Goal: Task Accomplishment & Management: Manage account settings

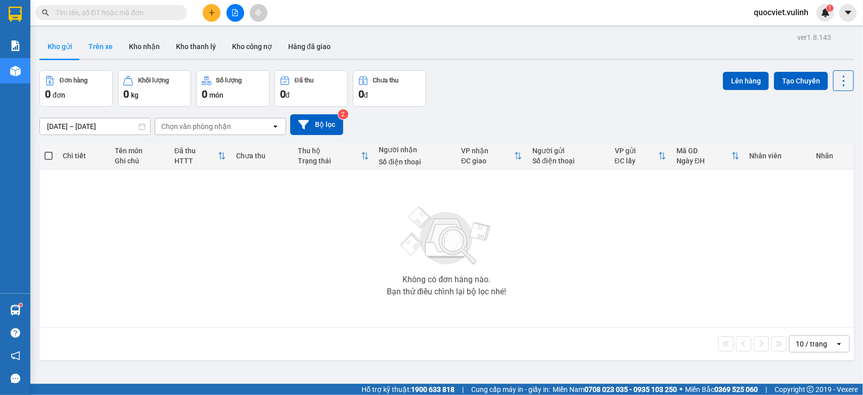
click at [114, 51] on button "Trên xe" at bounding box center [100, 46] width 40 height 24
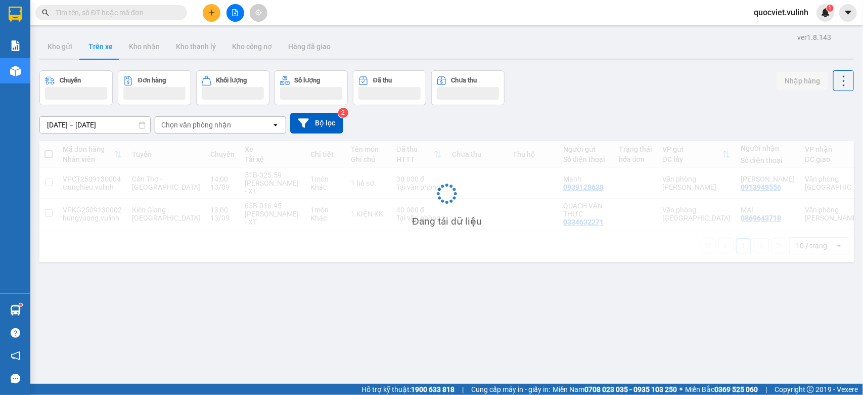
click at [64, 59] on div at bounding box center [446, 60] width 815 height 2
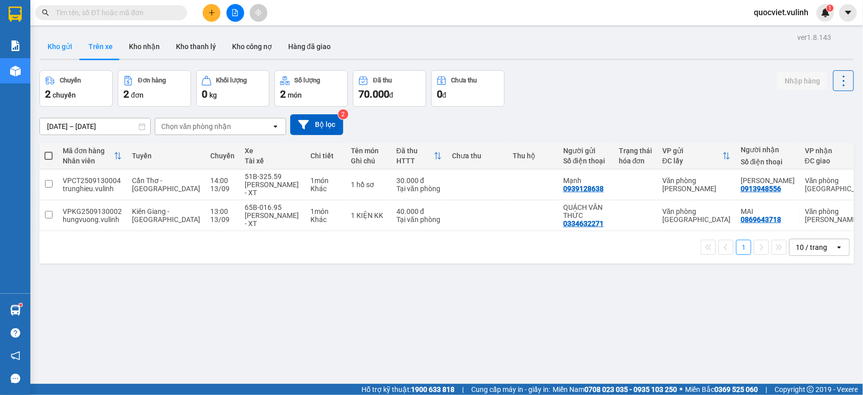
click at [66, 55] on button "Kho gửi" at bounding box center [59, 46] width 41 height 24
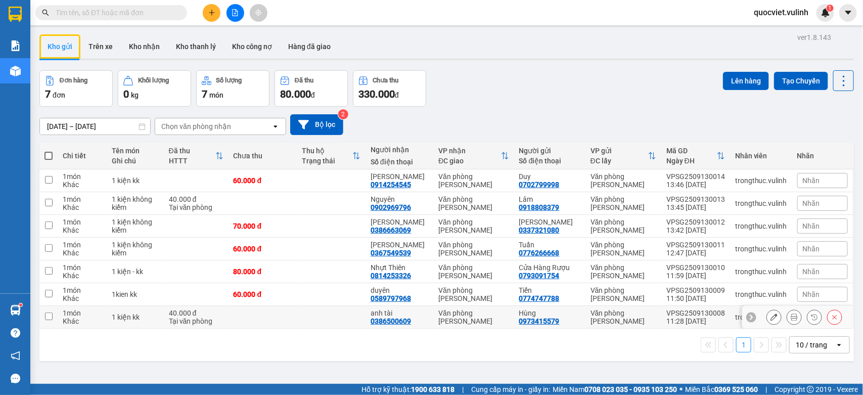
click at [552, 324] on div "0973415579" at bounding box center [539, 321] width 40 height 8
click at [547, 301] on div "0774747788" at bounding box center [539, 298] width 40 height 8
click at [542, 272] on div "0793091754" at bounding box center [539, 276] width 40 height 8
drag, startPoint x: 46, startPoint y: 272, endPoint x: 49, endPoint y: 289, distance: 17.5
click at [46, 272] on input "checkbox" at bounding box center [49, 271] width 8 height 8
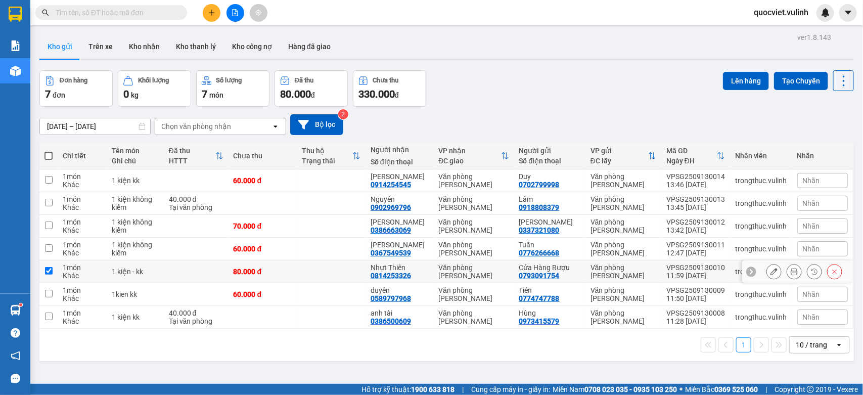
checkbox input "true"
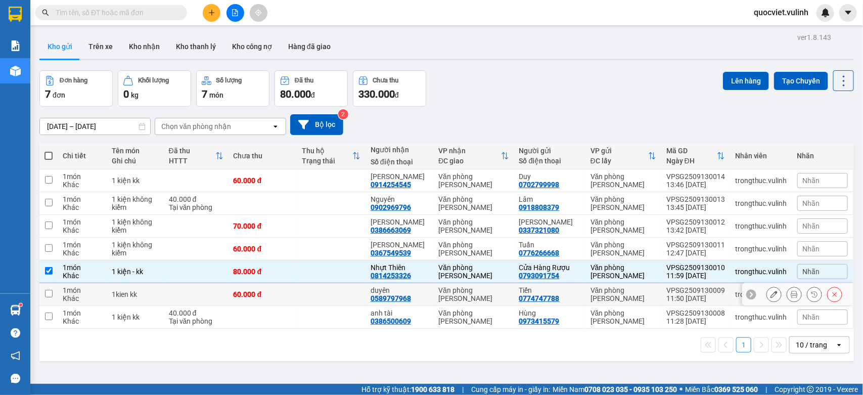
click at [49, 290] on input "checkbox" at bounding box center [49, 294] width 8 height 8
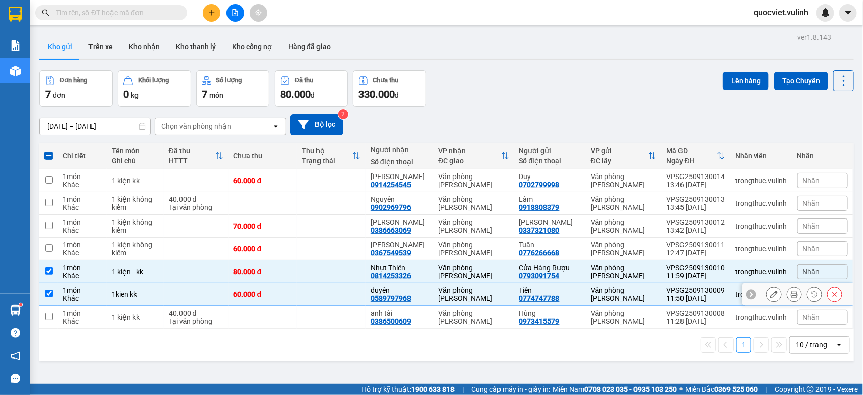
click at [47, 305] on td at bounding box center [48, 294] width 18 height 23
checkbox input "false"
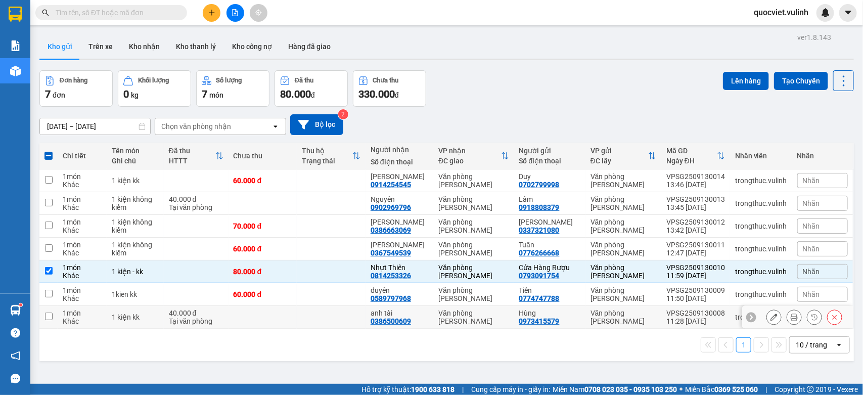
click at [57, 310] on td at bounding box center [48, 317] width 18 height 23
checkbox input "true"
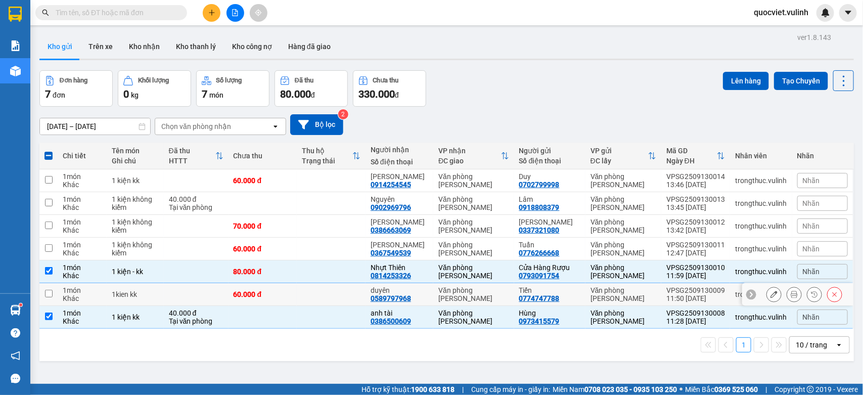
click at [47, 299] on td at bounding box center [48, 294] width 18 height 23
checkbox input "true"
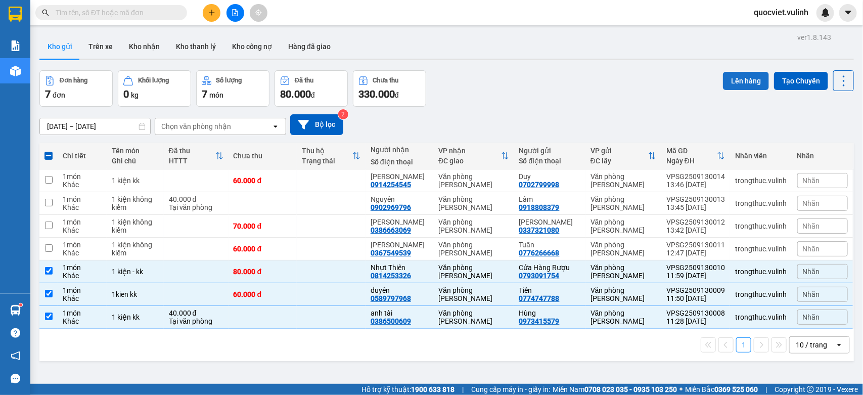
drag, startPoint x: 758, startPoint y: 59, endPoint x: 731, endPoint y: 79, distance: 33.2
click at [750, 59] on div at bounding box center [446, 60] width 815 height 2
click at [731, 81] on button "Lên hàng" at bounding box center [746, 81] width 46 height 18
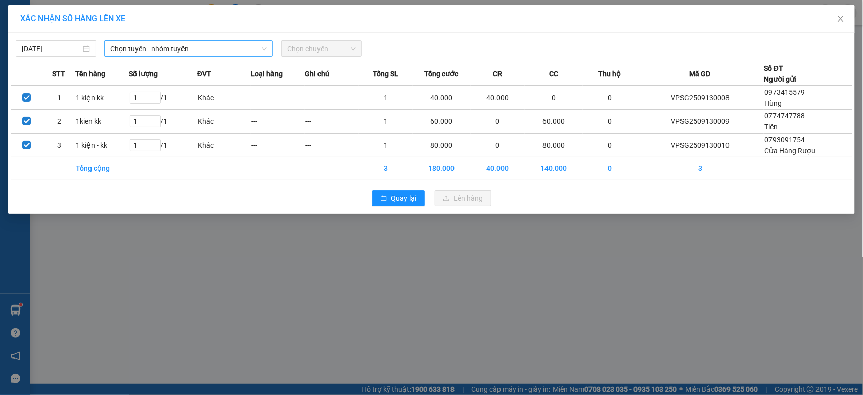
click at [258, 44] on span "Chọn tuyến - nhóm tuyến" at bounding box center [188, 48] width 157 height 15
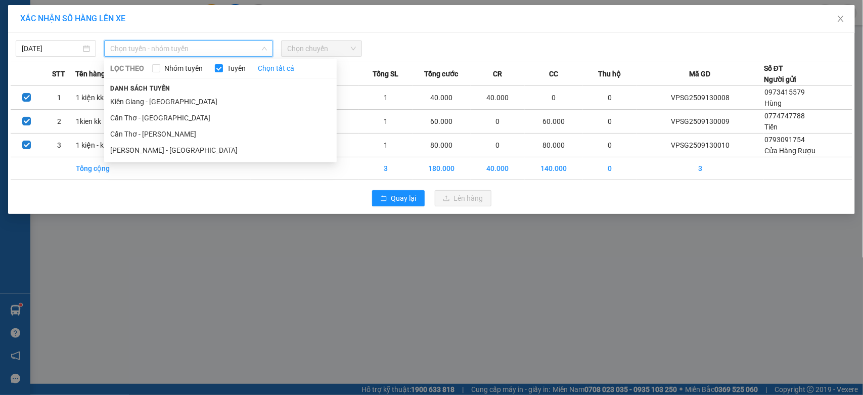
click at [203, 47] on span "Chọn tuyến - nhóm tuyến" at bounding box center [188, 48] width 157 height 15
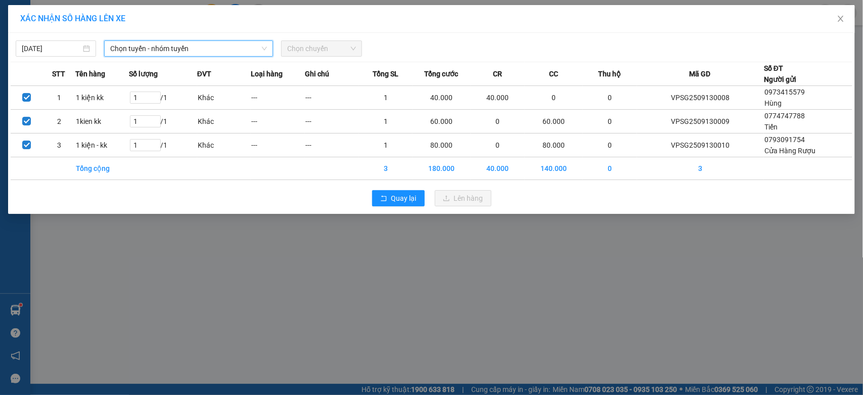
click at [205, 45] on span "Chọn tuyến - nhóm tuyến" at bounding box center [188, 48] width 157 height 15
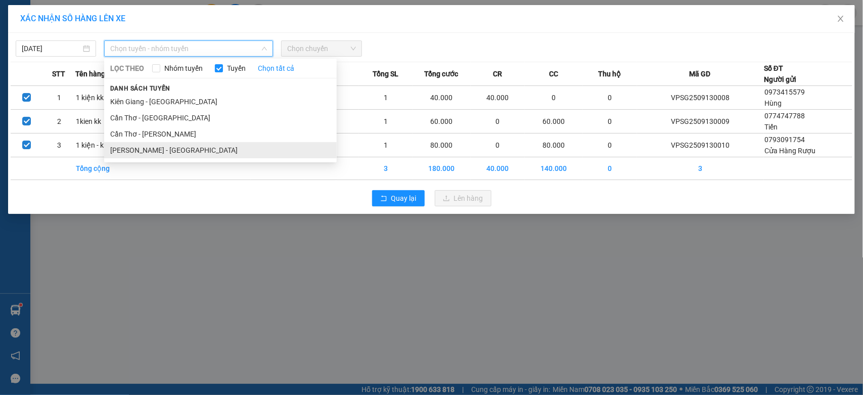
click at [169, 152] on li "[PERSON_NAME] - [GEOGRAPHIC_DATA]" at bounding box center [220, 150] width 233 height 16
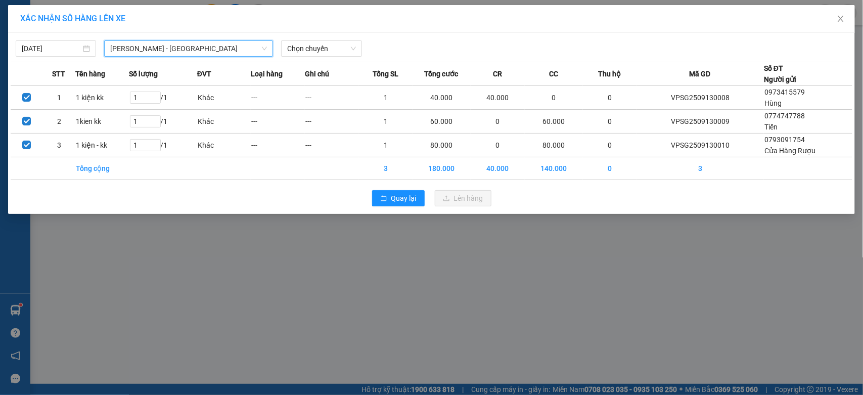
click at [360, 32] on div "XÁC NHẬN SỐ HÀNG LÊN XE" at bounding box center [431, 19] width 847 height 28
click at [341, 54] on span "Chọn chuyến" at bounding box center [321, 48] width 68 height 15
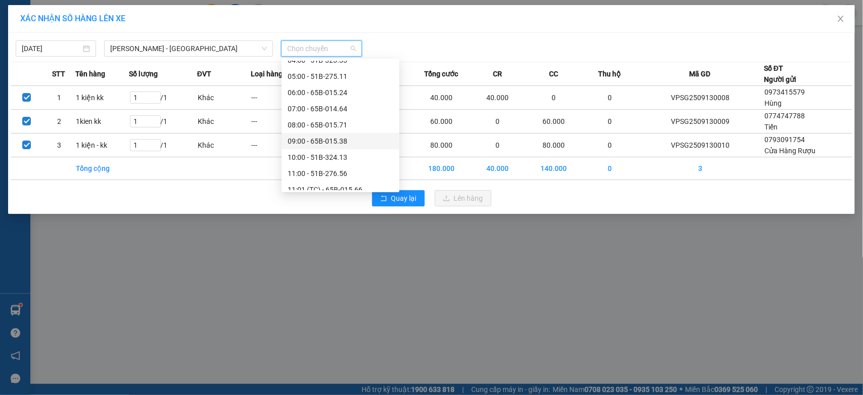
scroll to position [125, 0]
click at [336, 122] on div "12:00 - 65B-015.93" at bounding box center [341, 121] width 106 height 11
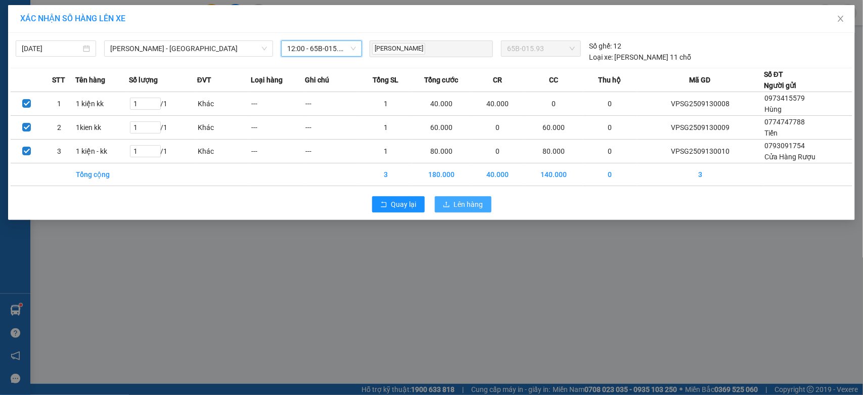
click at [464, 205] on span "Lên hàng" at bounding box center [468, 204] width 29 height 11
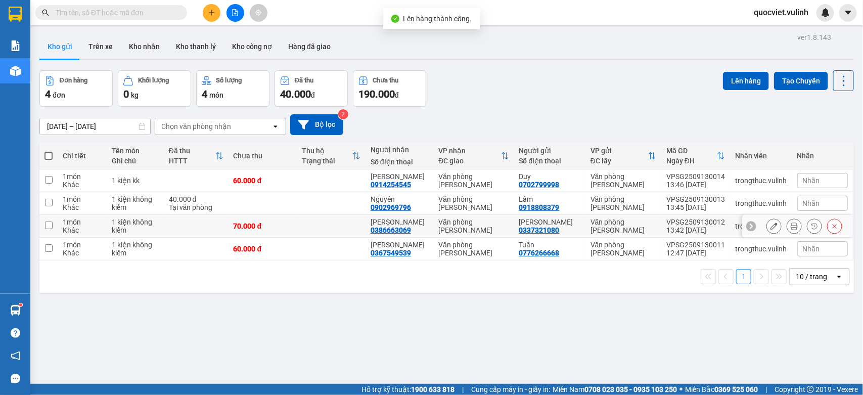
click at [431, 210] on td "Nguyên 0902969796" at bounding box center [400, 203] width 68 height 23
checkbox input "true"
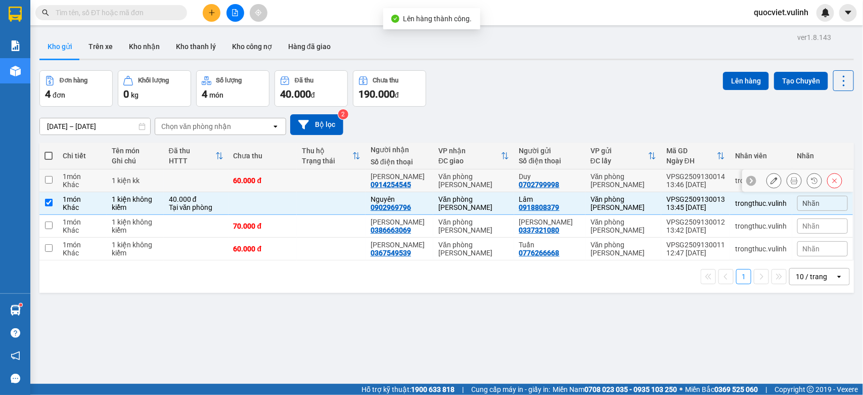
click at [439, 186] on td "Văn phòng [PERSON_NAME]" at bounding box center [473, 180] width 80 height 23
checkbox input "true"
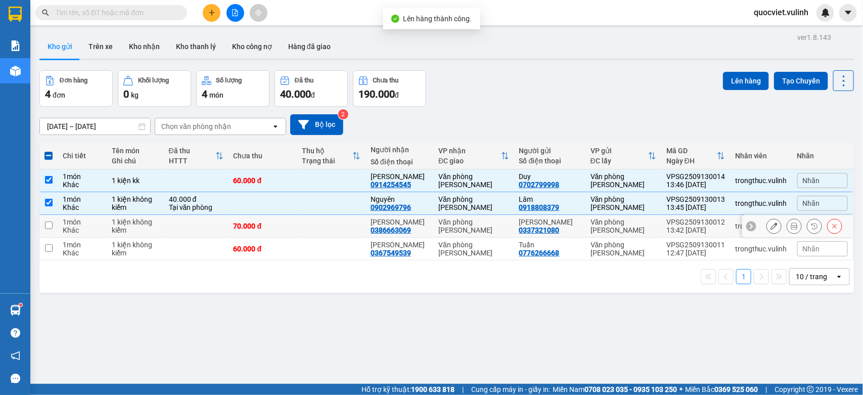
click at [427, 234] on div "Khải Minh 0386663069" at bounding box center [400, 226] width 58 height 16
checkbox input "true"
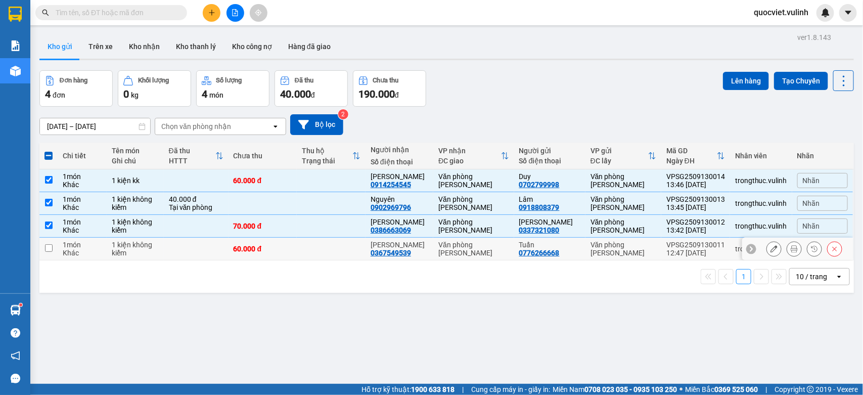
click at [411, 256] on div "0367549539" at bounding box center [391, 253] width 40 height 8
click at [473, 245] on div "Văn phòng [PERSON_NAME]" at bounding box center [474, 249] width 70 height 16
checkbox input "true"
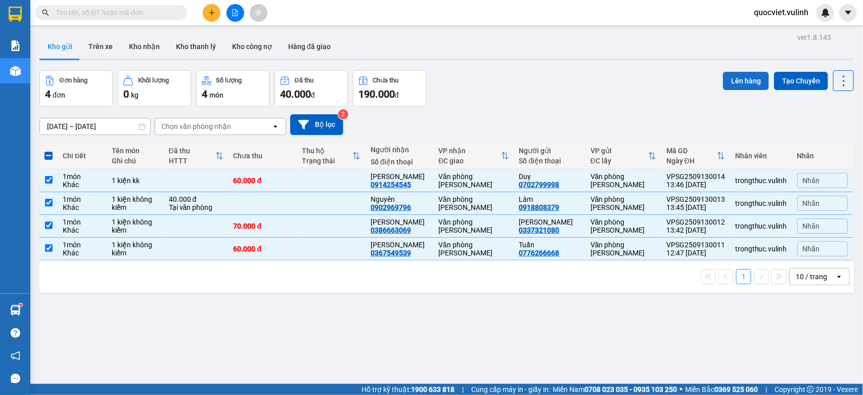
click at [739, 86] on button "Lên hàng" at bounding box center [746, 81] width 46 height 18
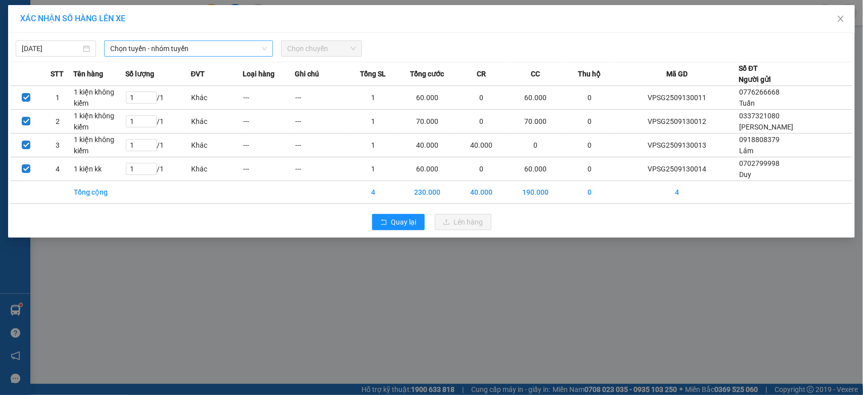
click at [250, 52] on span "Chọn tuyến - nhóm tuyến" at bounding box center [188, 48] width 157 height 15
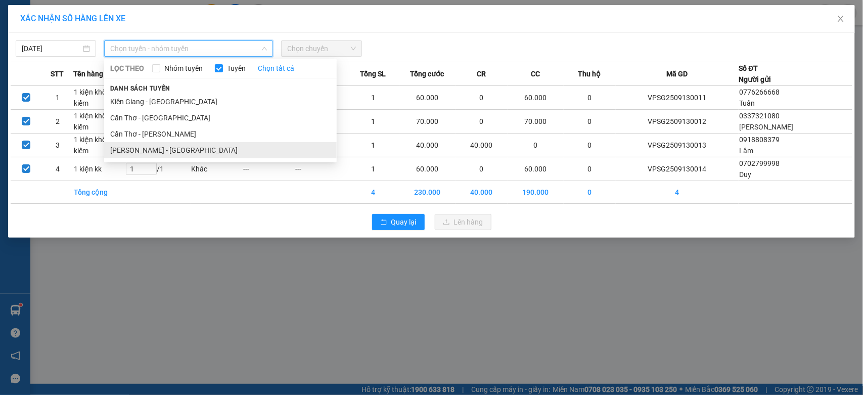
click at [161, 149] on li "[PERSON_NAME] - [GEOGRAPHIC_DATA]" at bounding box center [220, 150] width 233 height 16
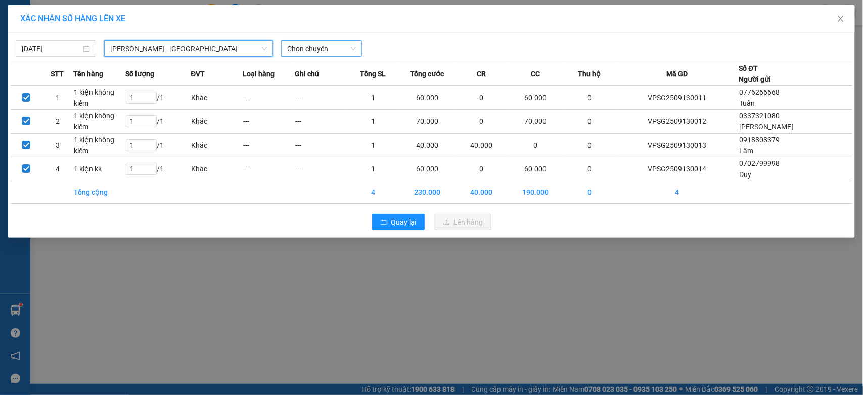
click at [317, 54] on span "Chọn chuyến" at bounding box center [321, 48] width 68 height 15
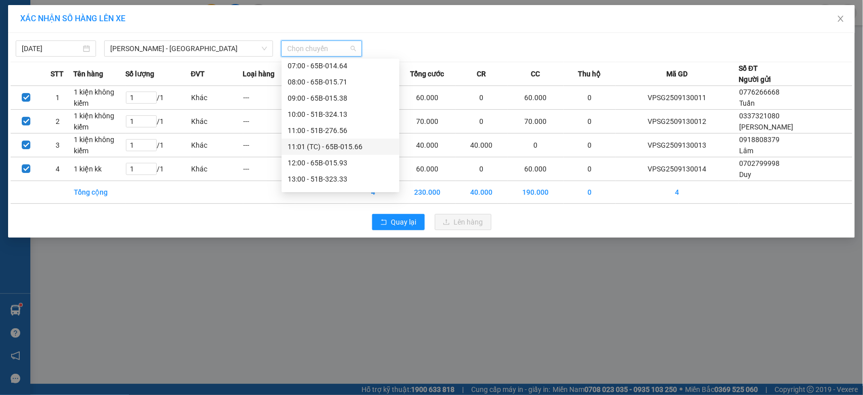
scroll to position [168, 0]
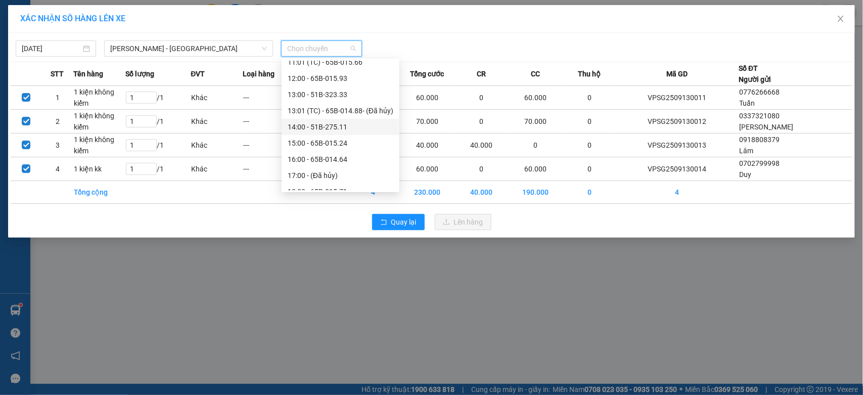
click at [331, 129] on div "14:00 - 51B-275.11" at bounding box center [341, 126] width 106 height 11
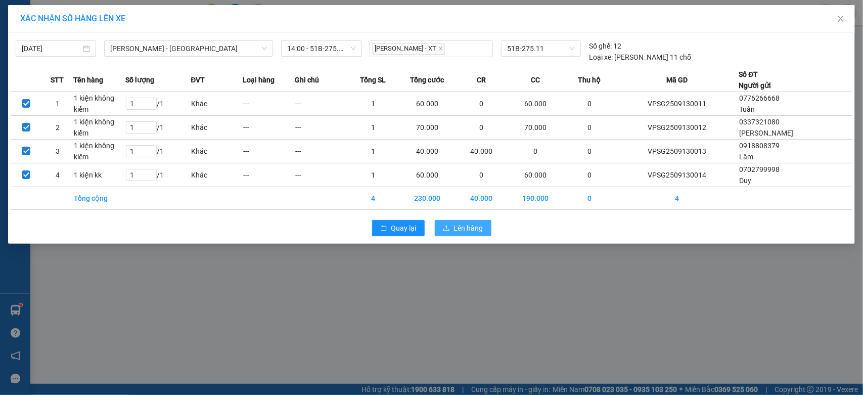
click at [444, 227] on icon "upload" at bounding box center [446, 228] width 7 height 7
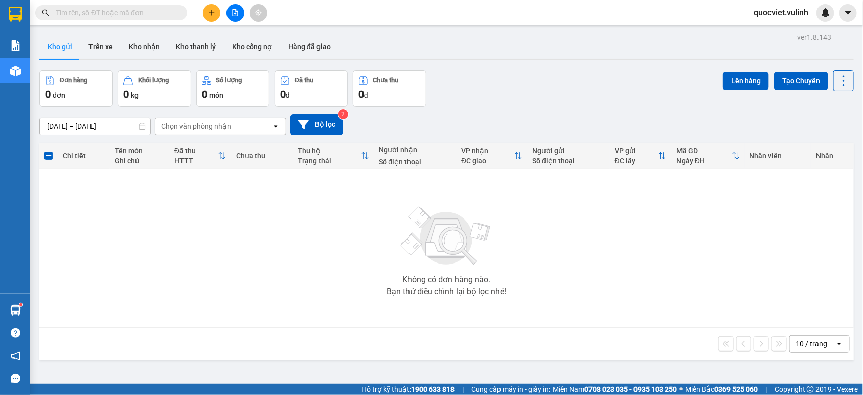
click at [219, 8] on button at bounding box center [212, 13] width 18 height 18
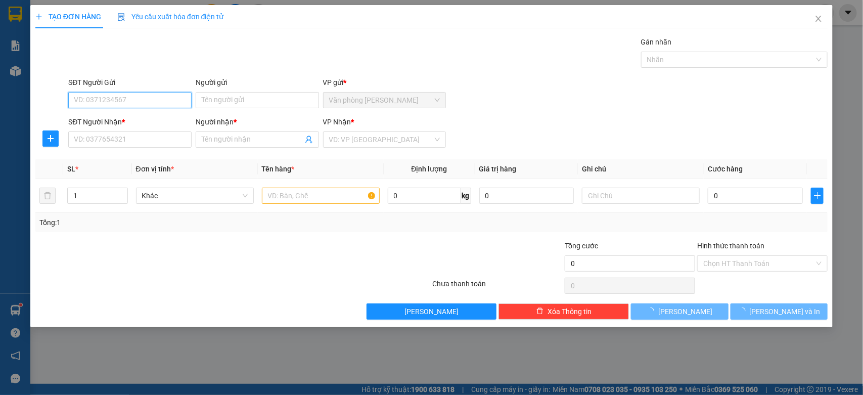
click at [183, 102] on input "SĐT Người Gửi" at bounding box center [129, 100] width 123 height 16
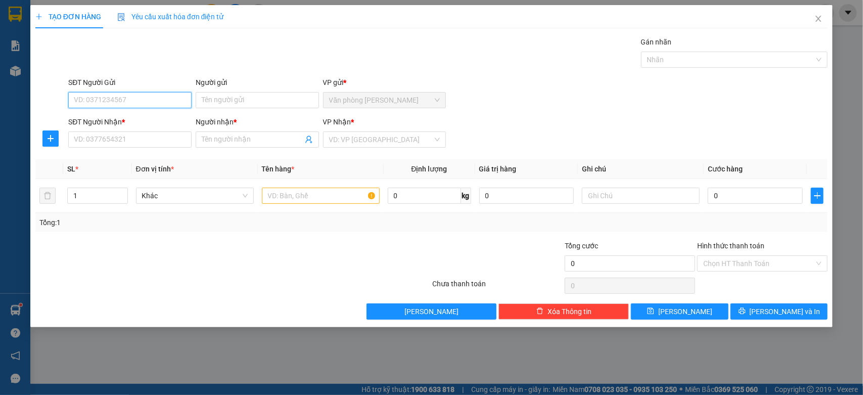
click at [183, 102] on input "SĐT Người Gửi" at bounding box center [129, 100] width 123 height 16
click at [162, 117] on div "0335309309 - [PERSON_NAME]" at bounding box center [129, 120] width 111 height 11
type input "0335309309"
type input "[PERSON_NAME]"
type input "0387701702"
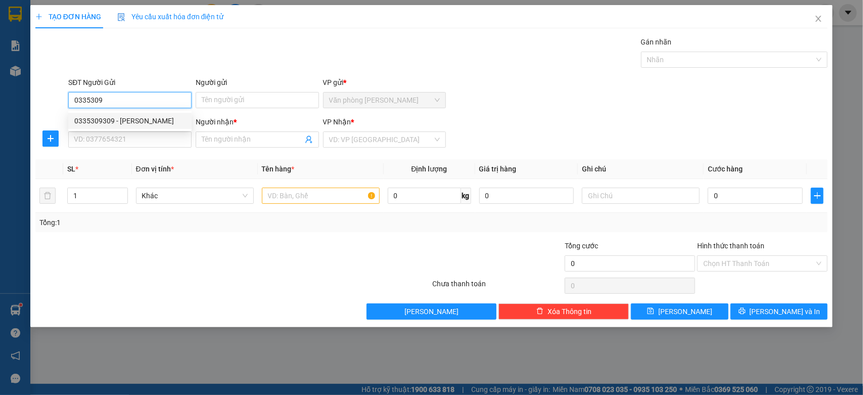
type input "Tùng"
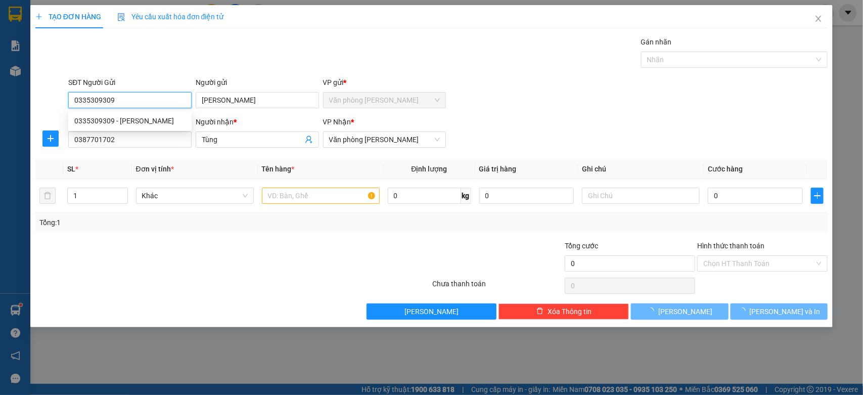
type input "80.000"
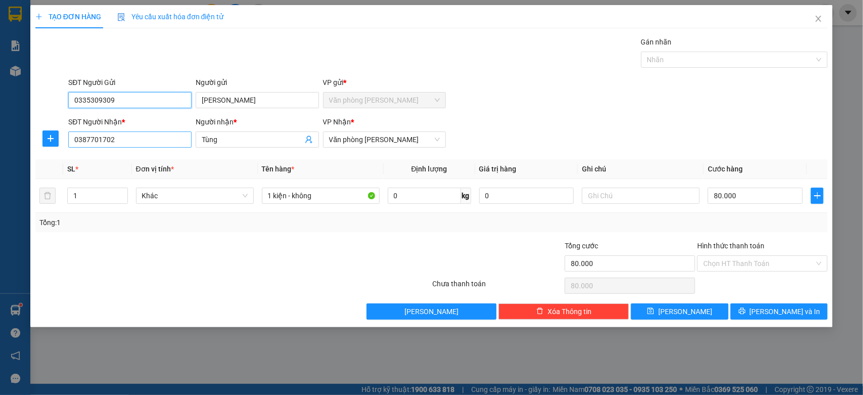
type input "0335309309"
click at [120, 146] on input "0387701702" at bounding box center [129, 140] width 123 height 16
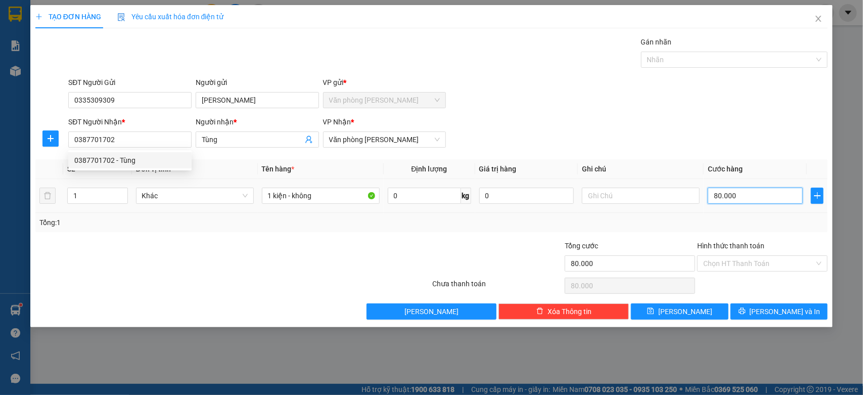
click at [755, 190] on input "80.000" at bounding box center [755, 196] width 95 height 16
type input "0.000"
type input "0"
type input "80.000"
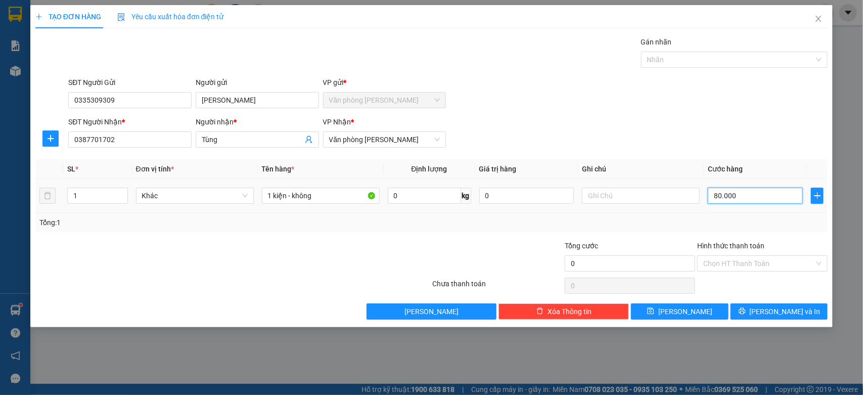
type input "80.000"
click at [754, 307] on button "[PERSON_NAME] và In" at bounding box center [779, 311] width 97 height 16
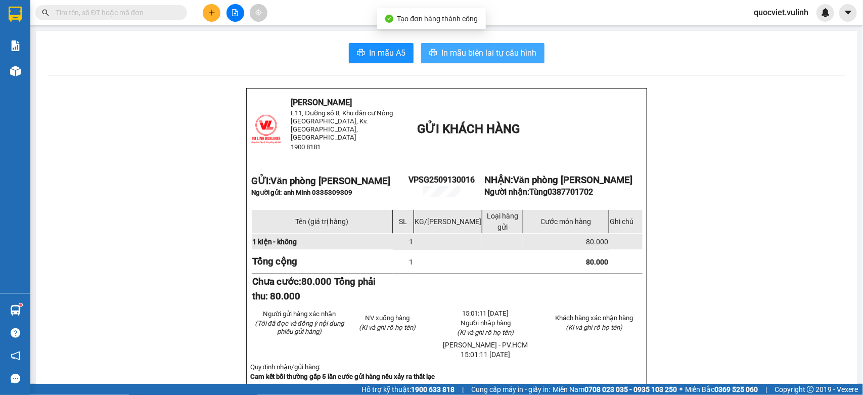
click at [475, 60] on button "In mẫu biên lai tự cấu hình" at bounding box center [482, 53] width 123 height 20
click at [502, 52] on span "In mẫu biên lai tự cấu hình" at bounding box center [489, 53] width 95 height 13
click at [483, 55] on span "In mẫu biên lai tự cấu hình" at bounding box center [489, 53] width 95 height 13
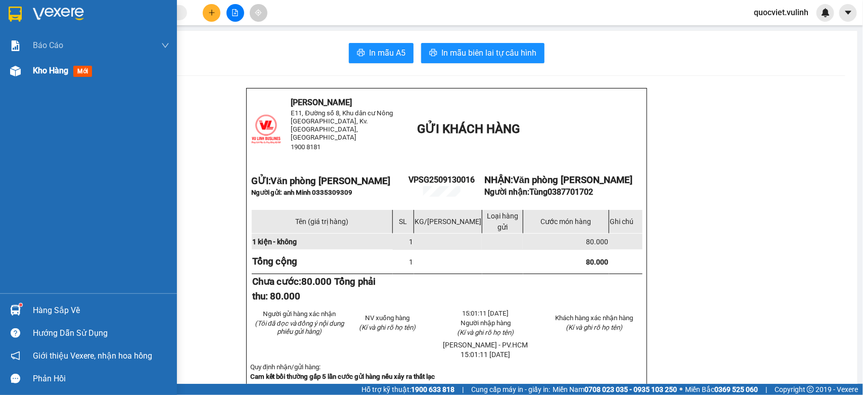
click at [15, 72] on img at bounding box center [15, 71] width 11 height 11
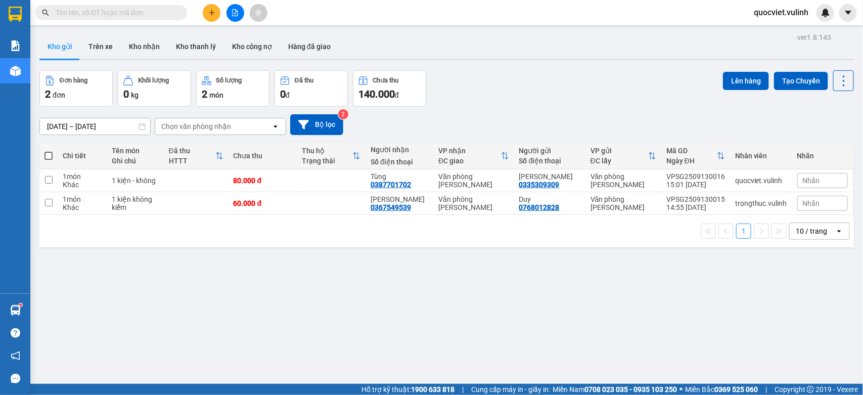
click at [210, 13] on icon "plus" at bounding box center [212, 12] width 6 height 1
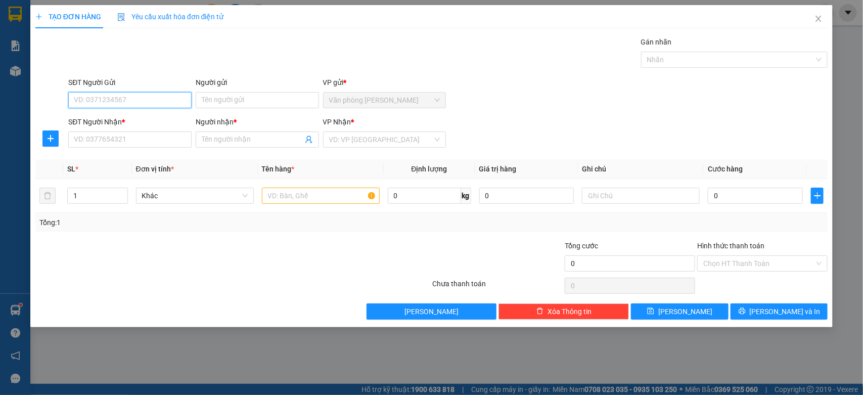
click at [89, 95] on input "SĐT Người Gửi" at bounding box center [129, 100] width 123 height 16
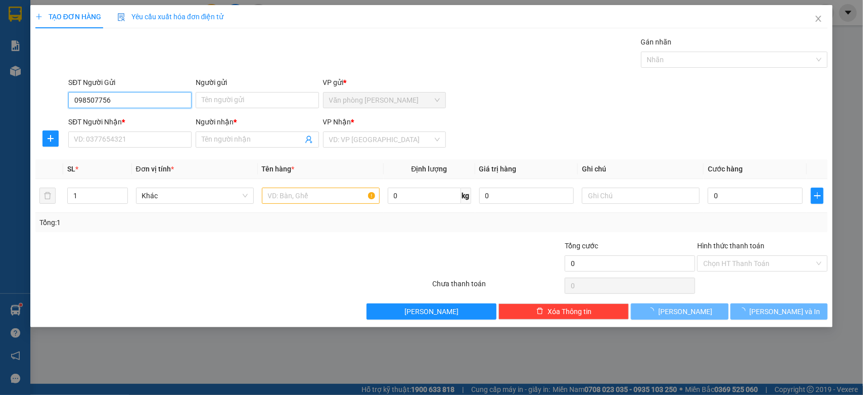
type input "0985077567"
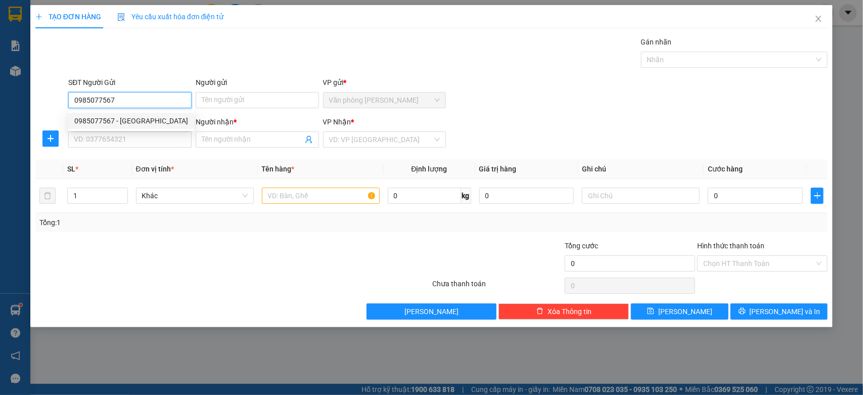
click at [109, 120] on div "0985077567 - [GEOGRAPHIC_DATA]" at bounding box center [131, 120] width 114 height 11
type input "[PERSON_NAME]"
type input "0835393355"
type input "Trâm"
type input "70.000"
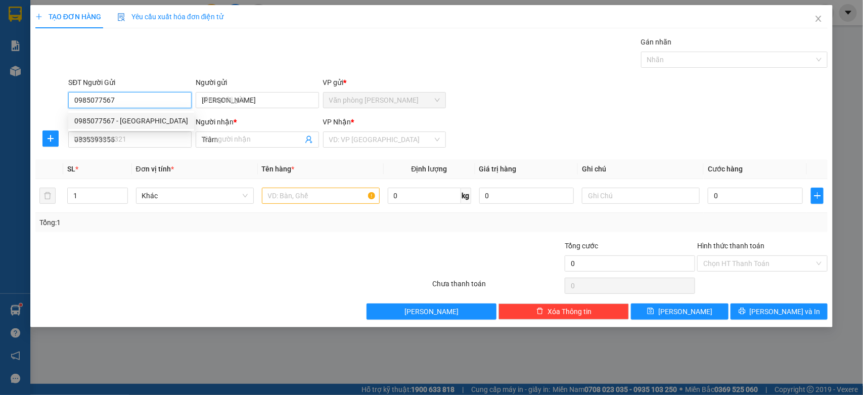
type input "70.000"
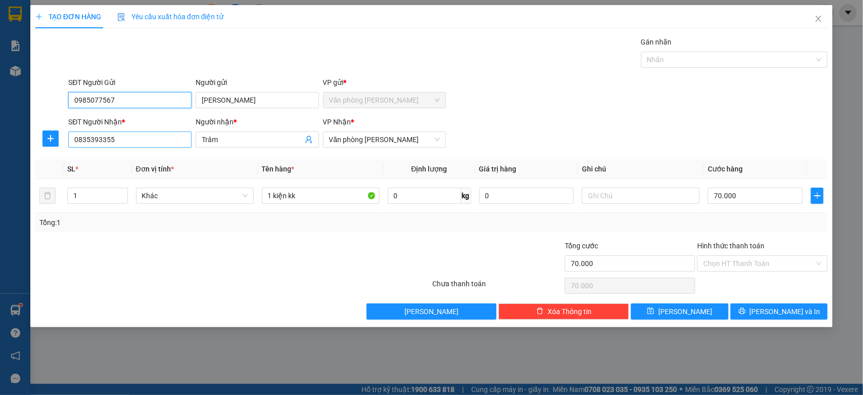
type input "0985077567"
click at [154, 148] on input "0835393355" at bounding box center [129, 140] width 123 height 16
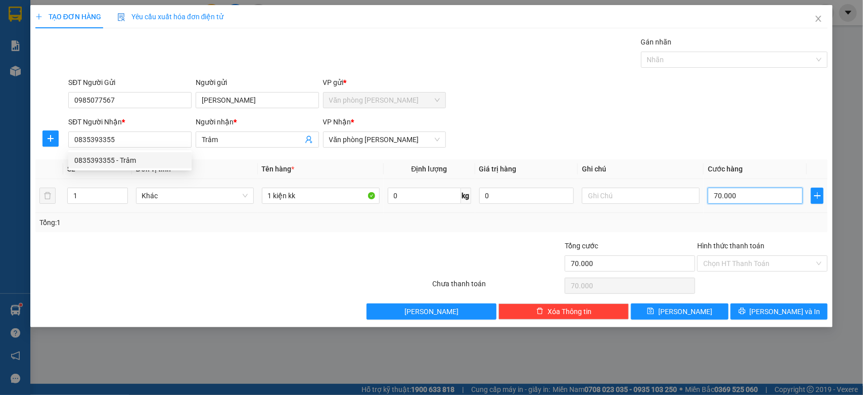
click at [752, 195] on input "70.000" at bounding box center [755, 196] width 95 height 16
type input "0.000"
type input "0"
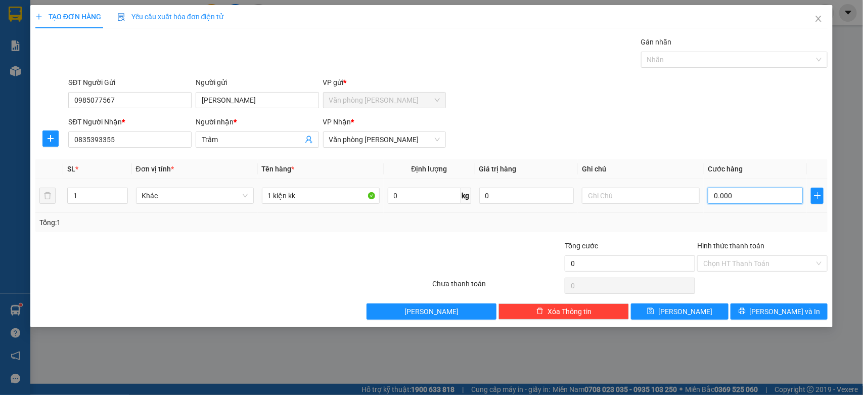
type input "60.000"
click at [777, 261] on input "Hình thức thanh toán" at bounding box center [759, 263] width 111 height 15
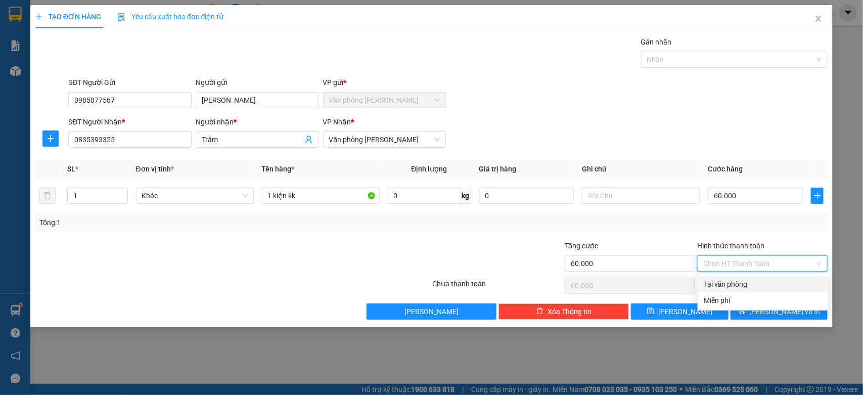
click at [725, 285] on div "Tại văn phòng" at bounding box center [763, 284] width 118 height 11
type input "0"
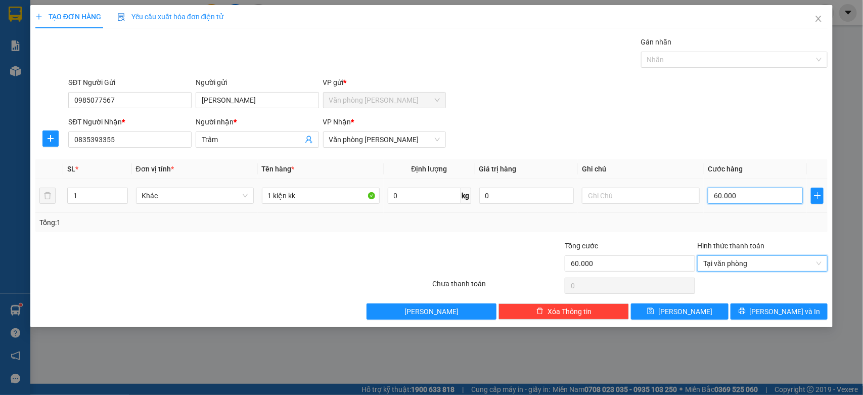
click at [754, 196] on input "60.000" at bounding box center [755, 196] width 95 height 16
type input "0"
type input "0.000"
type input "60.000"
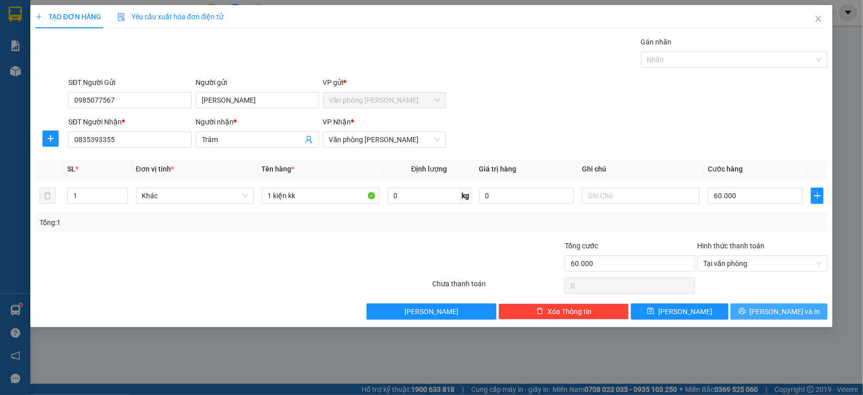
click at [746, 310] on icon "printer" at bounding box center [742, 311] width 7 height 7
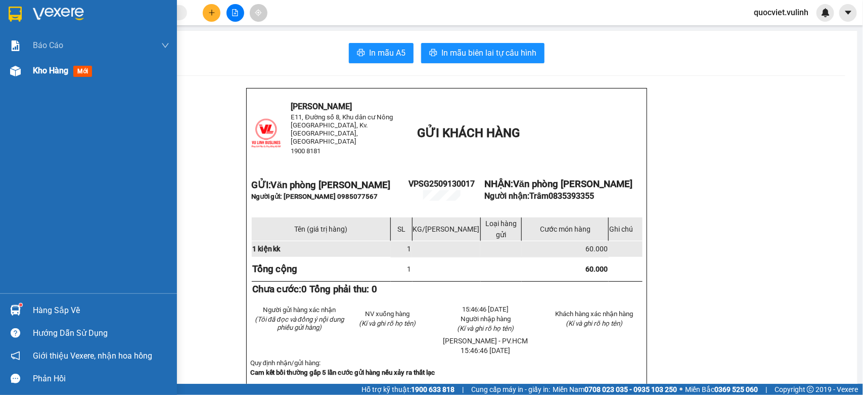
click at [17, 77] on div at bounding box center [16, 71] width 18 height 18
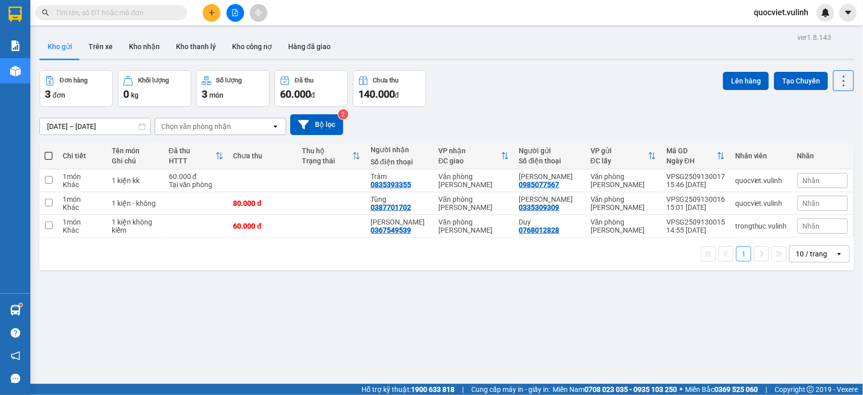
click at [613, 54] on div "Kho gửi Trên xe Kho nhận Kho thanh lý Kho công nợ Hàng đã giao" at bounding box center [446, 47] width 815 height 27
click at [611, 234] on div "Văn phòng [PERSON_NAME]" at bounding box center [624, 226] width 66 height 16
checkbox input "true"
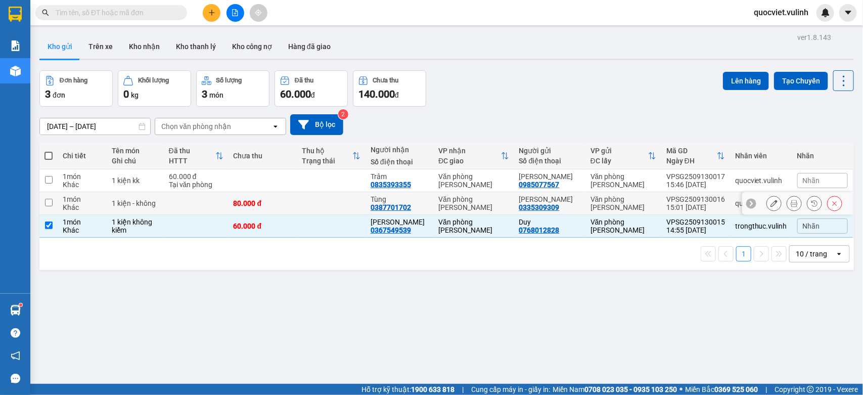
click at [608, 206] on div "Văn phòng [PERSON_NAME]" at bounding box center [624, 203] width 66 height 16
checkbox input "true"
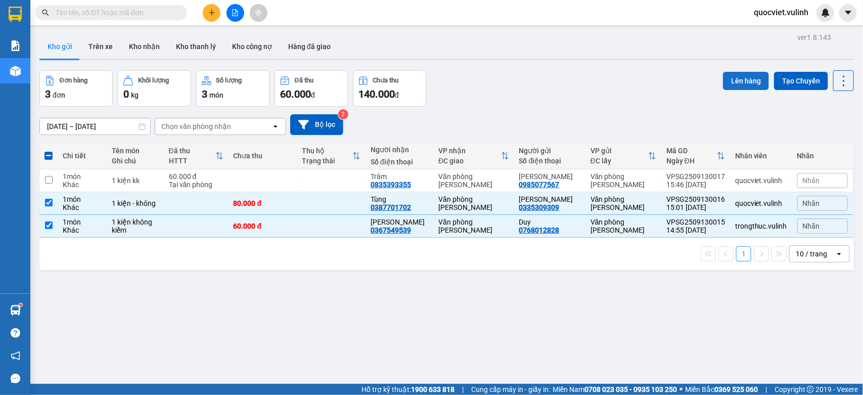
click at [740, 79] on button "Lên hàng" at bounding box center [746, 81] width 46 height 18
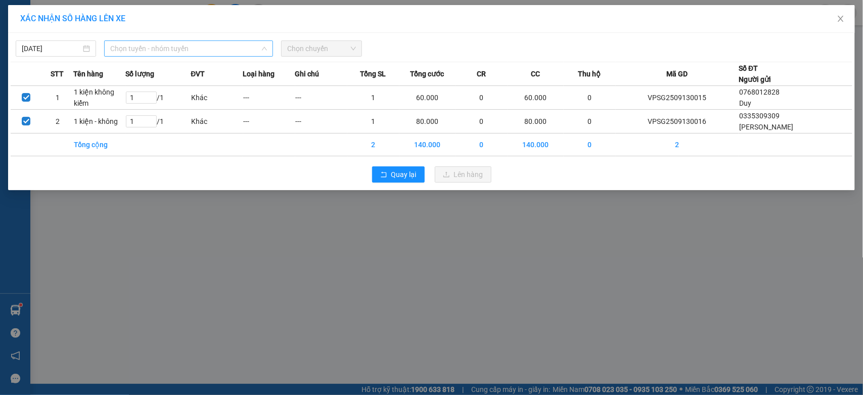
click at [220, 46] on span "Chọn tuyến - nhóm tuyến" at bounding box center [188, 48] width 157 height 15
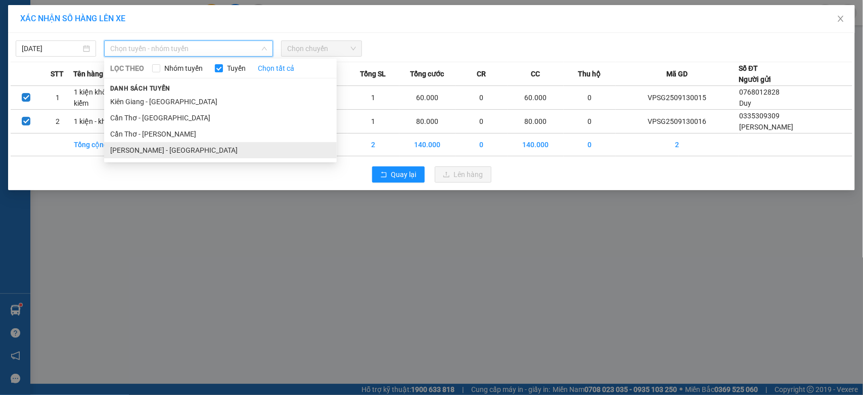
click at [121, 158] on li "[PERSON_NAME] - [GEOGRAPHIC_DATA]" at bounding box center [220, 150] width 233 height 16
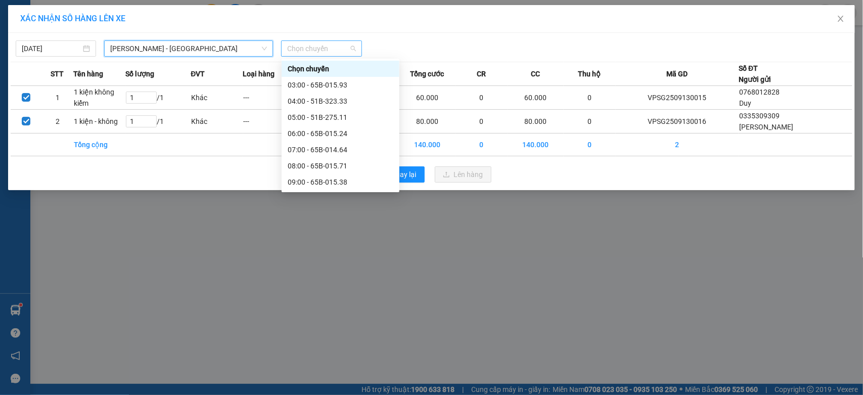
click at [291, 47] on span "Chọn chuyến" at bounding box center [321, 48] width 68 height 15
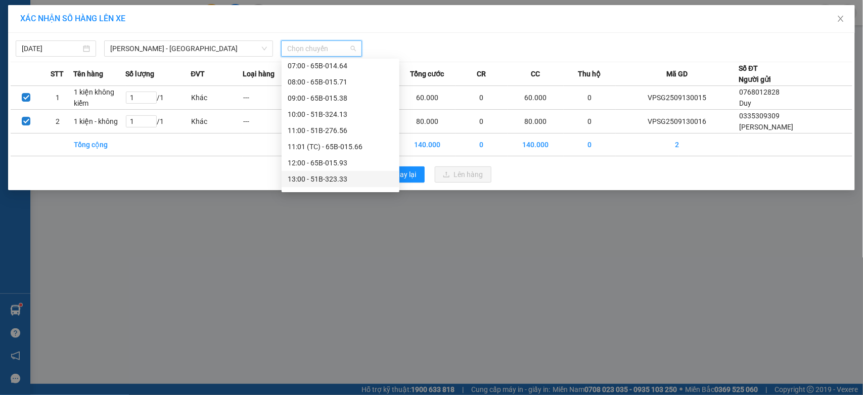
scroll to position [168, 0]
click at [335, 157] on div "16:00 - 65B-014.64" at bounding box center [341, 159] width 106 height 11
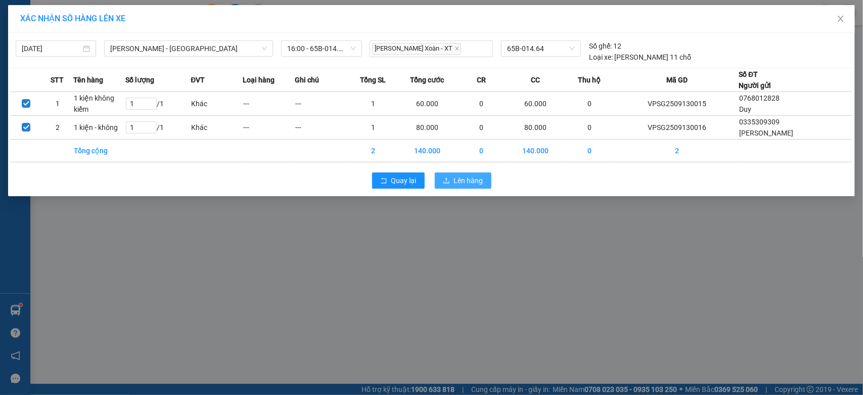
click at [469, 179] on span "Lên hàng" at bounding box center [468, 180] width 29 height 11
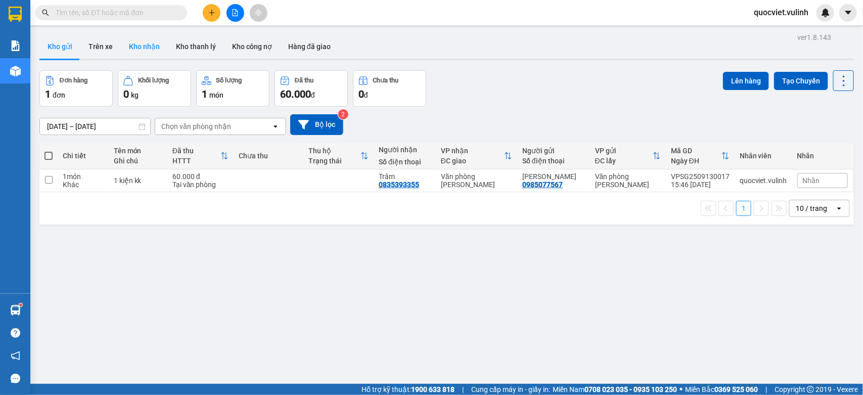
click at [151, 41] on button "Kho nhận" at bounding box center [144, 46] width 47 height 24
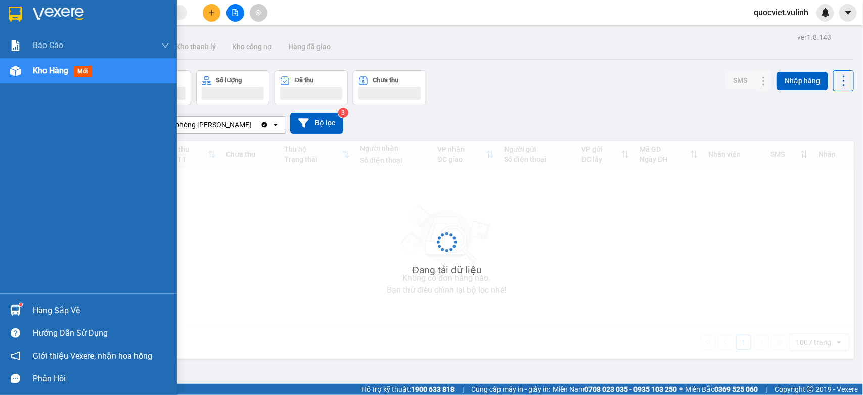
click at [7, 311] on div at bounding box center [16, 310] width 18 height 18
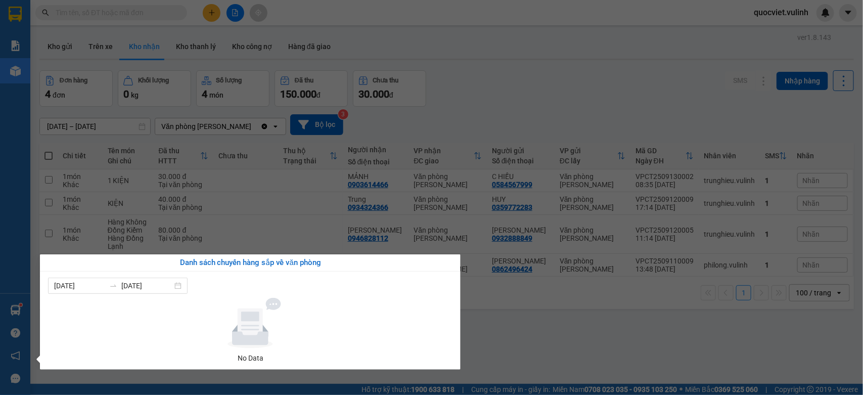
click at [573, 320] on section "Kết quả tìm kiếm ( 0 ) Bộ lọc No Data quocviet.vulinh Báo cáo BC hàng tồn (trạm…" at bounding box center [431, 197] width 863 height 395
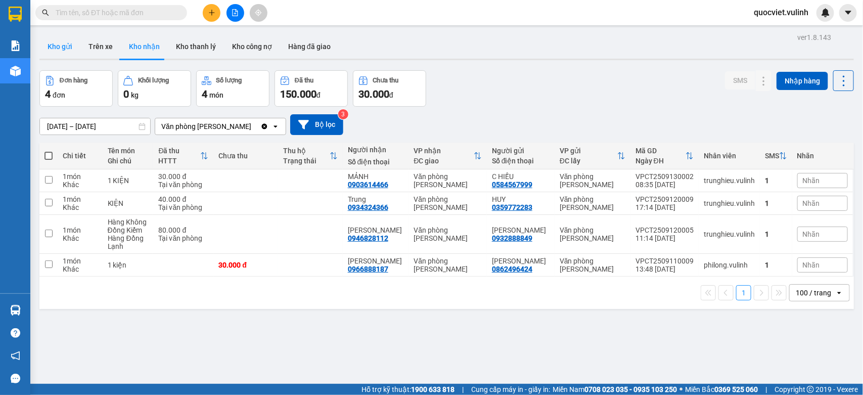
click at [54, 42] on button "Kho gửi" at bounding box center [59, 46] width 41 height 24
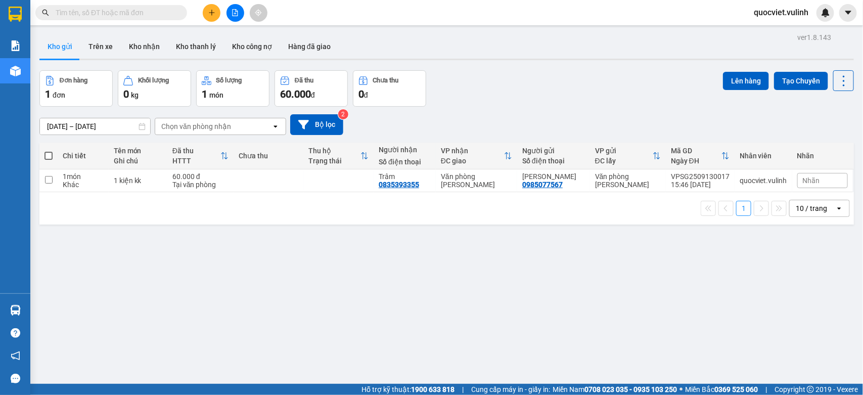
click at [147, 16] on input "text" at bounding box center [115, 12] width 119 height 11
paste input "VPSG2509130015"
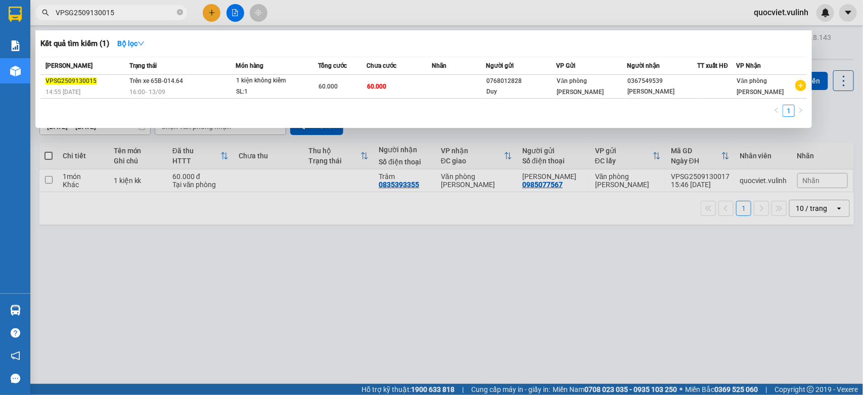
type input "VPSG2509130015"
click at [229, 86] on div "16:00 [DATE]" at bounding box center [182, 91] width 105 height 11
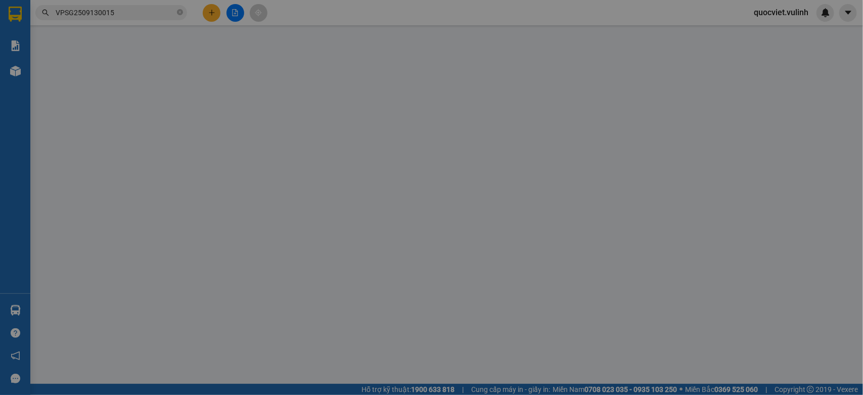
type input "0768012828"
type input "Duy"
type input "0367549539"
type input "[PERSON_NAME]"
type input "60.000"
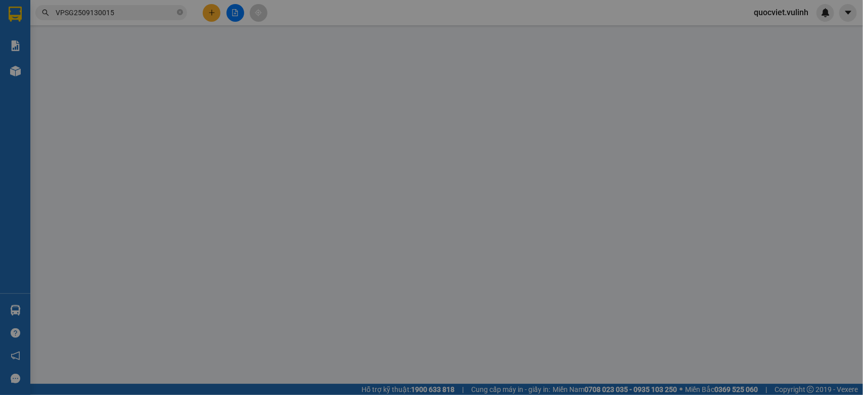
type input "60.000"
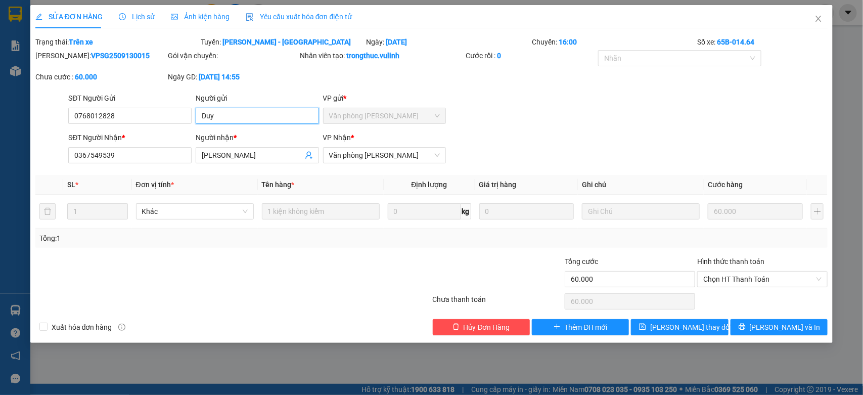
click at [255, 117] on input "Duy" at bounding box center [257, 116] width 123 height 16
click at [132, 114] on input "0768012828" at bounding box center [129, 116] width 123 height 16
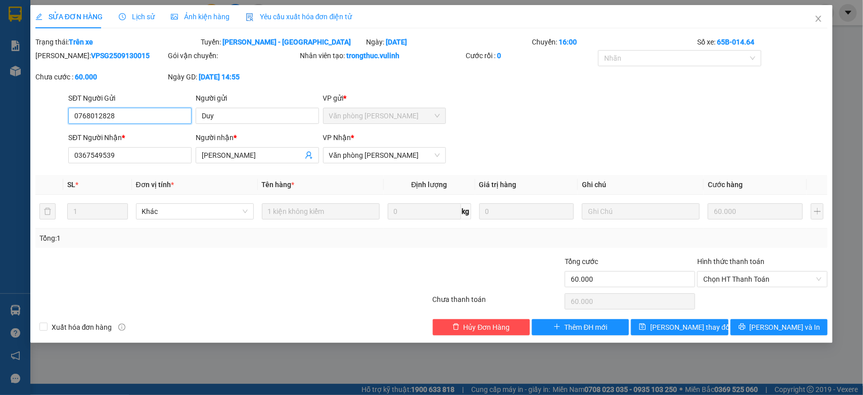
click at [132, 114] on input "0768012828" at bounding box center [129, 116] width 123 height 16
click at [210, 152] on input "[PERSON_NAME]" at bounding box center [252, 155] width 101 height 11
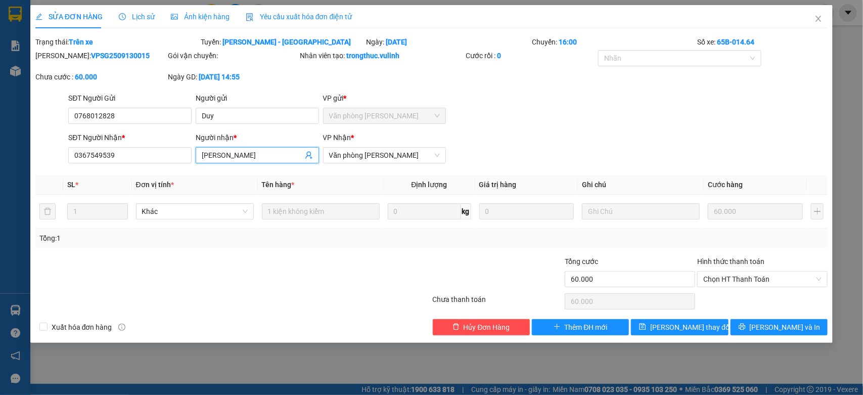
click at [210, 152] on input "[PERSON_NAME]" at bounding box center [252, 155] width 101 height 11
click at [113, 157] on input "0367549539" at bounding box center [129, 155] width 123 height 16
click at [817, 16] on icon "close" at bounding box center [819, 19] width 6 height 6
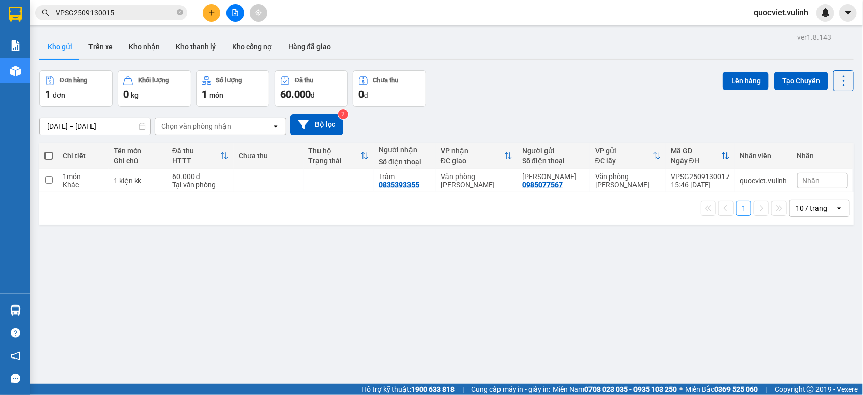
click at [205, 10] on button at bounding box center [212, 13] width 18 height 18
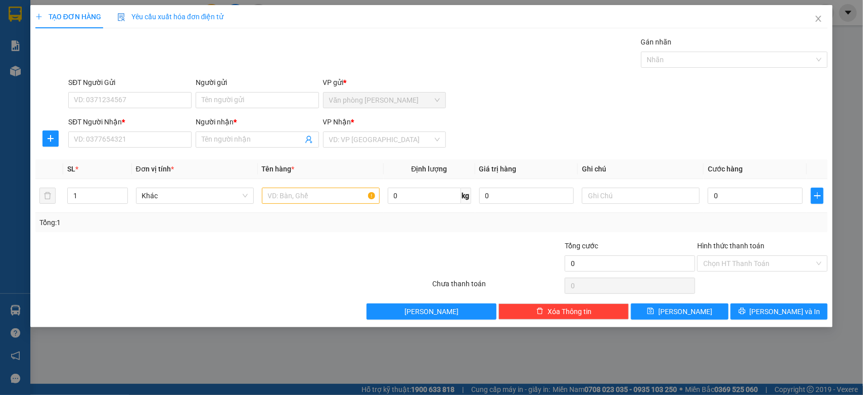
click at [180, 109] on div "SĐT Người Gửi VD: 0371234567" at bounding box center [129, 94] width 123 height 35
click at [178, 100] on input "SĐT Người Gửi" at bounding box center [129, 100] width 123 height 16
type input "0985742743"
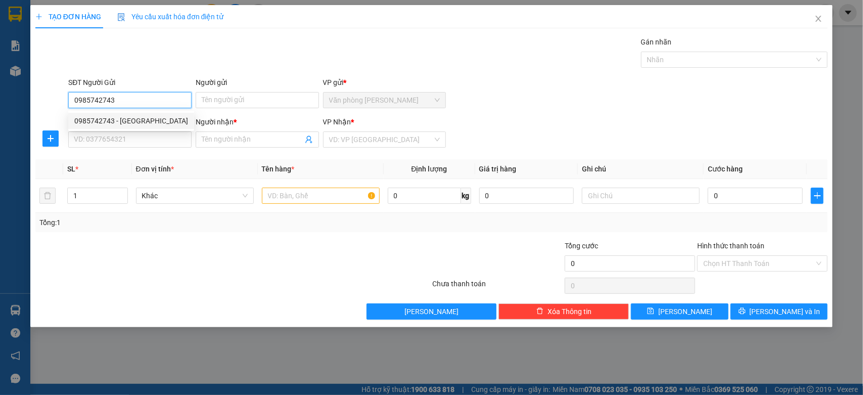
click at [155, 119] on div "0985742743 - [GEOGRAPHIC_DATA]" at bounding box center [131, 120] width 114 height 11
type input "[PERSON_NAME]"
type input "0939215997"
type input "An"
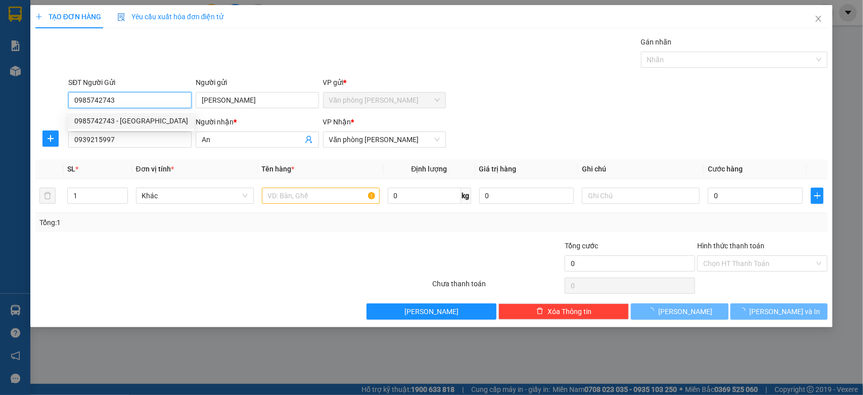
type input "50.000"
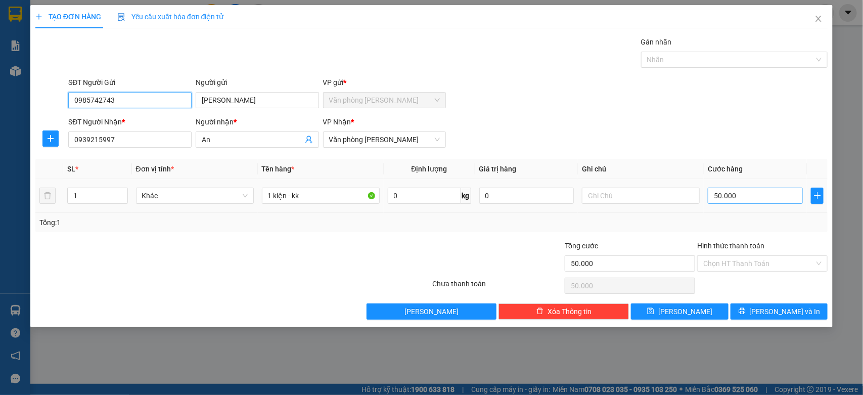
type input "0985742743"
click at [748, 201] on input "50.000" at bounding box center [755, 196] width 95 height 16
click at [767, 263] on input "Hình thức thanh toán" at bounding box center [759, 263] width 111 height 15
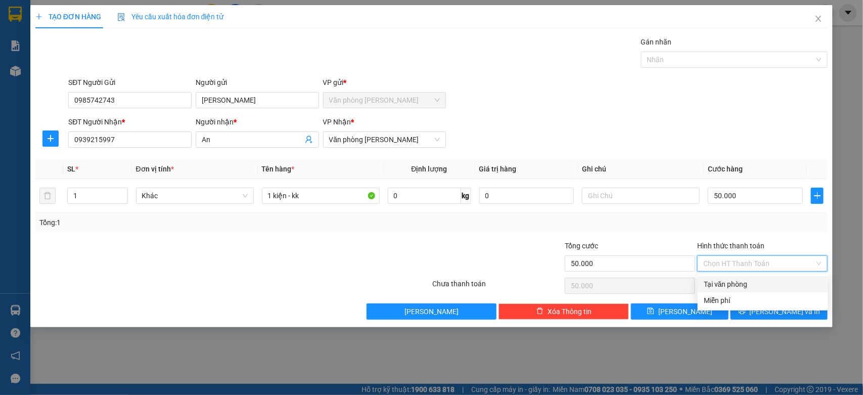
click at [749, 284] on div "Tại văn phòng" at bounding box center [763, 284] width 118 height 11
type input "0"
click at [750, 282] on div "Tại văn phòng" at bounding box center [763, 284] width 118 height 11
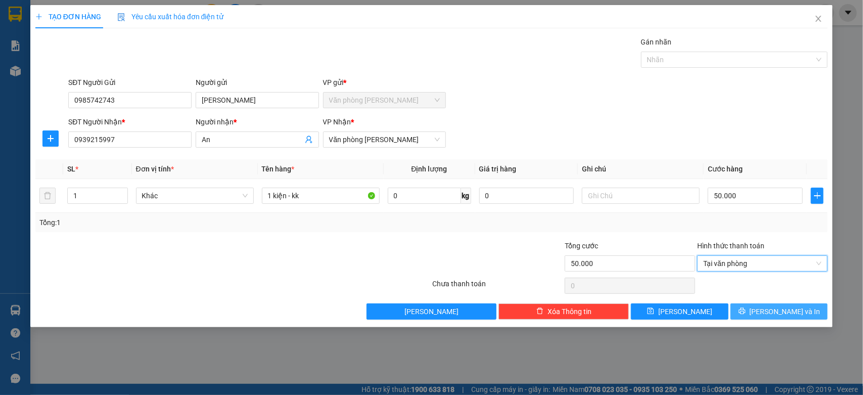
click at [764, 308] on button "[PERSON_NAME] và In" at bounding box center [779, 311] width 97 height 16
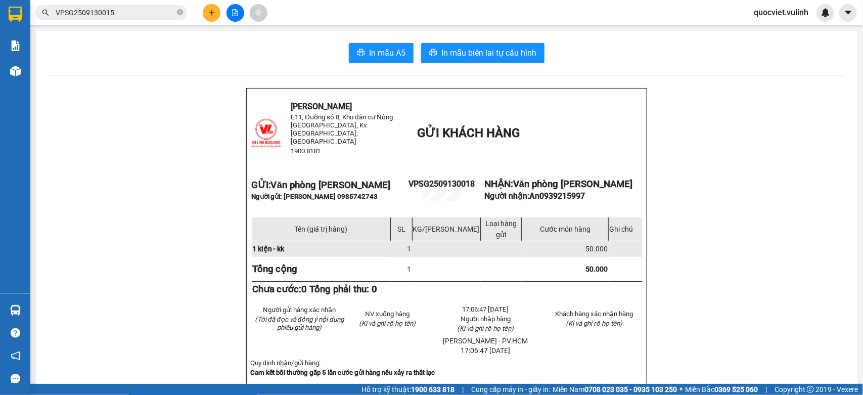
drag, startPoint x: 154, startPoint y: 201, endPoint x: 143, endPoint y: 196, distance: 12.0
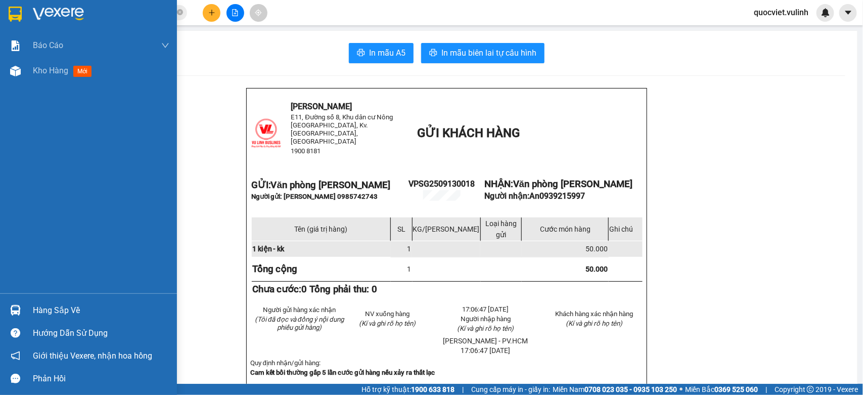
click at [54, 63] on div "Kho hàng mới" at bounding box center [101, 70] width 137 height 25
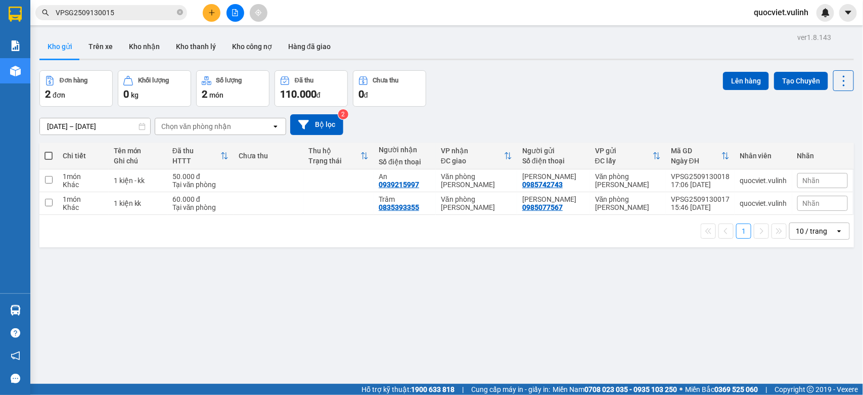
click at [132, 11] on input "VPSG2509130015" at bounding box center [115, 12] width 119 height 11
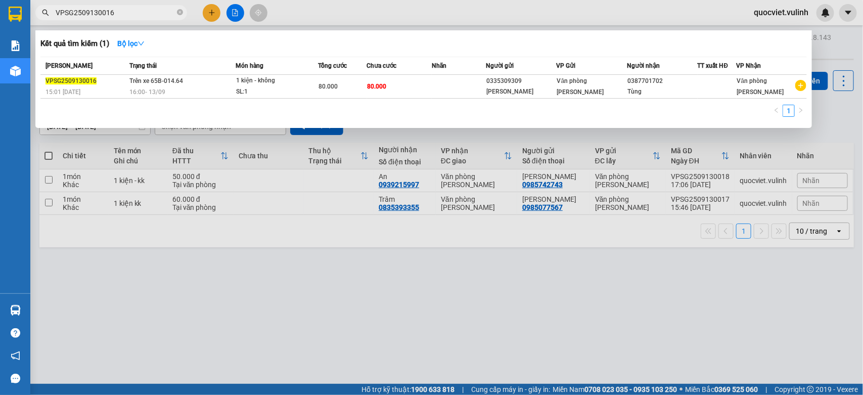
type input "VPSG2509130016"
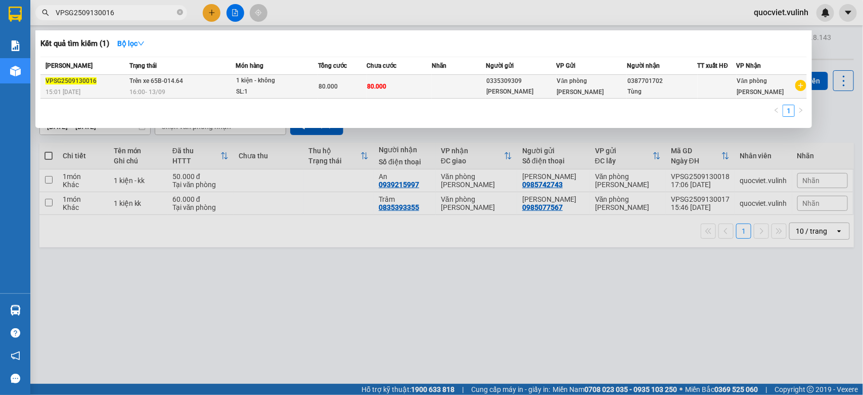
click at [367, 95] on td "80.000" at bounding box center [399, 87] width 65 height 24
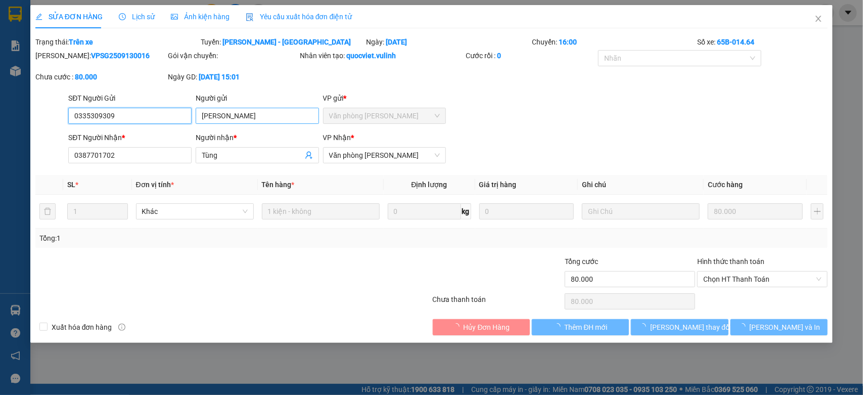
type input "0335309309"
type input "[PERSON_NAME]"
type input "0387701702"
type input "Tùng"
type input "80.000"
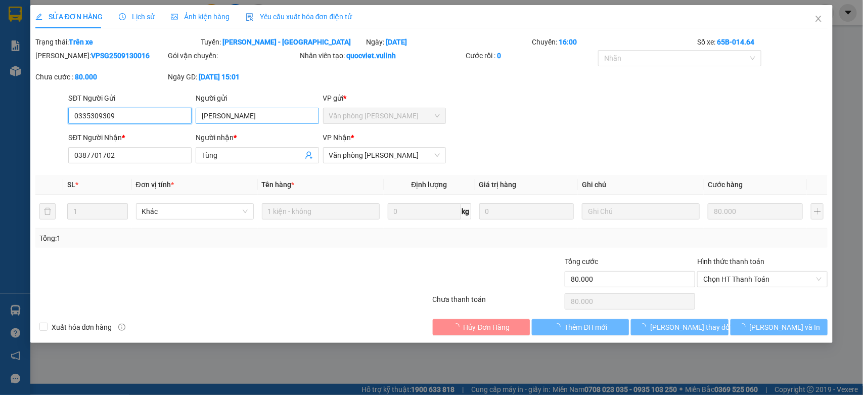
type input "80.000"
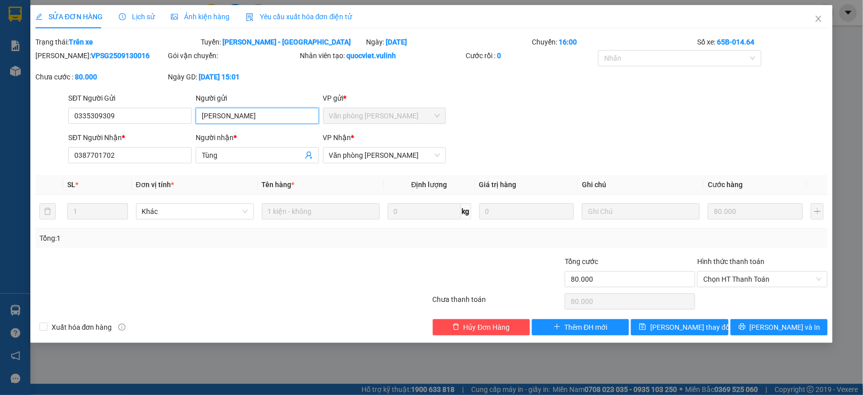
click at [282, 111] on input "[PERSON_NAME]" at bounding box center [257, 116] width 123 height 16
click at [183, 120] on input "0335309309" at bounding box center [129, 116] width 123 height 16
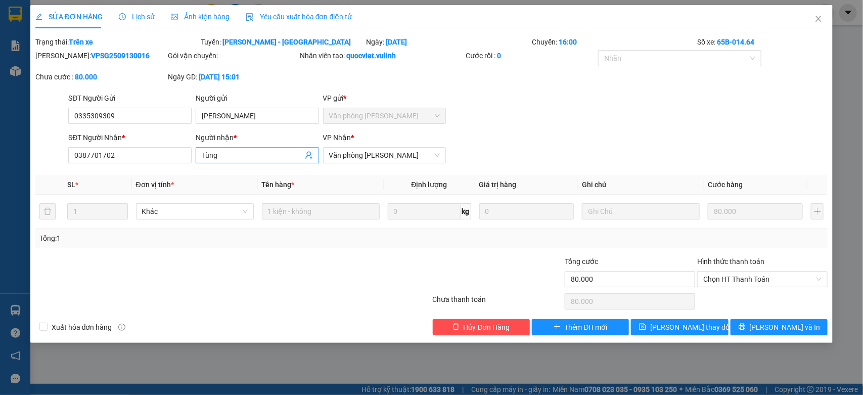
click at [271, 155] on input "Tùng" at bounding box center [252, 155] width 101 height 11
click at [186, 158] on input "0387701702" at bounding box center [129, 155] width 123 height 16
click at [817, 23] on icon "close" at bounding box center [819, 19] width 8 height 8
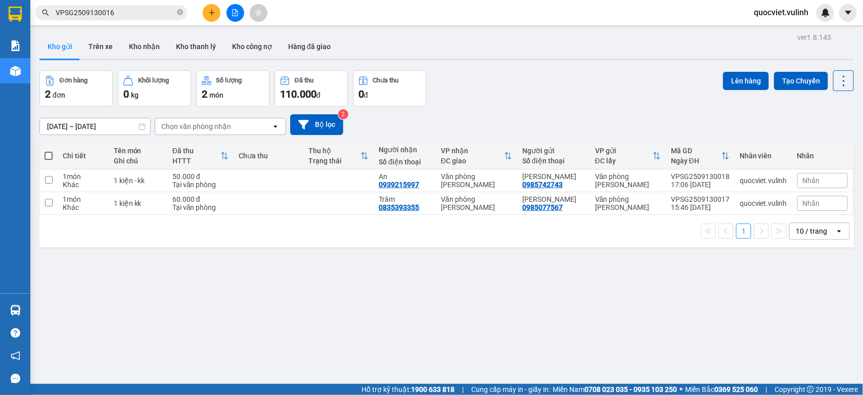
click at [213, 14] on icon "plus" at bounding box center [211, 12] width 7 height 7
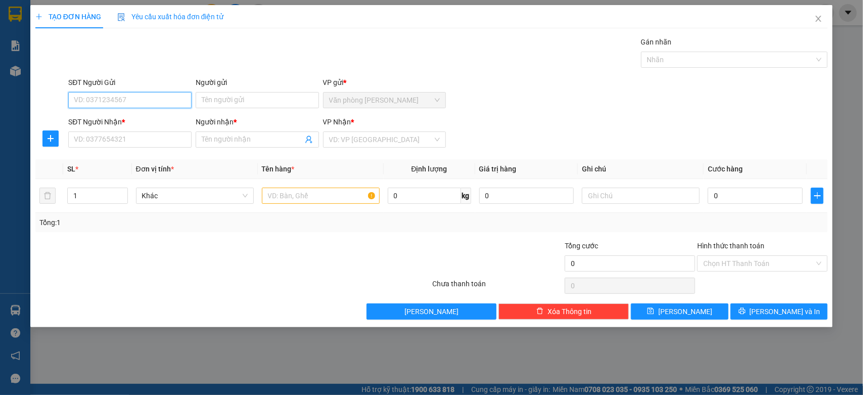
click at [162, 102] on input "SĐT Người Gửi" at bounding box center [129, 100] width 123 height 16
click at [145, 98] on input "0316992079" at bounding box center [129, 100] width 123 height 16
type input "0316992079"
click at [224, 98] on input "Người gửi" at bounding box center [257, 100] width 123 height 16
type input "Mygear"
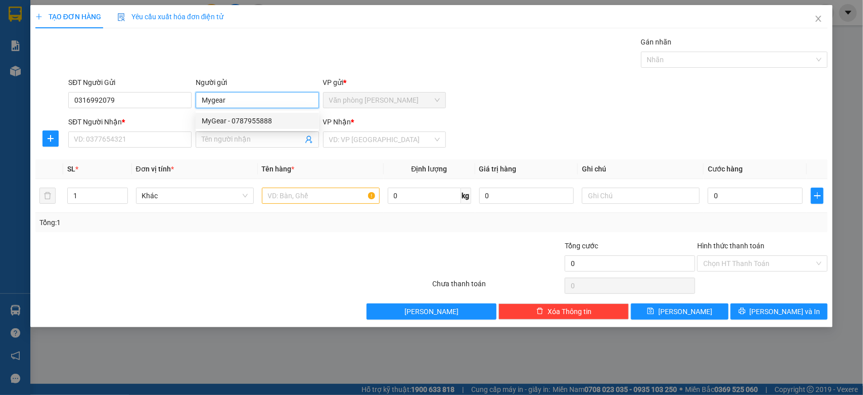
click at [241, 124] on div "MyGear - 0787955888" at bounding box center [257, 120] width 111 height 11
type input "0787955888"
type input "MyGear"
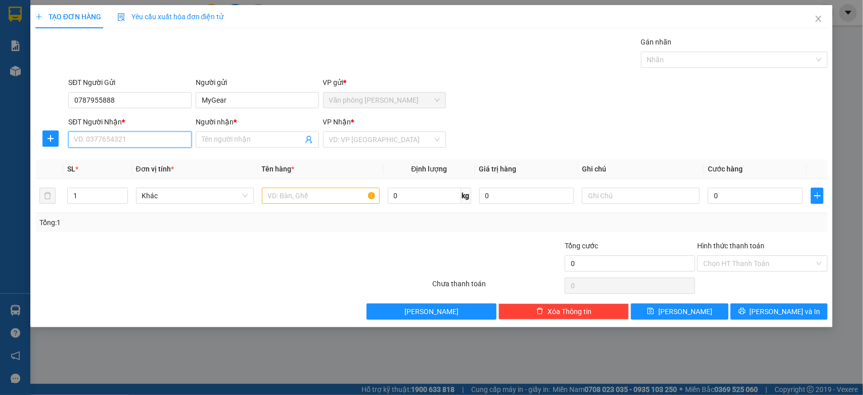
click at [174, 142] on input "SĐT Người Nhận *" at bounding box center [129, 140] width 123 height 16
click at [166, 104] on input "0787955888" at bounding box center [129, 100] width 123 height 16
click at [147, 119] on div "0787955888 - MyGear" at bounding box center [129, 120] width 111 height 11
type input "0787955888"
type input "0933693169"
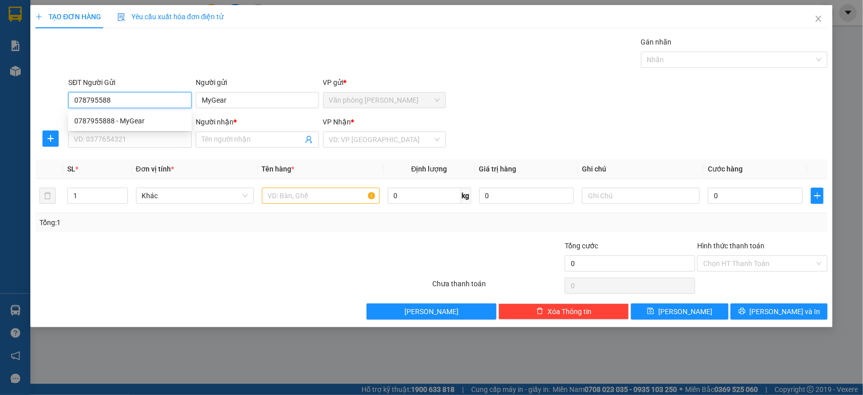
type input "[PERSON_NAME]"
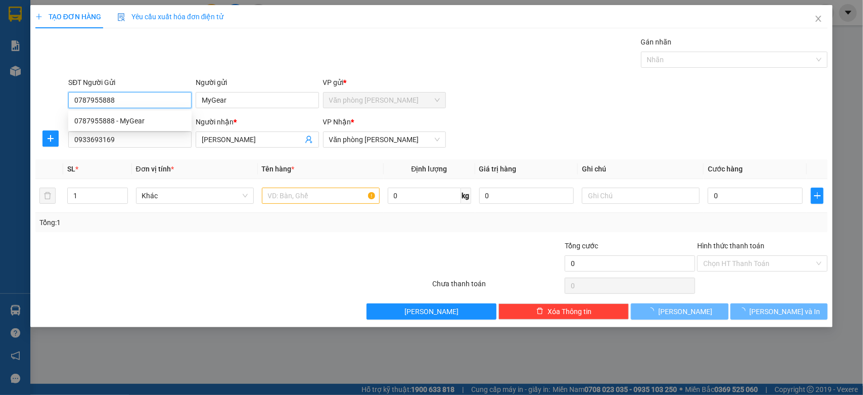
type input "140.000"
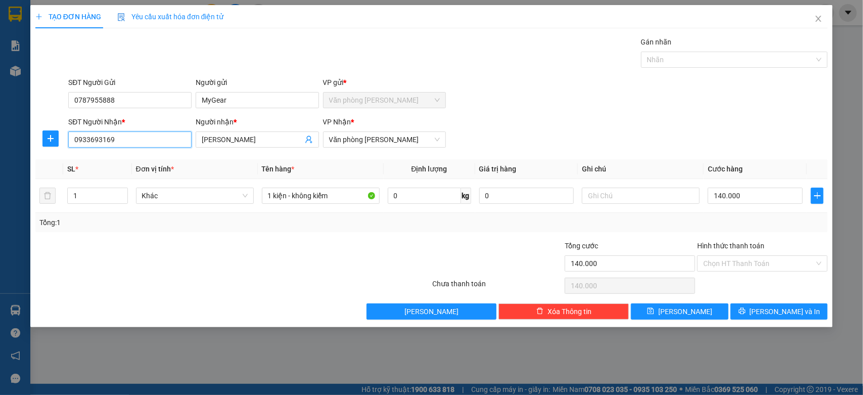
click at [153, 143] on input "0933693169" at bounding box center [129, 140] width 123 height 16
type input "0916077088"
click at [234, 141] on input "[PERSON_NAME]" at bounding box center [252, 139] width 101 height 11
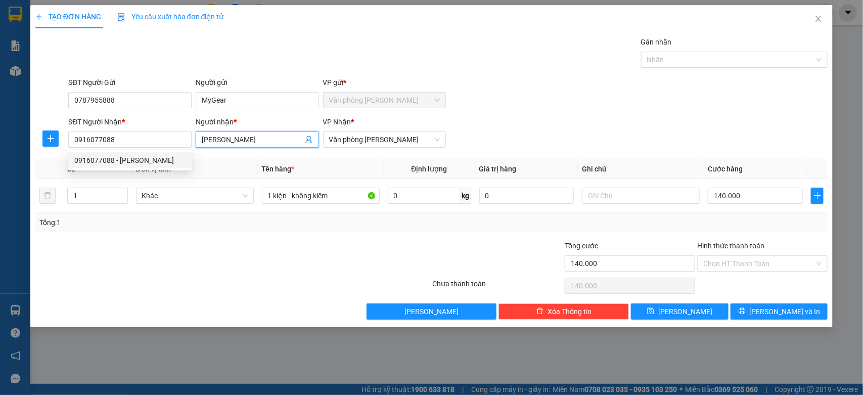
click at [234, 141] on input "[PERSON_NAME]" at bounding box center [252, 139] width 101 height 11
type input "Máy tính alpha"
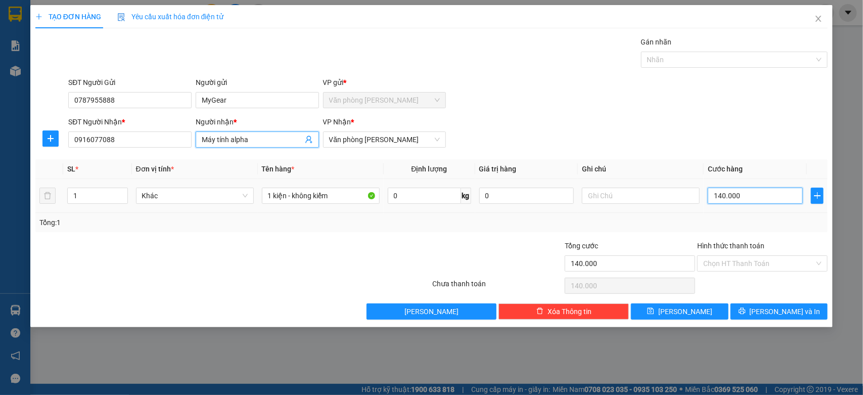
click at [724, 195] on input "140.000" at bounding box center [755, 196] width 95 height 16
click at [722, 195] on input "140.000" at bounding box center [755, 196] width 95 height 16
type input "10.000"
type input "0.000"
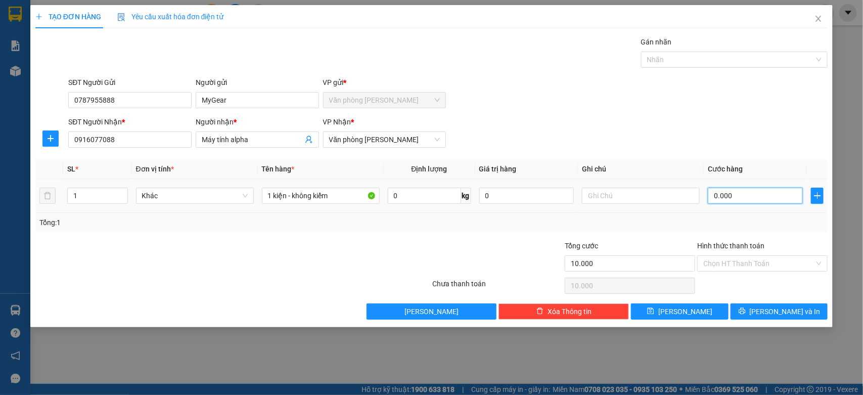
type input "0"
type input "60.000"
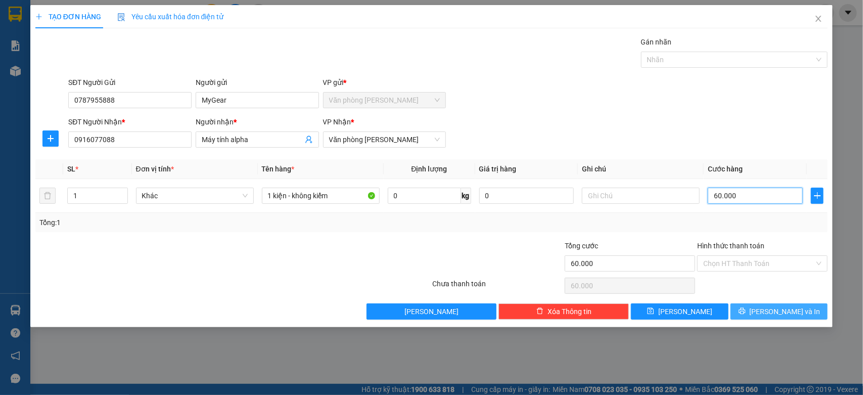
type input "60.000"
click at [767, 304] on button "[PERSON_NAME] và In" at bounding box center [779, 311] width 97 height 16
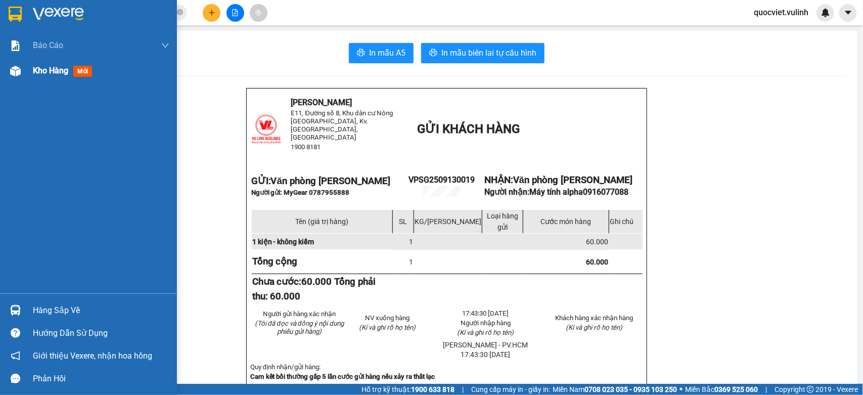
click at [13, 75] on img at bounding box center [15, 71] width 11 height 11
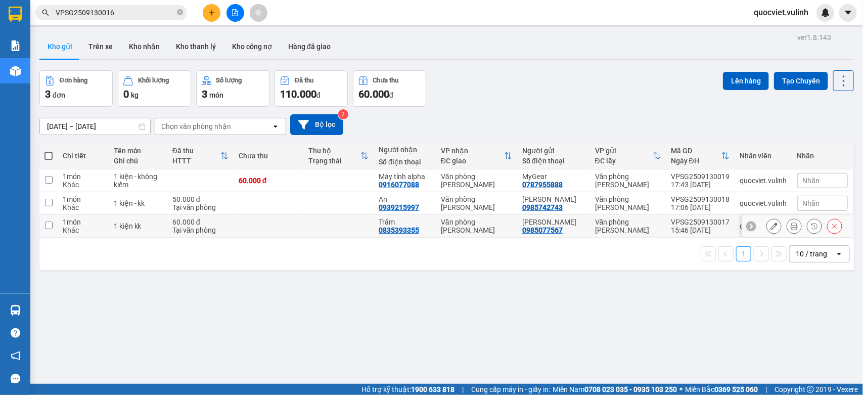
click at [671, 231] on div "15:46 [DATE]" at bounding box center [700, 230] width 59 height 8
checkbox input "true"
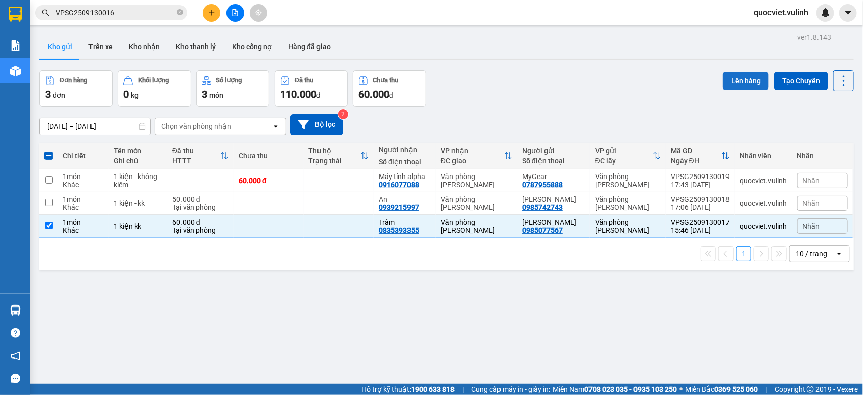
click at [734, 74] on button "Lên hàng" at bounding box center [746, 81] width 46 height 18
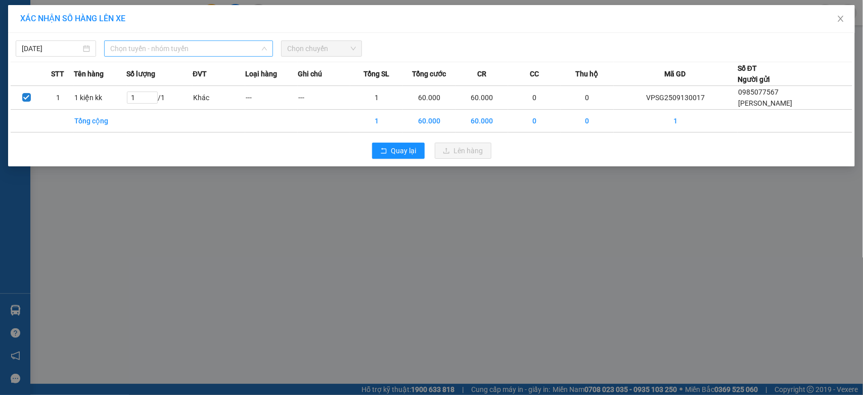
click at [129, 51] on span "Chọn tuyến - nhóm tuyến" at bounding box center [188, 48] width 157 height 15
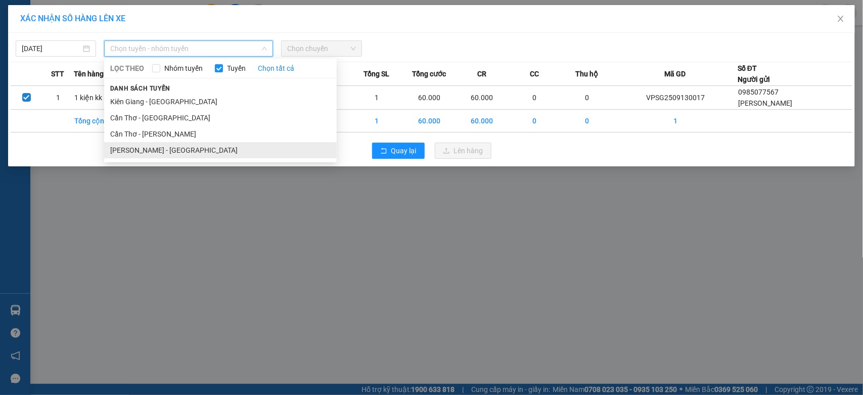
click at [153, 148] on li "[PERSON_NAME] - [GEOGRAPHIC_DATA]" at bounding box center [220, 150] width 233 height 16
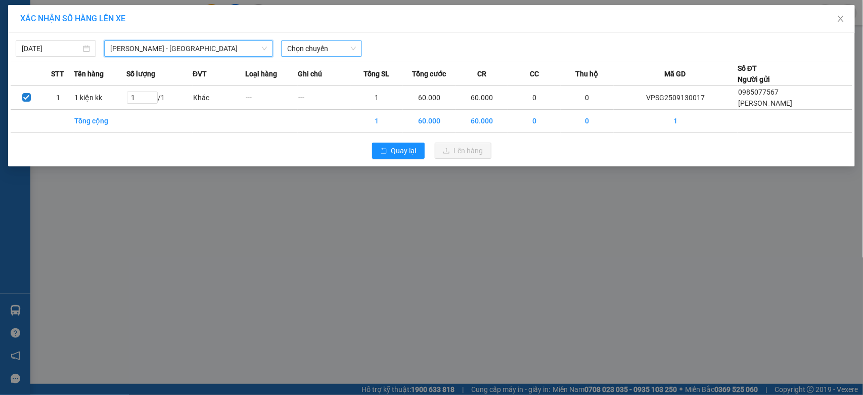
click at [306, 47] on span "Chọn chuyến" at bounding box center [321, 48] width 68 height 15
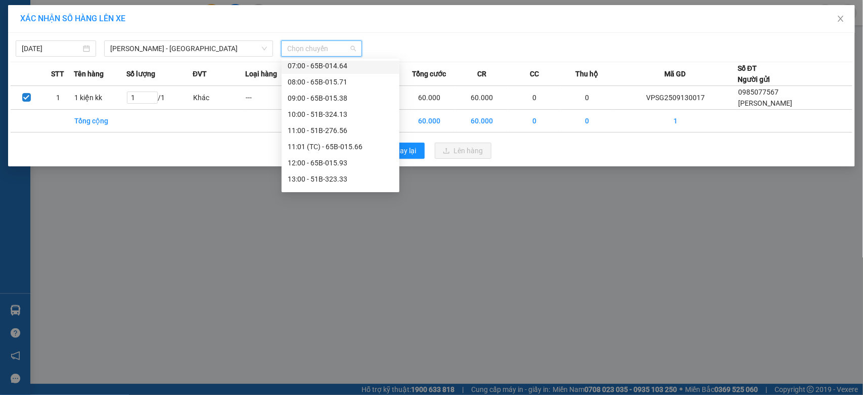
scroll to position [168, 0]
click at [345, 157] on div "16:00 - 65B-014.64" at bounding box center [341, 159] width 106 height 11
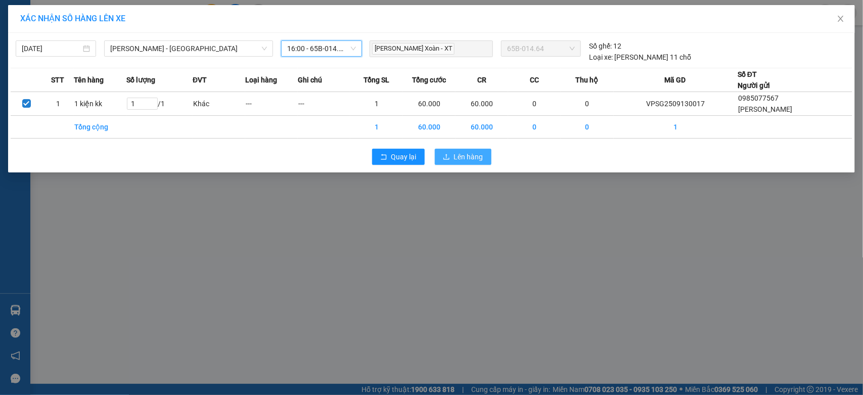
click at [491, 156] on button "Lên hàng" at bounding box center [463, 157] width 57 height 16
click at [484, 158] on button "Lên hàng" at bounding box center [463, 157] width 57 height 16
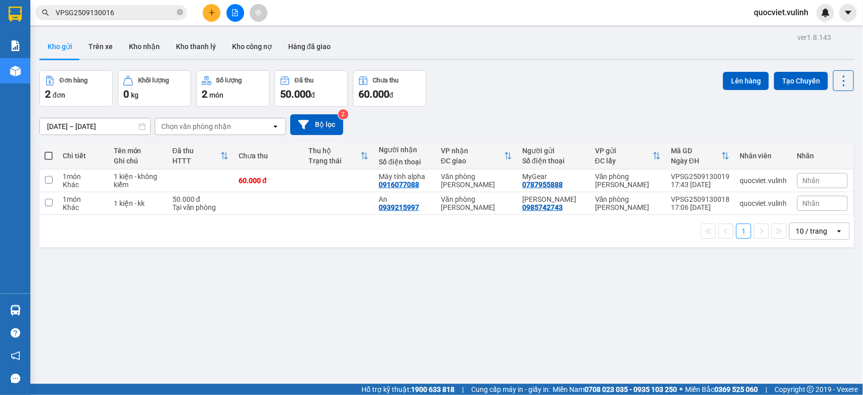
click at [210, 9] on icon "plus" at bounding box center [211, 12] width 7 height 7
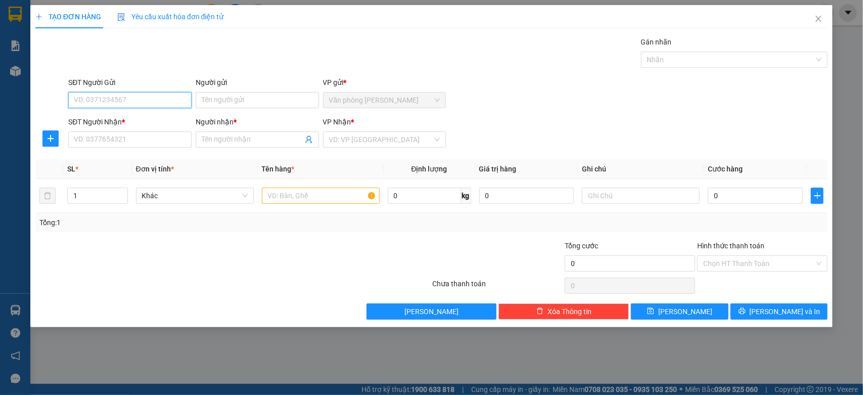
click at [183, 105] on input "SĐT Người Gửi" at bounding box center [129, 100] width 123 height 16
click at [157, 103] on input "0943170018" at bounding box center [129, 100] width 123 height 16
type input "0943170018"
click at [269, 103] on input "Người gửi" at bounding box center [257, 100] width 123 height 16
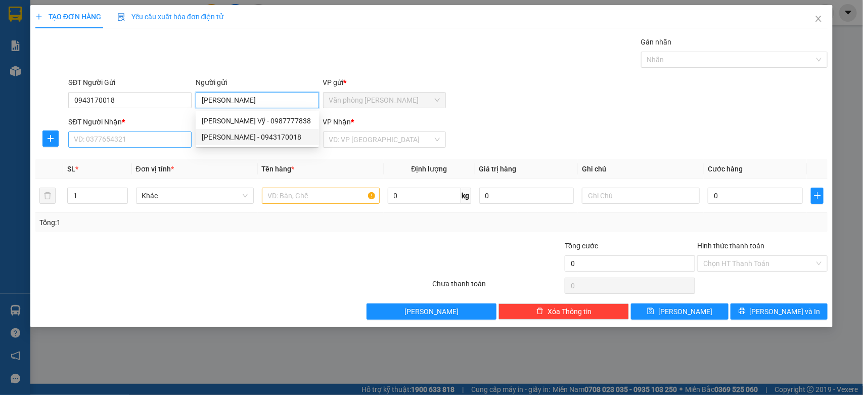
drag, startPoint x: 254, startPoint y: 138, endPoint x: 153, endPoint y: 145, distance: 101.4
click at [254, 138] on div "[PERSON_NAME] - 0943170018" at bounding box center [257, 137] width 111 height 11
type input "[PERSON_NAME]"
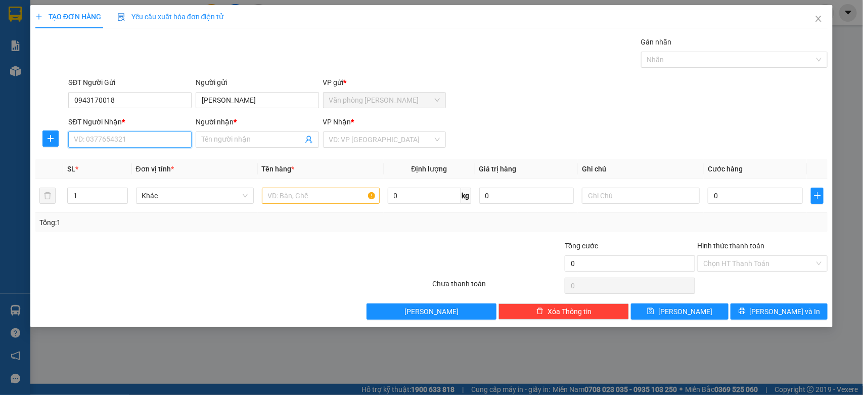
click at [110, 136] on input "SĐT Người Nhận *" at bounding box center [129, 140] width 123 height 16
type input "0961290000"
click at [243, 142] on input "Người nhận *" at bounding box center [252, 139] width 101 height 11
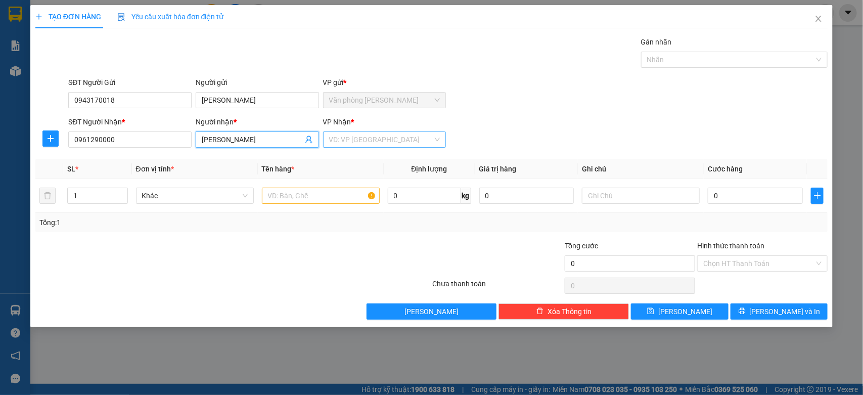
type input "[PERSON_NAME]"
click at [404, 138] on input "search" at bounding box center [381, 139] width 104 height 15
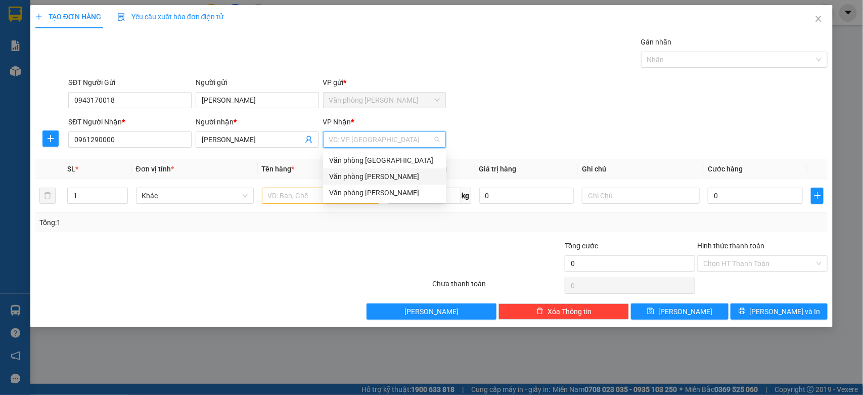
click at [363, 193] on div "Văn phòng [PERSON_NAME]" at bounding box center [384, 192] width 111 height 11
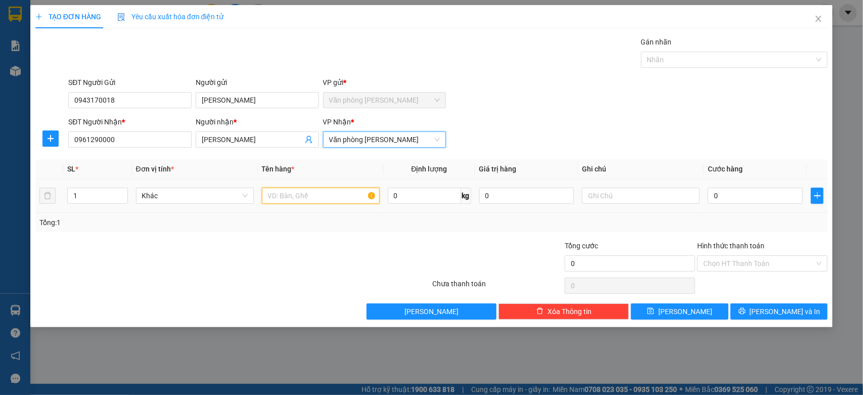
click at [334, 200] on input "text" at bounding box center [321, 196] width 118 height 16
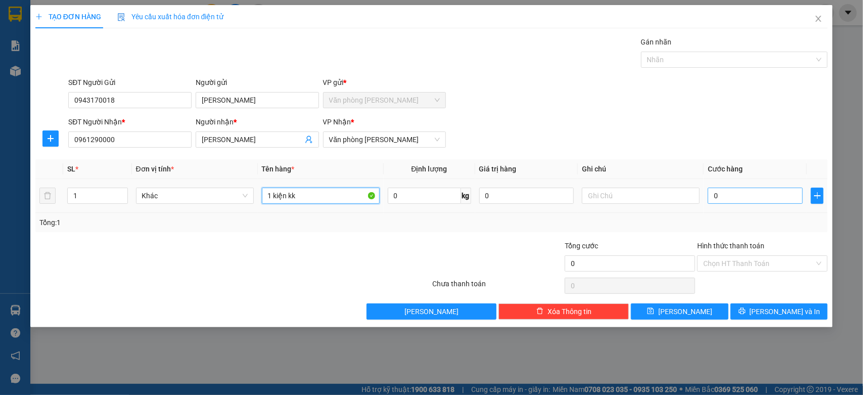
type input "1 kiện kk"
click at [778, 197] on input "0" at bounding box center [755, 196] width 95 height 16
type input "50"
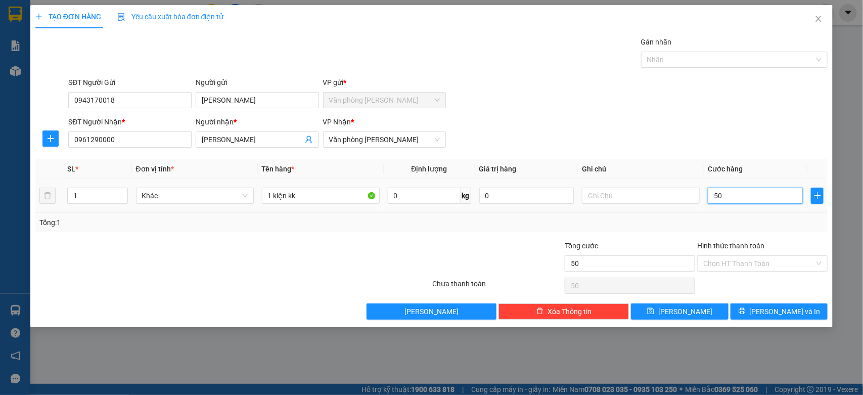
type input "500"
type input "5.000"
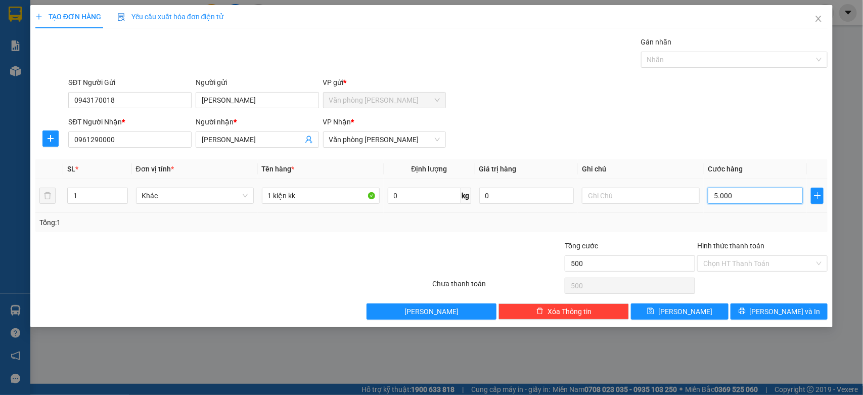
type input "5.000"
type input "50.000"
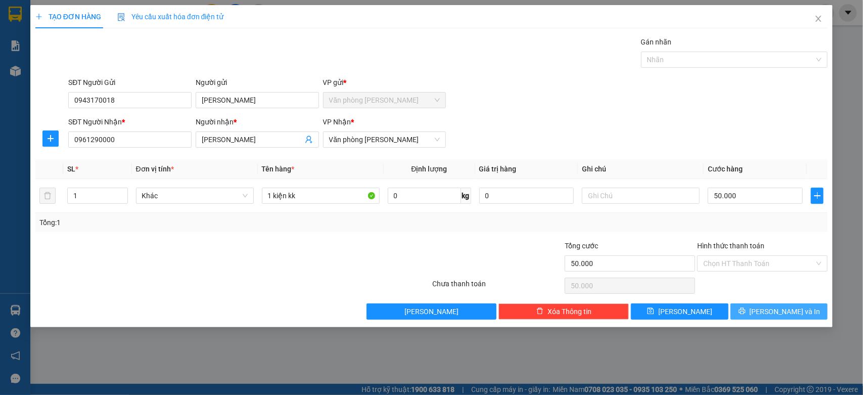
click at [790, 312] on span "[PERSON_NAME] và In" at bounding box center [785, 311] width 71 height 11
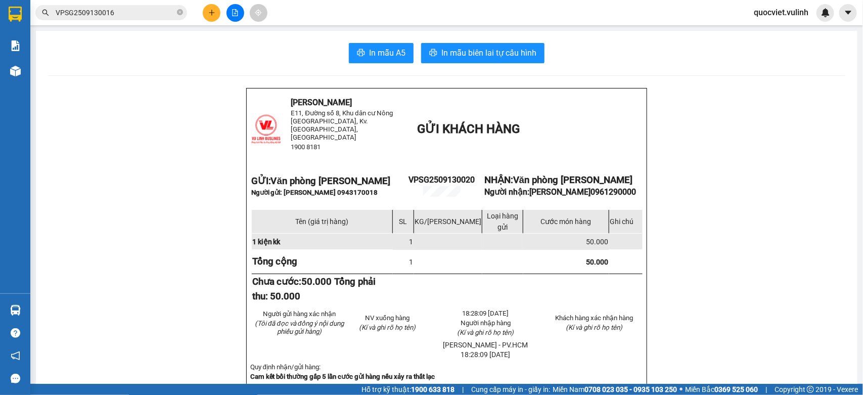
click at [143, 16] on input "VPSG2509130016" at bounding box center [115, 12] width 119 height 11
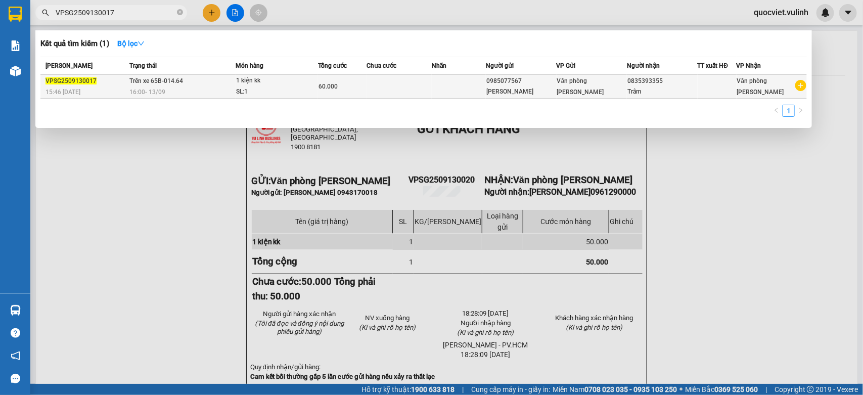
type input "VPSG2509130017"
click at [277, 93] on div "SL: 1" at bounding box center [274, 91] width 76 height 11
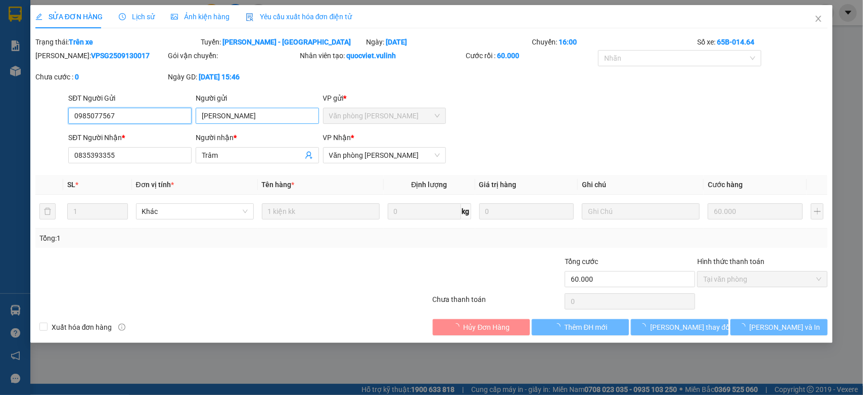
type input "0985077567"
type input "[PERSON_NAME]"
type input "0835393355"
type input "Trâm"
type input "60.000"
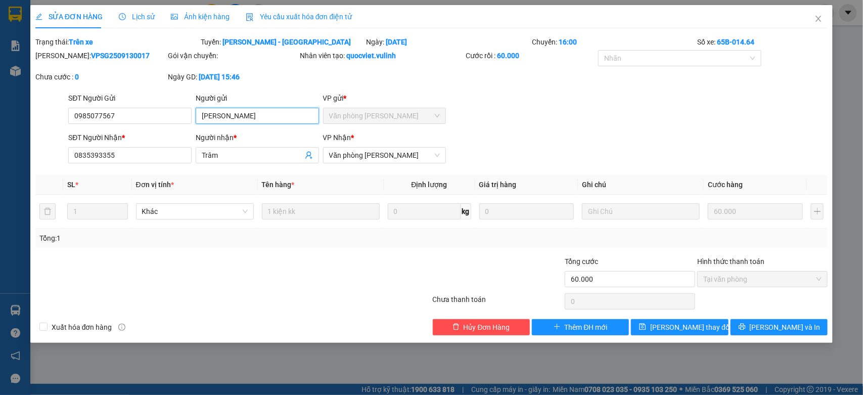
click at [237, 114] on input "[PERSON_NAME]" at bounding box center [257, 116] width 123 height 16
click at [246, 121] on input "[PERSON_NAME]" at bounding box center [257, 116] width 123 height 16
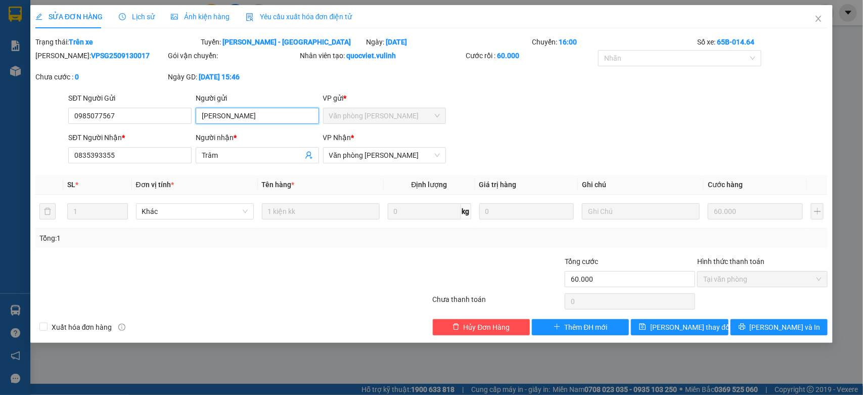
click at [246, 121] on input "[PERSON_NAME]" at bounding box center [257, 116] width 123 height 16
click at [155, 123] on input "0985077567" at bounding box center [129, 116] width 123 height 16
click at [229, 156] on input "Trâm" at bounding box center [252, 155] width 101 height 11
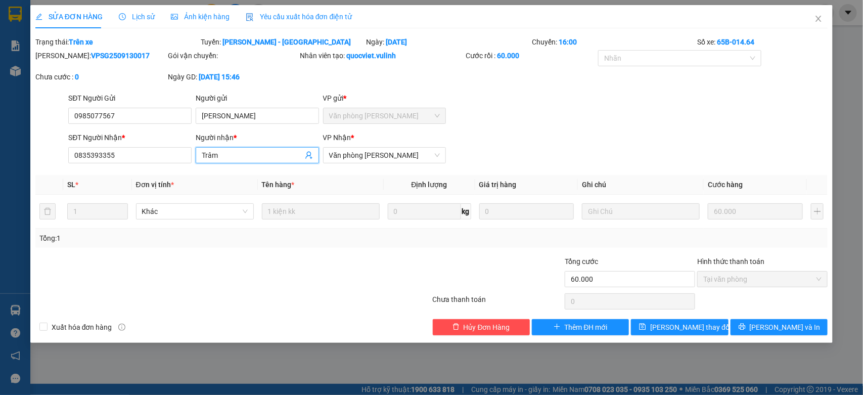
click at [229, 156] on input "Trâm" at bounding box center [252, 155] width 101 height 11
click at [167, 156] on input "0835393355" at bounding box center [129, 155] width 123 height 16
click at [822, 17] on icon "close" at bounding box center [819, 19] width 8 height 8
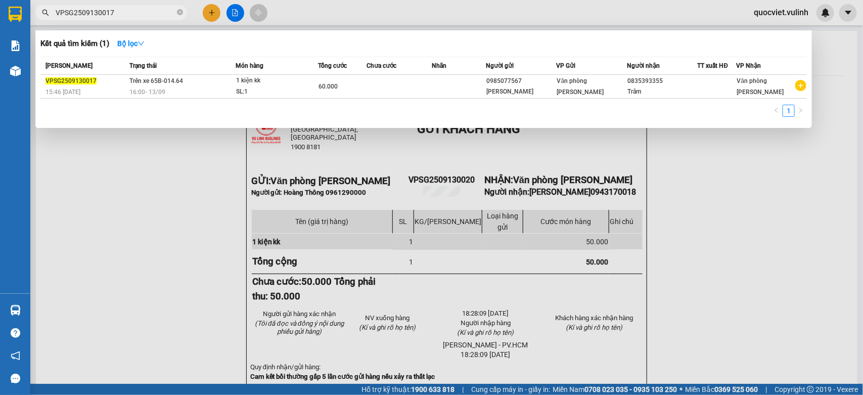
click at [124, 14] on input "VPSG2509130017" at bounding box center [115, 12] width 119 height 11
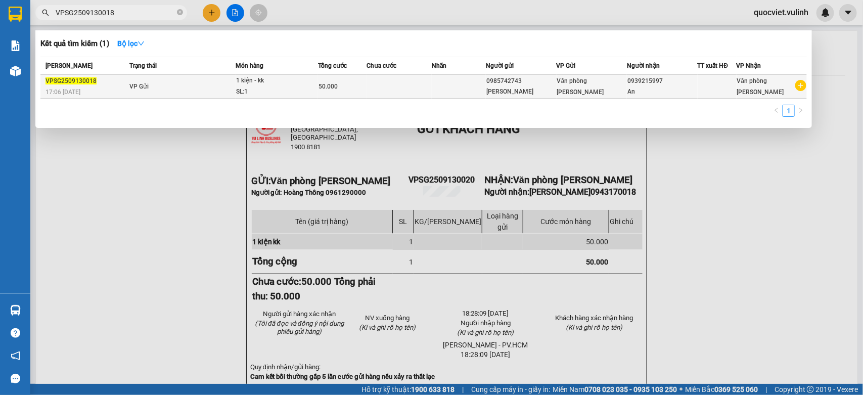
type input "VPSG2509130018"
click at [345, 84] on div "50.000" at bounding box center [343, 86] width 48 height 11
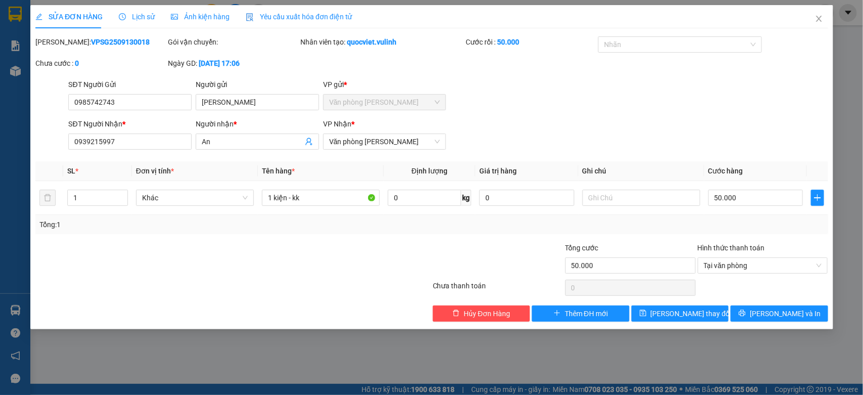
type input "0985742743"
type input "[PERSON_NAME]"
type input "0939215997"
type input "An"
type input "50.000"
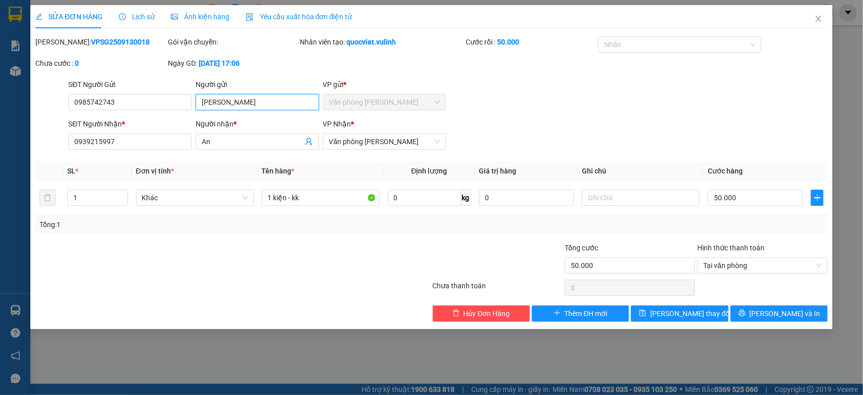
click at [246, 104] on input "[PERSON_NAME]" at bounding box center [257, 102] width 123 height 16
click at [136, 14] on span "Lịch sử" at bounding box center [137, 17] width 36 height 8
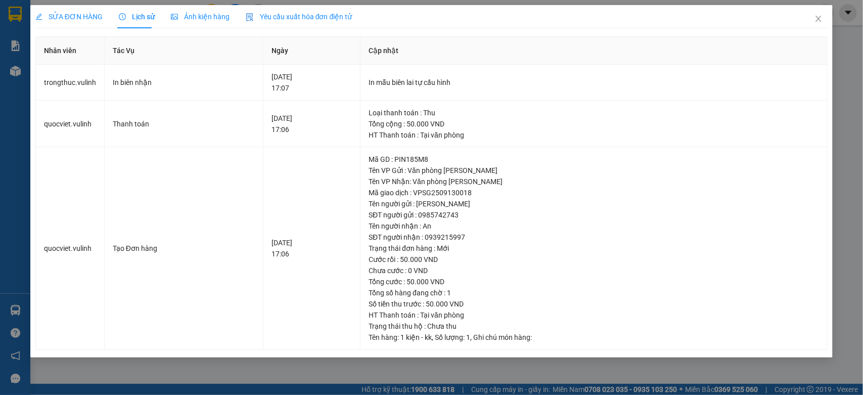
click at [63, 17] on span "SỬA ĐƠN HÀNG" at bounding box center [68, 17] width 67 height 8
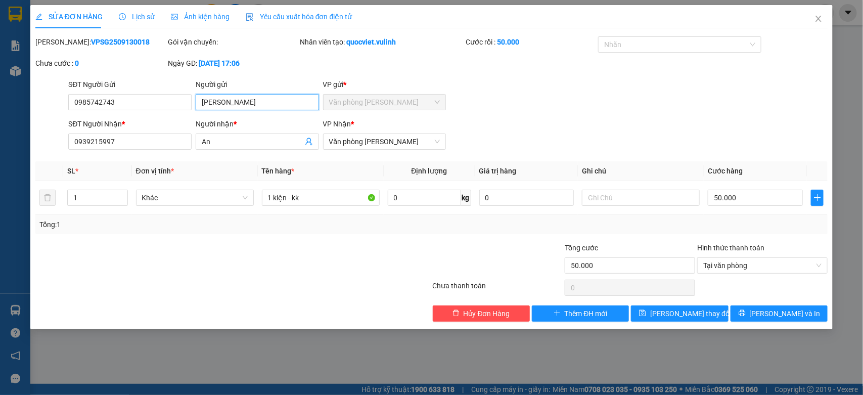
click at [254, 103] on input "[PERSON_NAME]" at bounding box center [257, 102] width 123 height 16
click at [154, 108] on input "0985742743" at bounding box center [129, 102] width 123 height 16
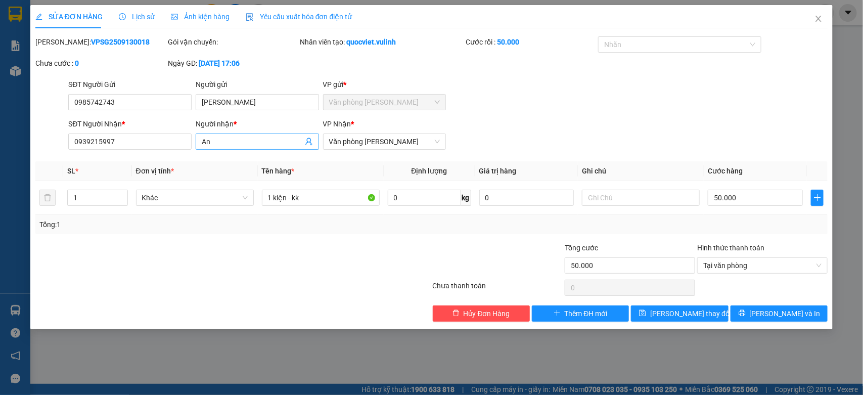
click at [234, 140] on input "An" at bounding box center [252, 141] width 101 height 11
click at [142, 153] on div "SĐT Người Nhận * 0939215997" at bounding box center [129, 135] width 123 height 35
click at [159, 147] on input "0939215997" at bounding box center [129, 142] width 123 height 16
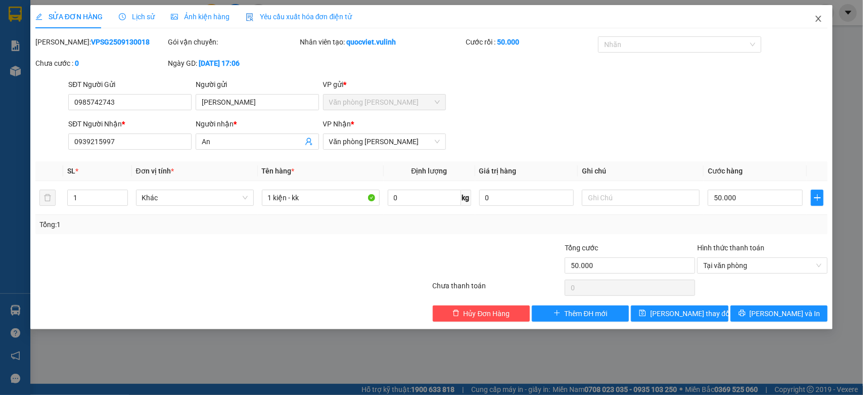
click at [820, 20] on icon "close" at bounding box center [819, 19] width 6 height 6
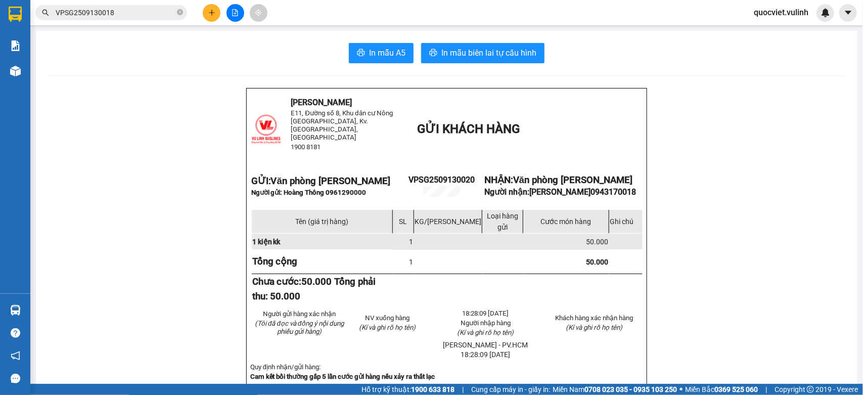
click at [125, 13] on input "VPSG2509130018" at bounding box center [115, 12] width 119 height 11
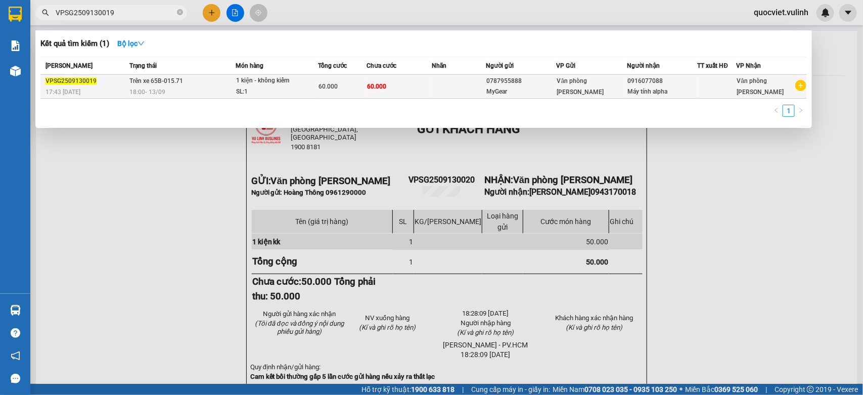
type input "VPSG2509130019"
click at [176, 89] on div "18:00 [DATE]" at bounding box center [182, 91] width 105 height 11
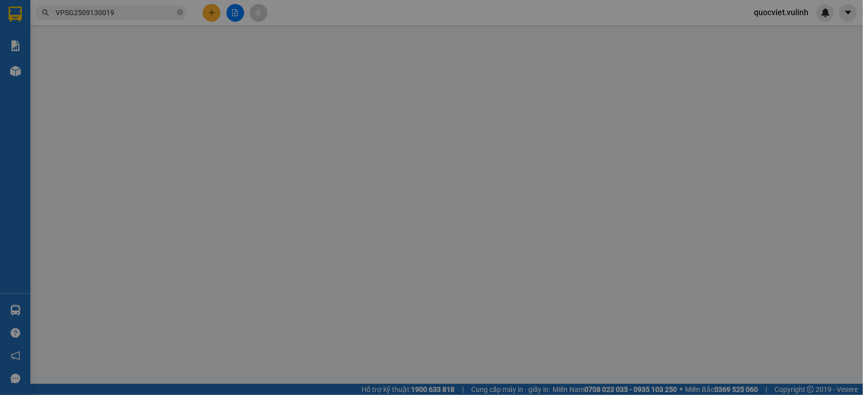
type input "0787955888"
type input "MyGear"
type input "0916077088"
type input "Máy tính alpha"
type input "60.000"
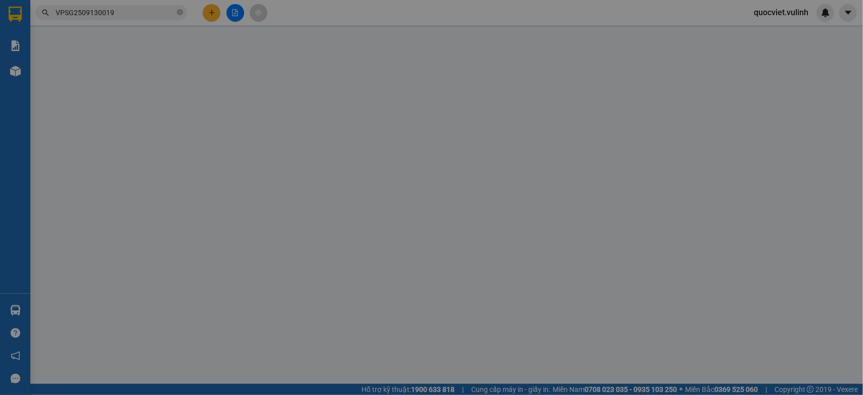
type input "60.000"
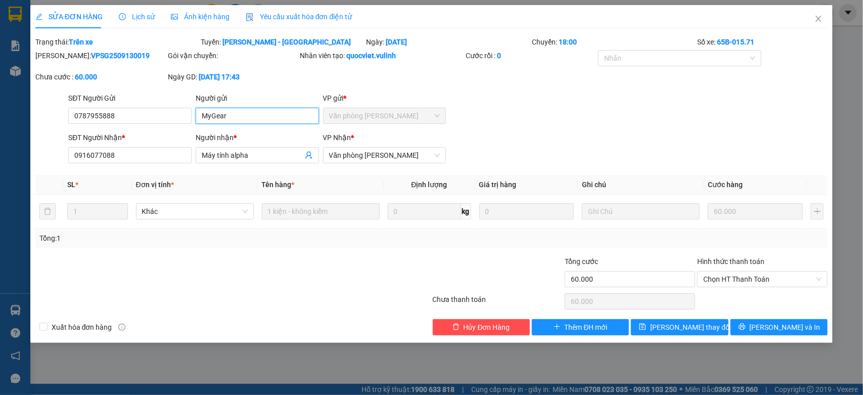
click at [250, 114] on input "MyGear" at bounding box center [257, 116] width 123 height 16
click at [180, 121] on input "0787955888" at bounding box center [129, 116] width 123 height 16
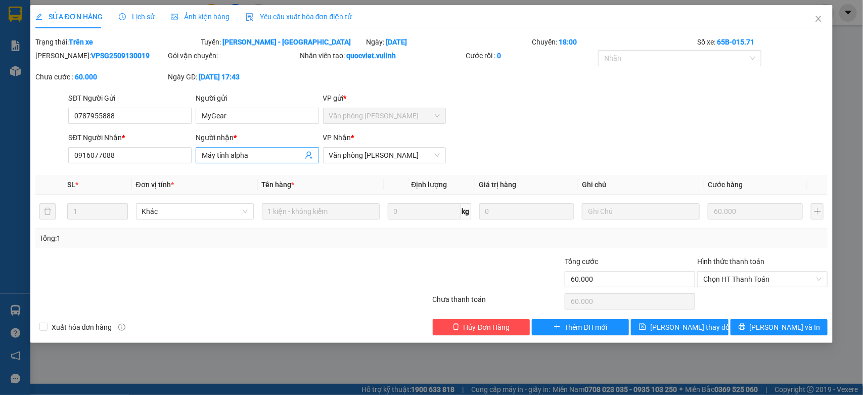
click at [259, 161] on span "Máy tính alpha" at bounding box center [257, 155] width 123 height 16
click at [259, 160] on input "Máy tính alpha" at bounding box center [252, 155] width 101 height 11
click at [190, 155] on input "0916077088" at bounding box center [129, 155] width 123 height 16
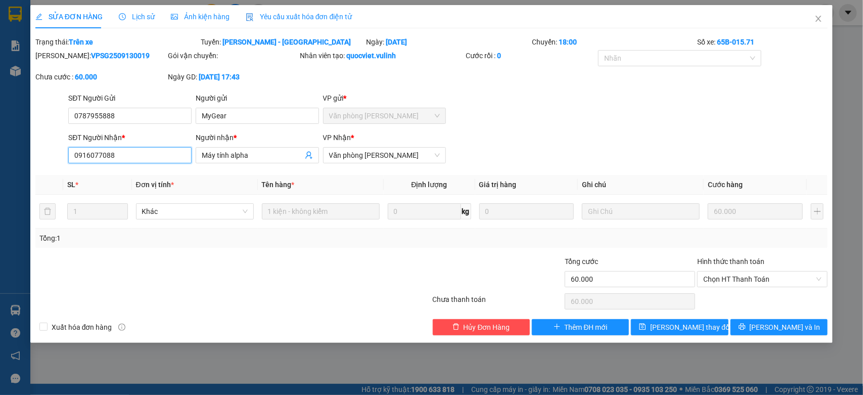
click at [190, 155] on input "0916077088" at bounding box center [129, 155] width 123 height 16
click at [819, 17] on icon "close" at bounding box center [819, 19] width 8 height 8
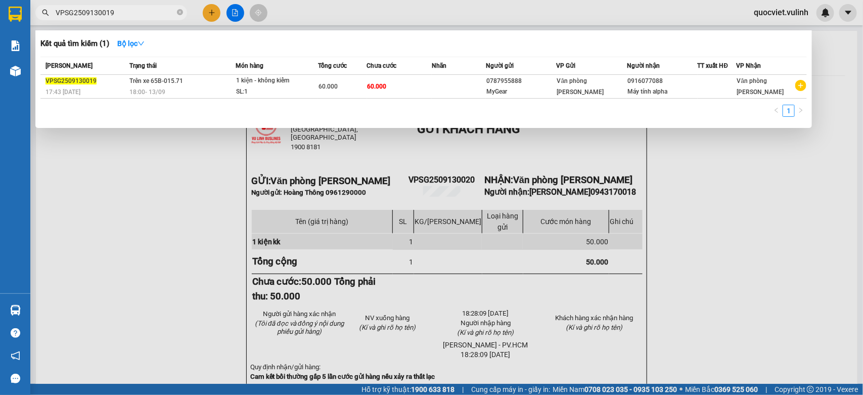
click at [134, 18] on input "VPSG2509130019" at bounding box center [115, 12] width 119 height 11
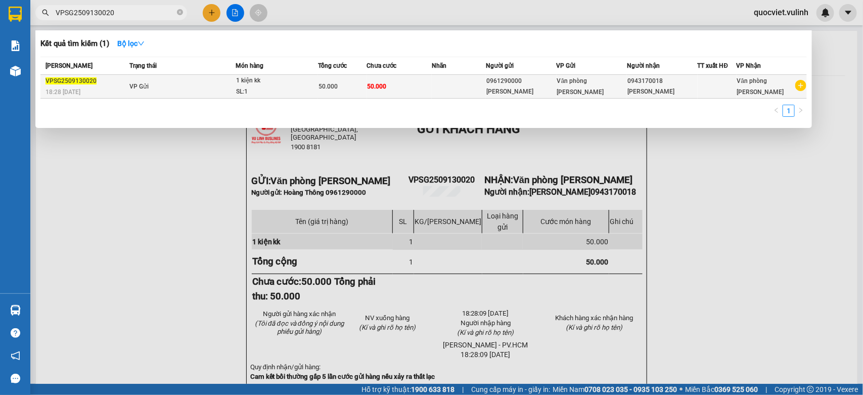
type input "VPSG2509130020"
click at [246, 84] on div "1 kiện kk" at bounding box center [274, 80] width 76 height 11
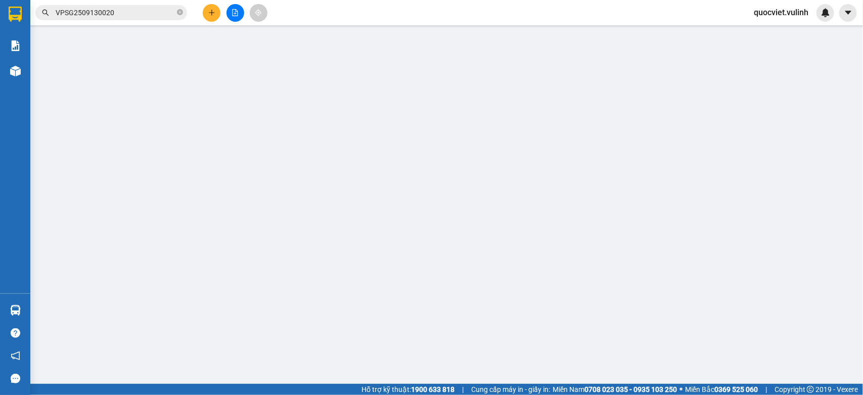
type input "0961290000"
type input "[PERSON_NAME]"
type input "0943170018"
type input "[PERSON_NAME]"
type input "50.000"
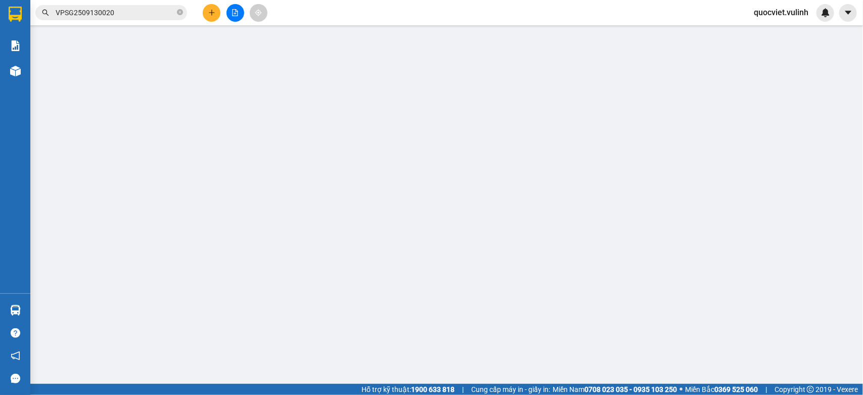
type input "50.000"
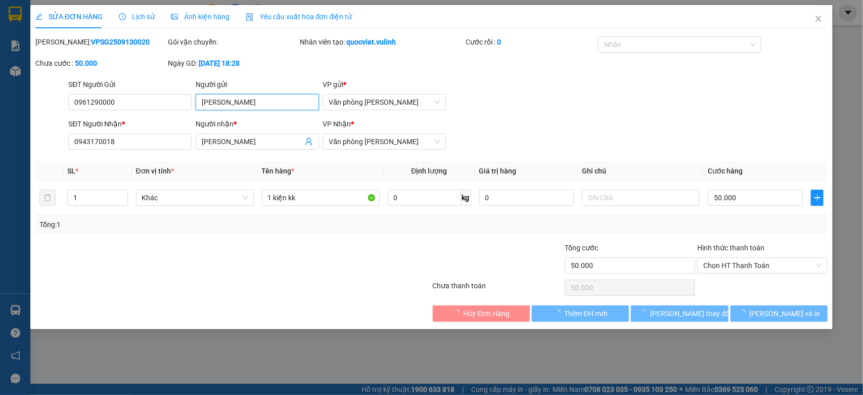
click at [250, 105] on input "[PERSON_NAME]" at bounding box center [257, 102] width 123 height 16
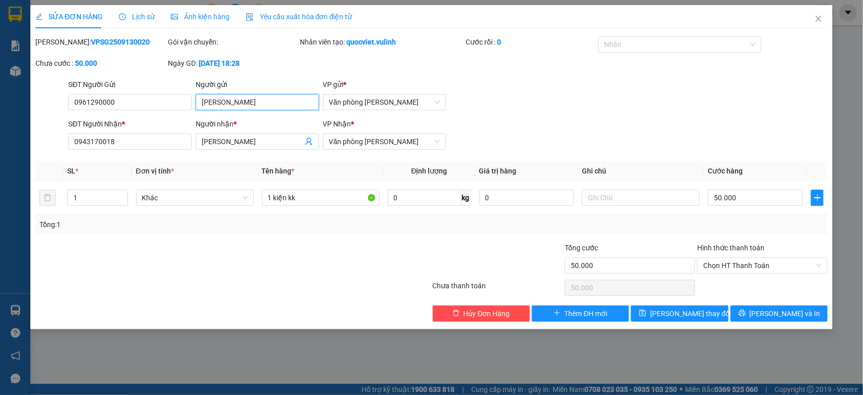
click at [250, 105] on input "[PERSON_NAME]" at bounding box center [257, 102] width 123 height 16
click at [147, 94] on input "0961290000" at bounding box center [129, 102] width 123 height 16
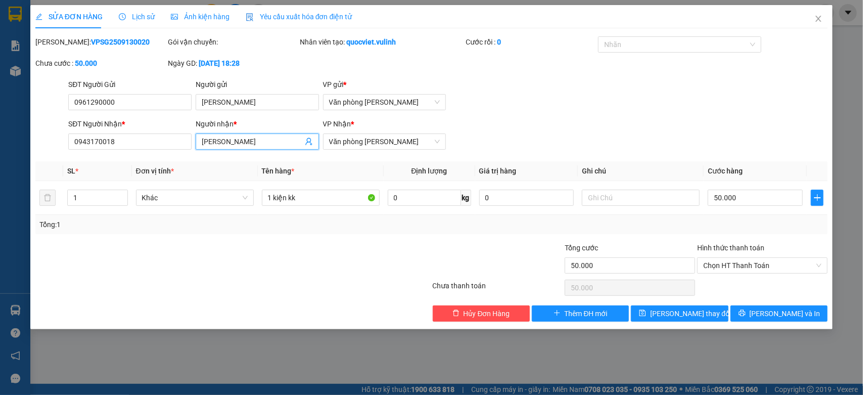
click at [248, 137] on input "[PERSON_NAME]" at bounding box center [252, 141] width 101 height 11
click at [166, 134] on input "0943170018" at bounding box center [129, 142] width 123 height 16
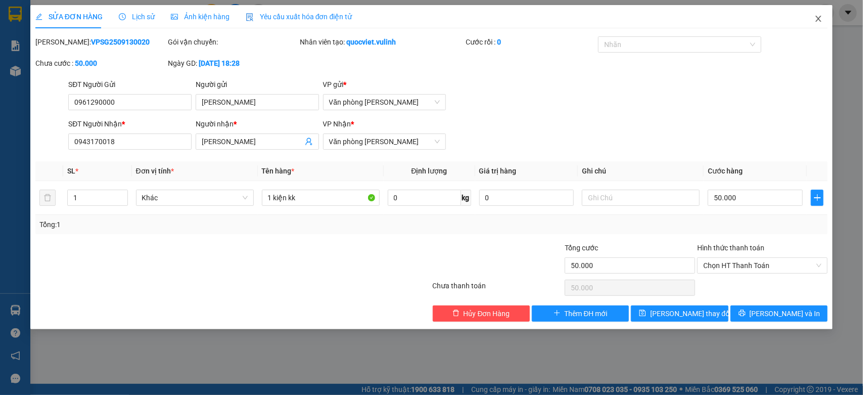
click at [818, 19] on icon "close" at bounding box center [819, 19] width 8 height 8
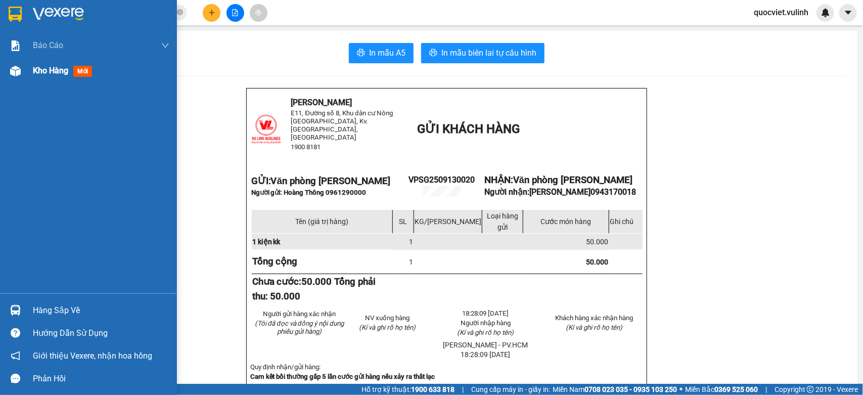
click at [18, 78] on div at bounding box center [16, 71] width 18 height 18
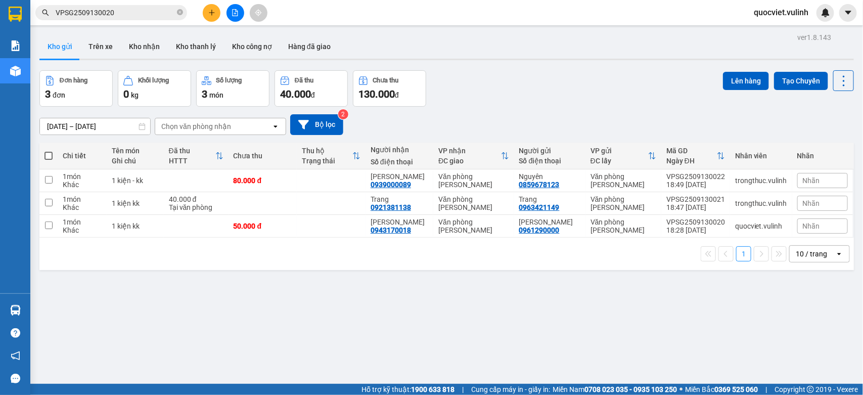
click at [129, 13] on input "VPSG2509130020" at bounding box center [115, 12] width 119 height 11
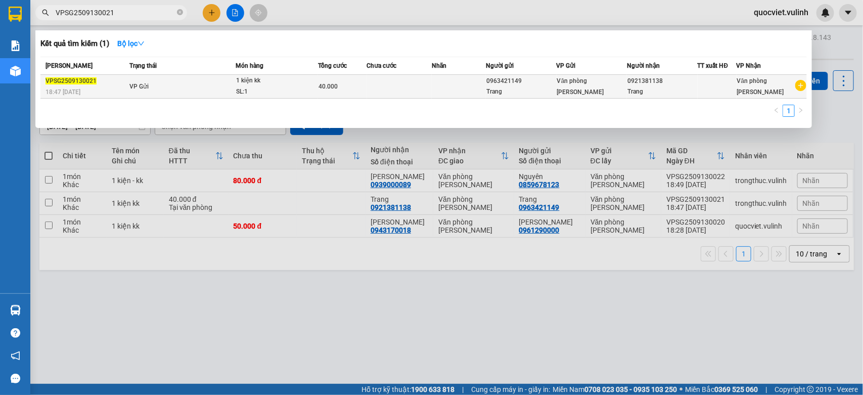
type input "VPSG2509130021"
click at [198, 84] on td "VP Gửi" at bounding box center [181, 87] width 108 height 24
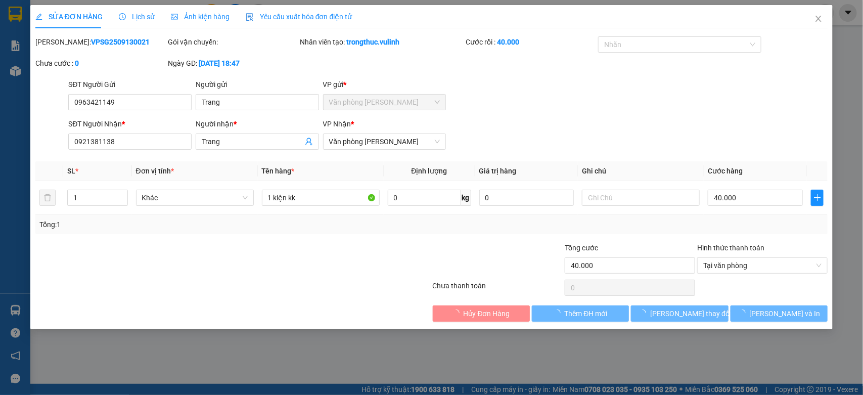
type input "0963421149"
type input "Trang"
type input "0921381138"
type input "Trang"
type input "40.000"
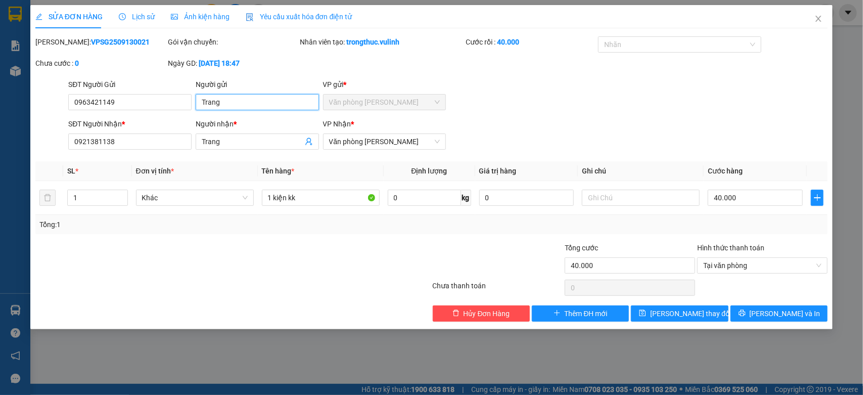
click at [279, 107] on input "Trang" at bounding box center [257, 102] width 123 height 16
click at [816, 21] on icon "close" at bounding box center [819, 19] width 8 height 8
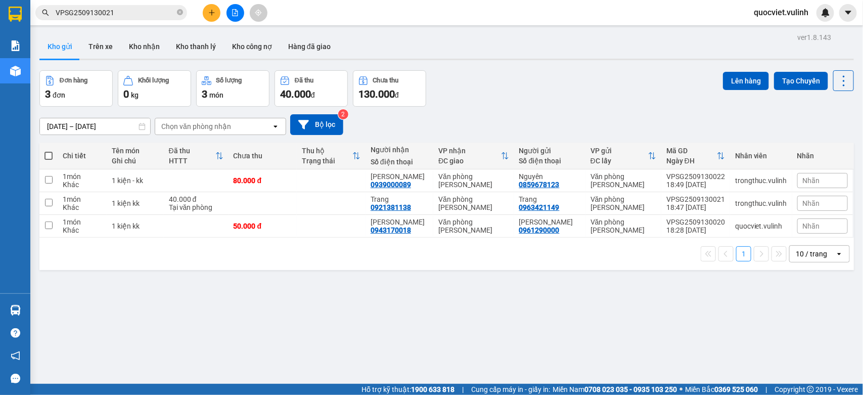
click at [127, 8] on input "VPSG2509130021" at bounding box center [115, 12] width 119 height 11
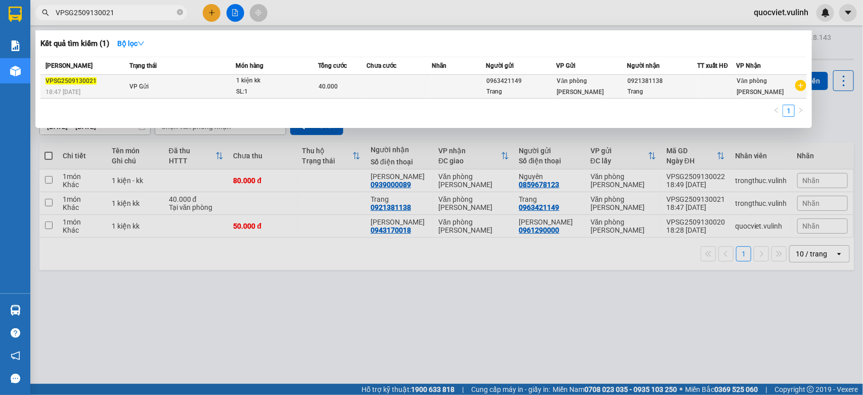
click at [159, 85] on td "VP Gửi" at bounding box center [181, 87] width 108 height 24
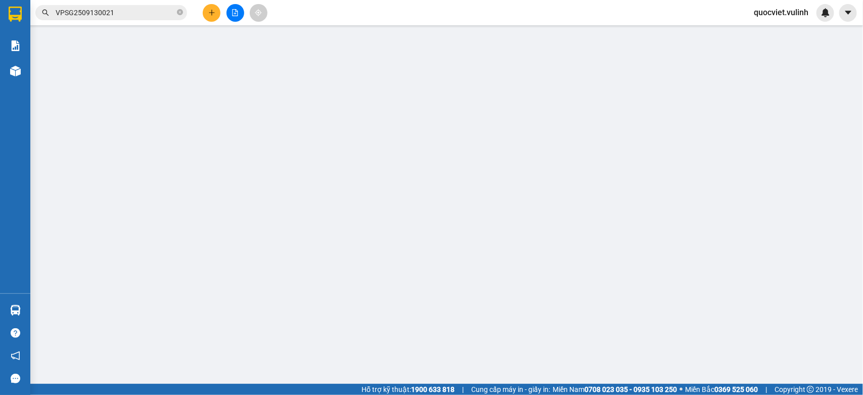
type input "0963421149"
type input "Trang"
type input "0921381138"
type input "Trang"
type input "40.000"
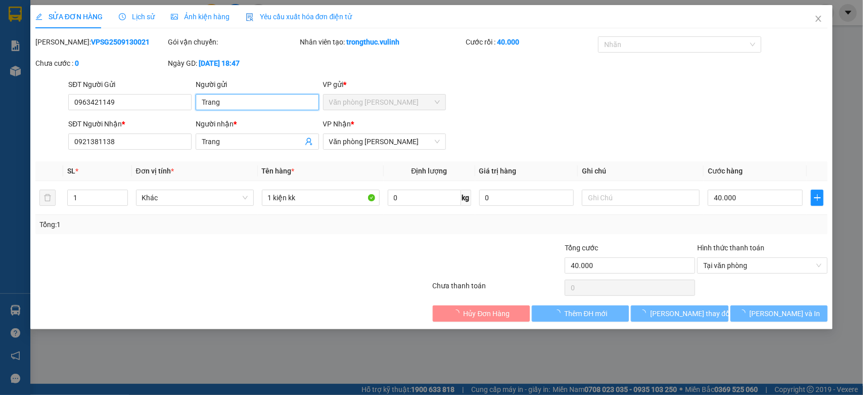
click at [285, 103] on input "Trang" at bounding box center [257, 102] width 123 height 16
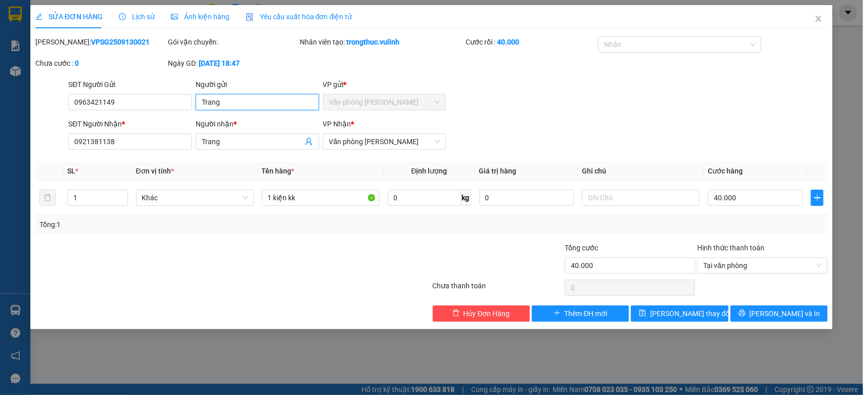
click at [285, 103] on input "Trang" at bounding box center [257, 102] width 123 height 16
click at [176, 107] on input "0963421149" at bounding box center [129, 102] width 123 height 16
click at [158, 145] on input "0921381138" at bounding box center [129, 142] width 123 height 16
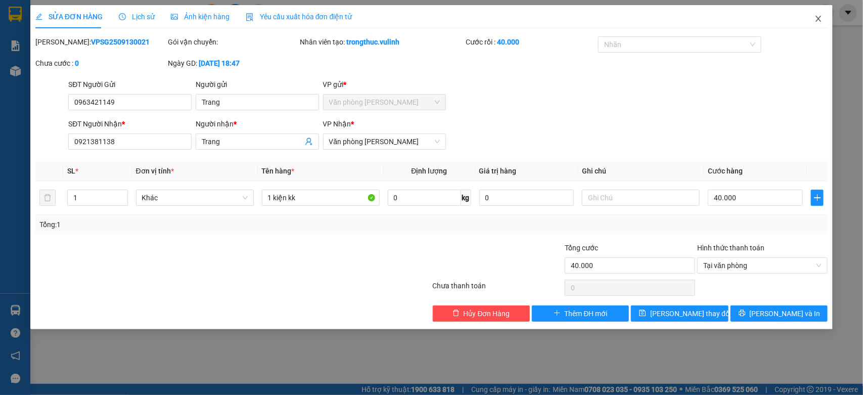
click at [816, 21] on icon "close" at bounding box center [819, 19] width 8 height 8
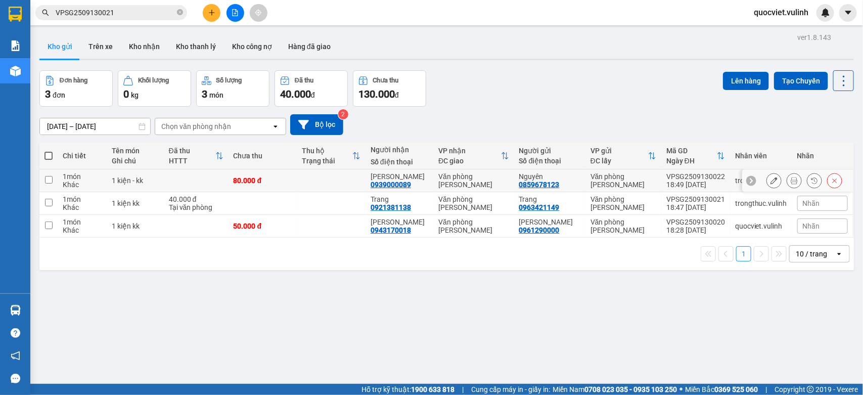
click at [771, 183] on icon at bounding box center [774, 180] width 7 height 7
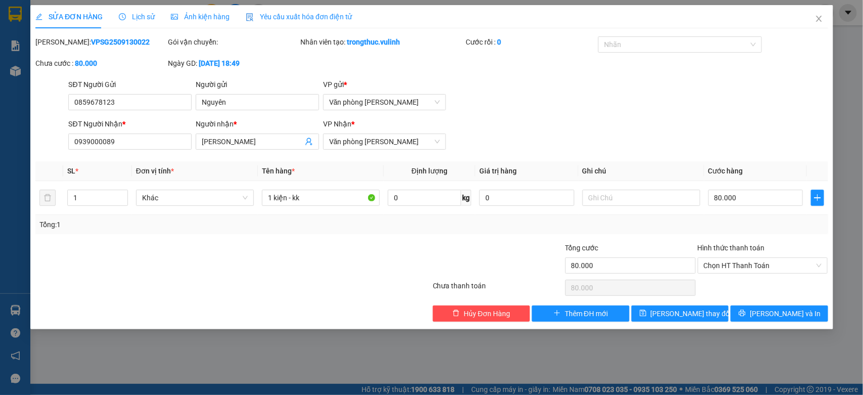
type input "0859678123"
type input "Nguyên"
type input "0939000089"
type input "[PERSON_NAME]"
type input "80.000"
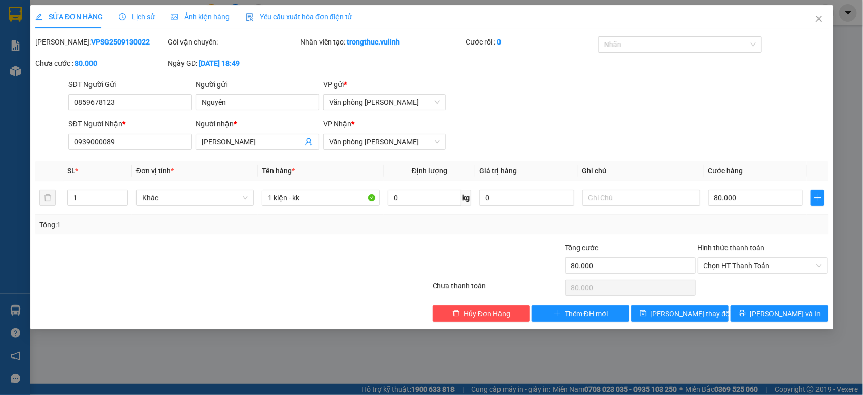
type input "80.000"
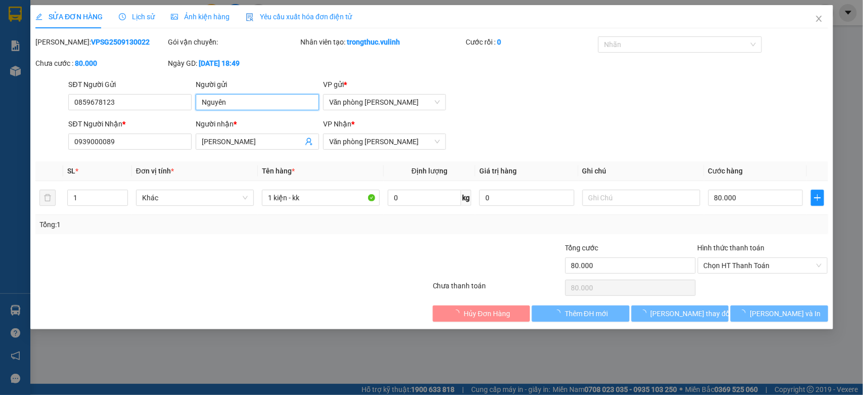
click at [265, 105] on input "Nguyên" at bounding box center [257, 102] width 123 height 16
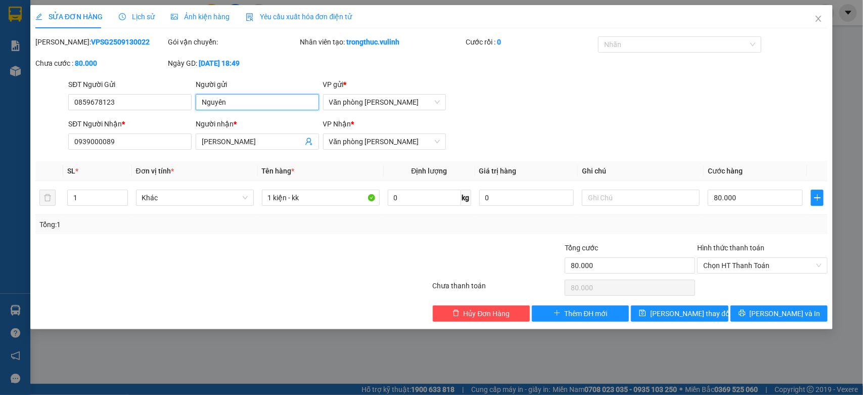
click at [265, 105] on input "Nguyên" at bounding box center [257, 102] width 123 height 16
click at [170, 105] on input "0859678123" at bounding box center [129, 102] width 123 height 16
click at [253, 139] on input "[PERSON_NAME]" at bounding box center [252, 141] width 101 height 11
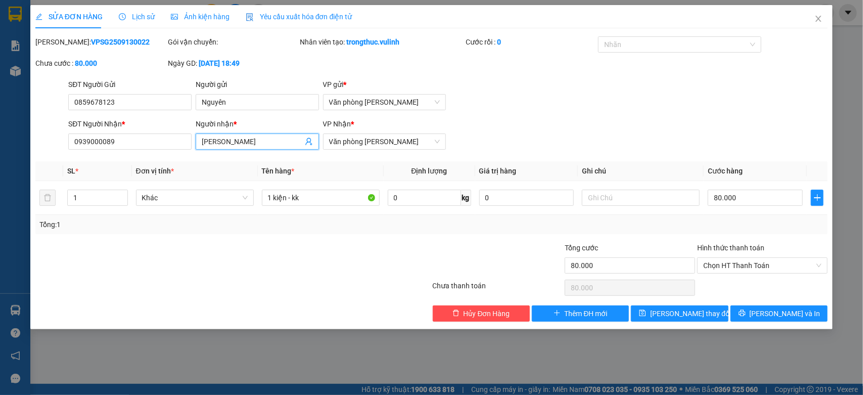
click at [253, 139] on input "[PERSON_NAME]" at bounding box center [252, 141] width 101 height 11
click at [182, 140] on input "0939000089" at bounding box center [129, 142] width 123 height 16
click at [821, 19] on icon "close" at bounding box center [819, 19] width 8 height 8
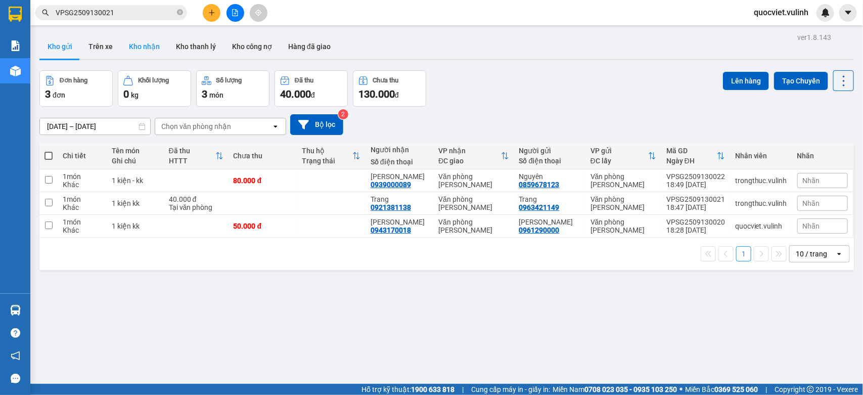
click at [138, 41] on button "Kho nhận" at bounding box center [144, 46] width 47 height 24
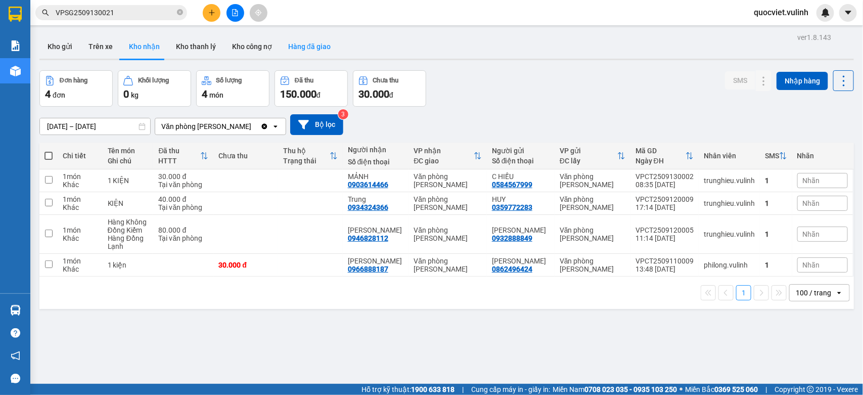
click at [292, 47] on button "Hàng đã giao" at bounding box center [309, 46] width 59 height 24
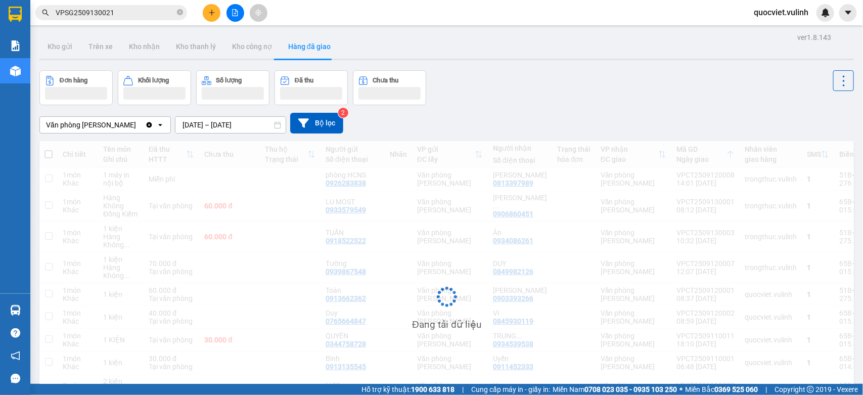
click at [249, 124] on input "[DATE] – [DATE]" at bounding box center [231, 125] width 110 height 16
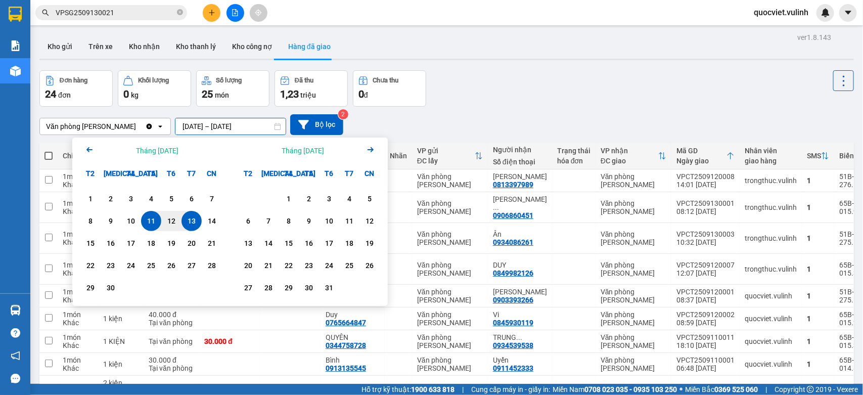
click at [187, 217] on div "13" at bounding box center [192, 221] width 14 height 12
type input "[DATE] – [DATE]"
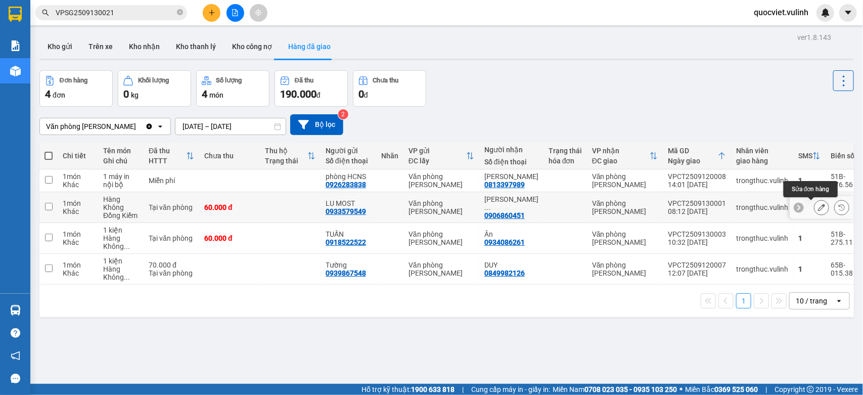
click at [818, 206] on icon at bounding box center [821, 207] width 7 height 7
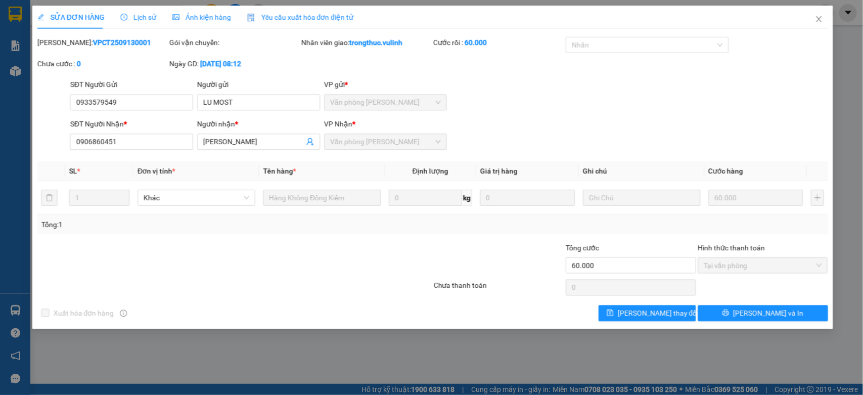
type input "0933579549"
type input "LU MOST"
type input "0906860451"
type input "[PERSON_NAME]"
type input "60.000"
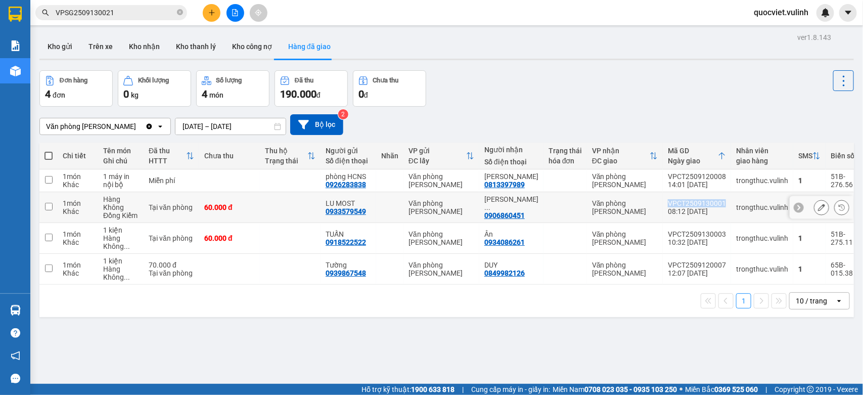
drag, startPoint x: 659, startPoint y: 204, endPoint x: 714, endPoint y: 203, distance: 55.1
click at [714, 203] on td "VPCT2509130001 08:12 [DATE]" at bounding box center [697, 207] width 68 height 31
checkbox input "true"
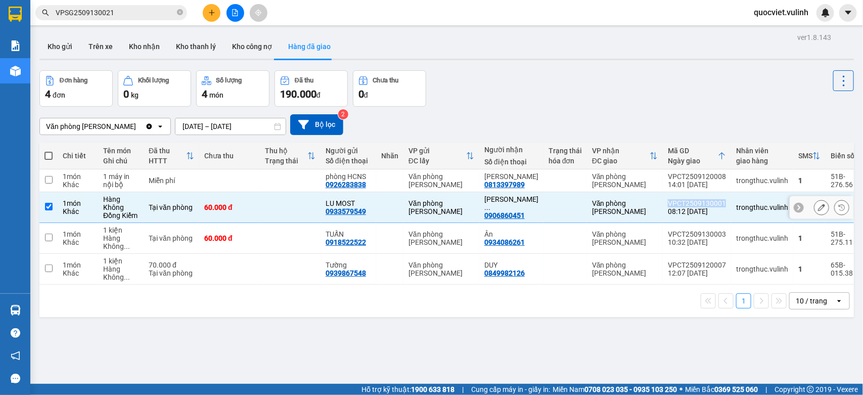
copy div "VPCT2509130001"
drag, startPoint x: 659, startPoint y: 233, endPoint x: 712, endPoint y: 233, distance: 53.6
click at [712, 233] on div "VPCT2509130003" at bounding box center [697, 234] width 58 height 8
checkbox input "true"
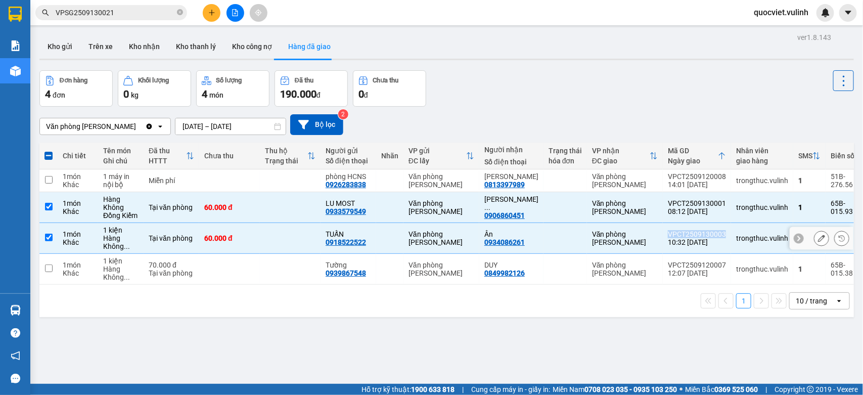
copy div "VPCT2509130003"
click at [818, 206] on icon at bounding box center [821, 207] width 7 height 7
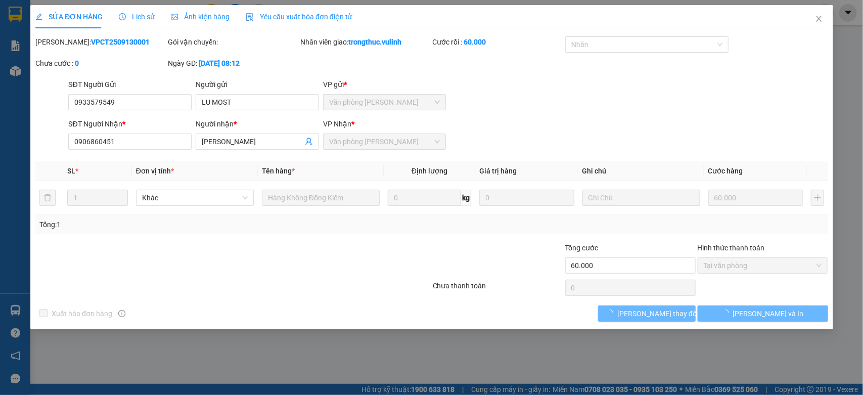
type input "0933579549"
type input "LU MOST"
type input "0906860451"
type input "[PERSON_NAME]"
type input "60.000"
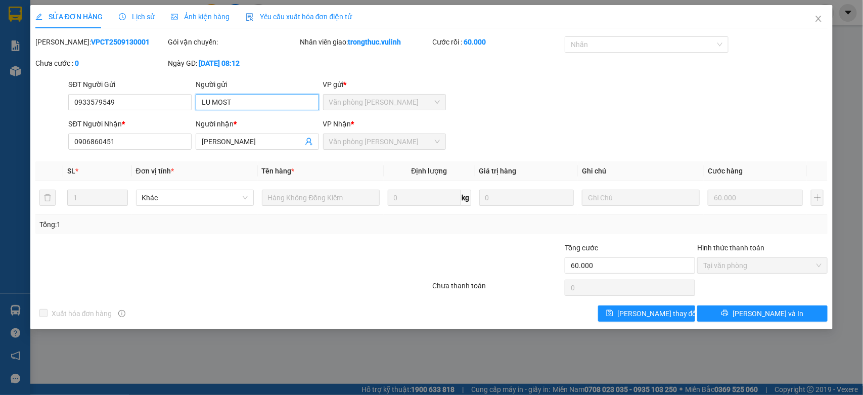
click at [272, 105] on input "LU MOST" at bounding box center [257, 102] width 123 height 16
click at [165, 102] on input "0933579549" at bounding box center [129, 102] width 123 height 16
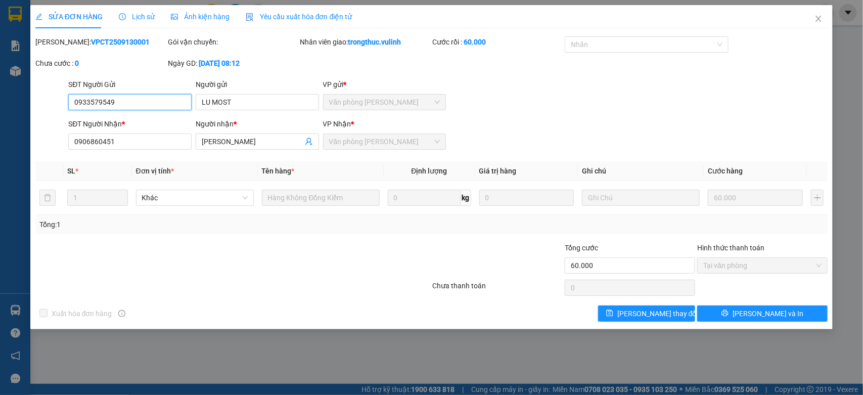
click at [165, 102] on input "0933579549" at bounding box center [129, 102] width 123 height 16
click at [276, 142] on input "[PERSON_NAME]" at bounding box center [252, 141] width 101 height 11
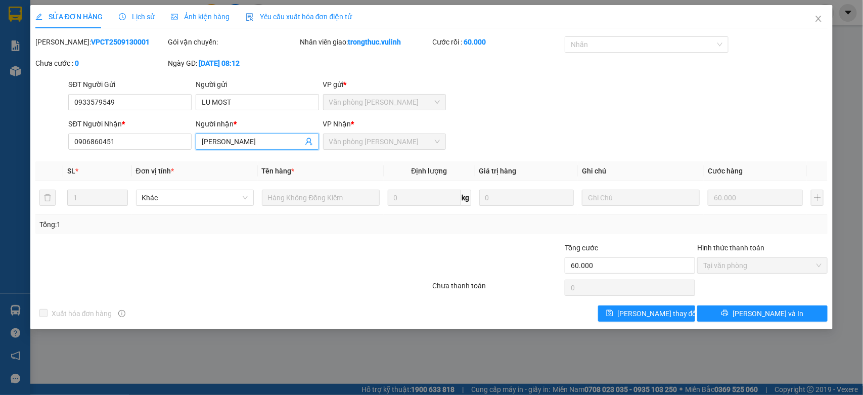
click at [276, 142] on input "[PERSON_NAME]" at bounding box center [252, 141] width 101 height 11
click at [188, 142] on input "0906860451" at bounding box center [129, 142] width 123 height 16
click at [818, 15] on icon "close" at bounding box center [819, 19] width 8 height 8
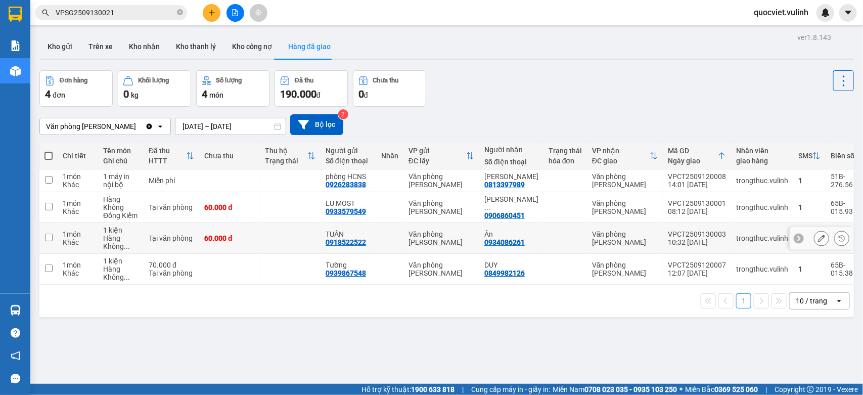
click at [815, 238] on button at bounding box center [822, 239] width 14 height 18
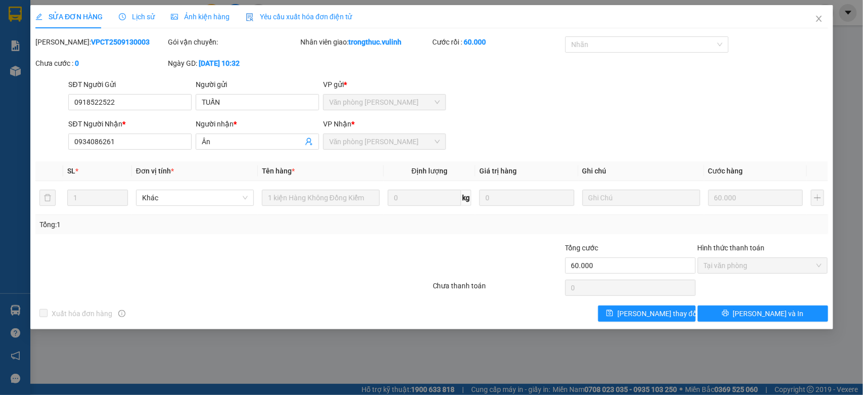
type input "0918522522"
type input "TUẤN"
type input "0934086261"
type input "Ân"
type input "60.000"
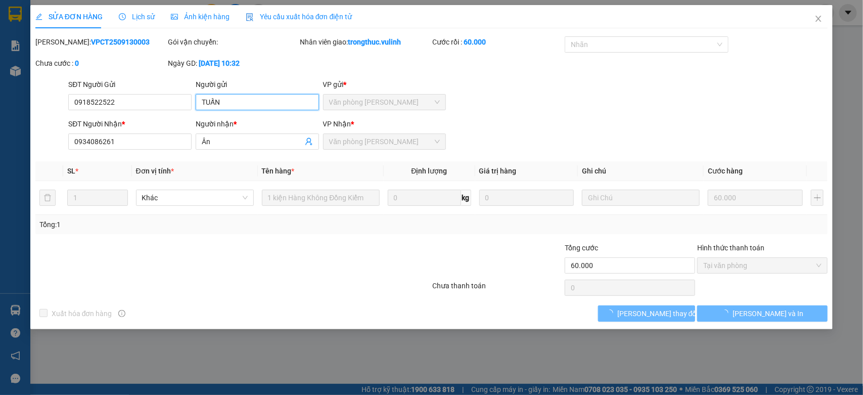
click at [289, 103] on input "TUẤN" at bounding box center [257, 102] width 123 height 16
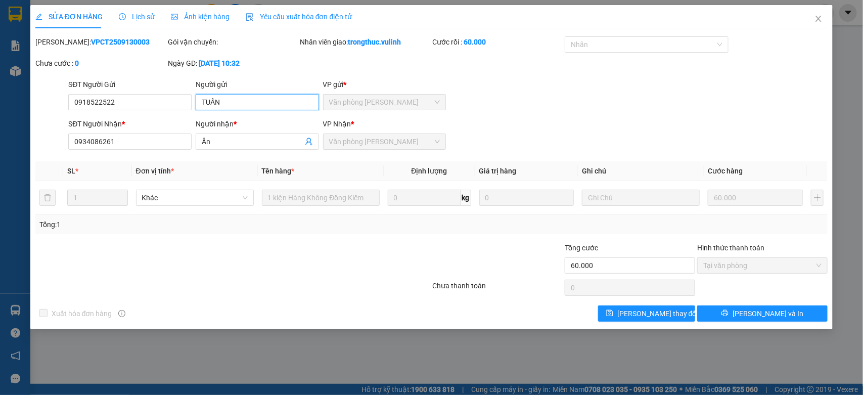
click at [289, 103] on input "TUẤN" at bounding box center [257, 102] width 123 height 16
click at [235, 96] on input "TUẤN" at bounding box center [257, 102] width 123 height 16
click at [178, 109] on input "0918522522" at bounding box center [129, 102] width 123 height 16
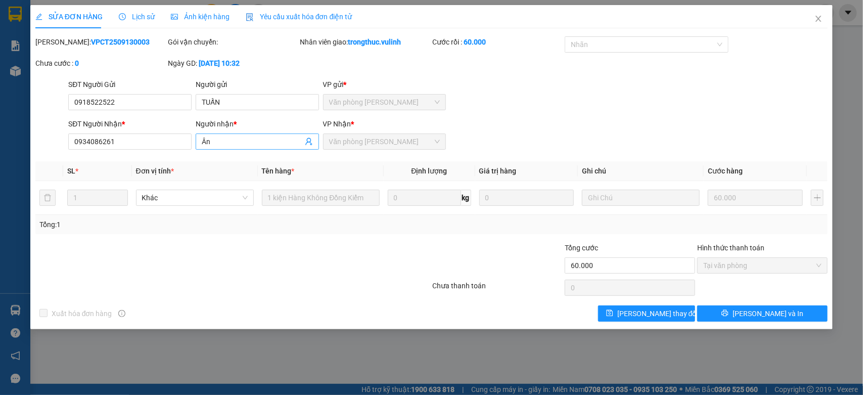
click at [232, 141] on input "Ân" at bounding box center [252, 141] width 101 height 11
click at [170, 138] on input "0934086261" at bounding box center [129, 142] width 123 height 16
drag, startPoint x: 820, startPoint y: 23, endPoint x: 792, endPoint y: 0, distance: 36.3
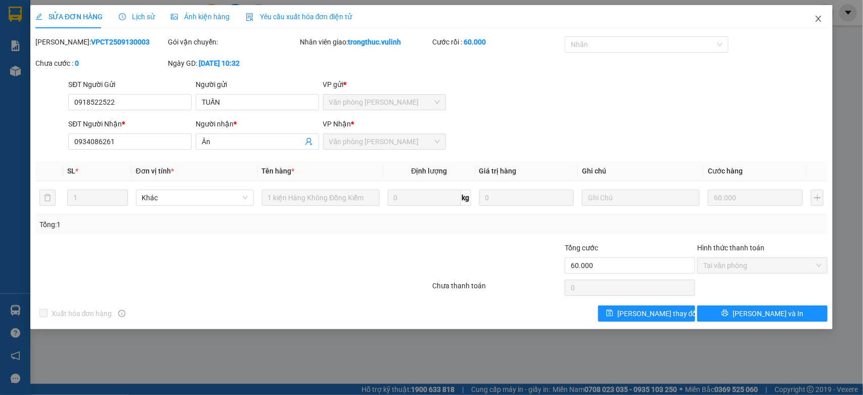
click at [820, 23] on icon "close" at bounding box center [819, 19] width 8 height 8
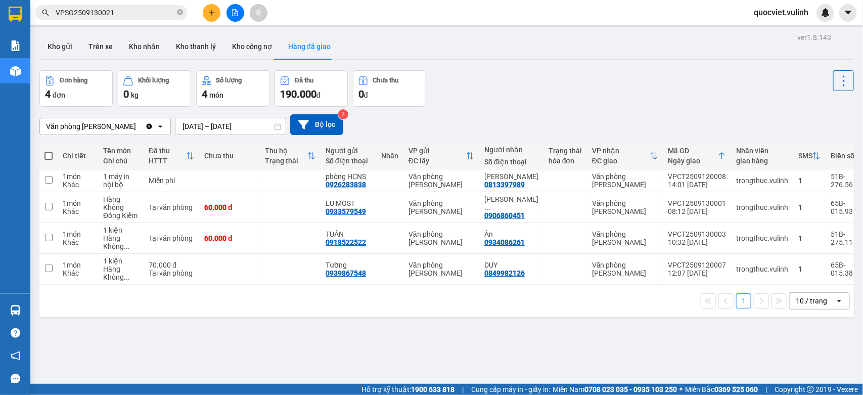
click at [113, 17] on input "VPSG2509130021" at bounding box center [115, 12] width 119 height 11
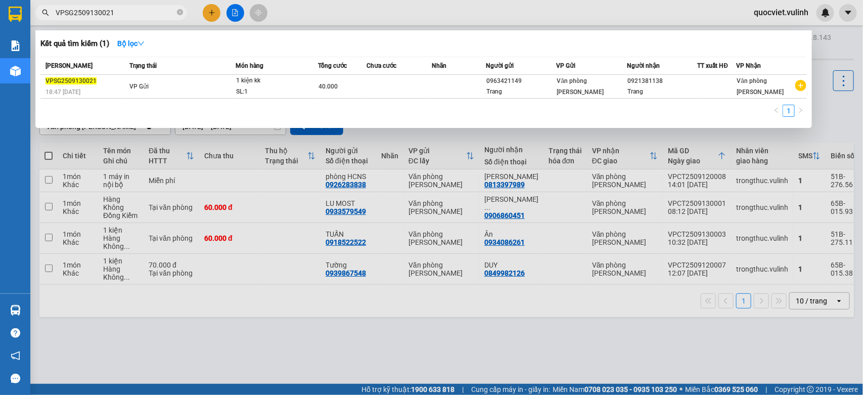
click at [113, 17] on input "VPSG2509130021" at bounding box center [115, 12] width 119 height 11
paste input "08"
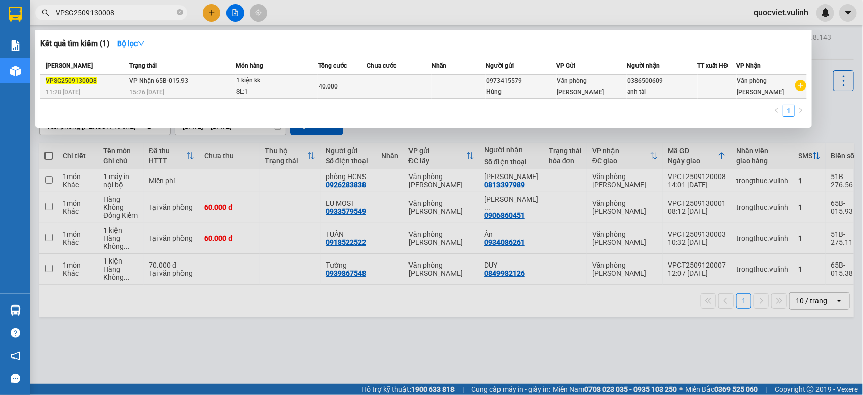
type input "VPSG2509130008"
click at [254, 79] on div "1 kiện kk" at bounding box center [274, 80] width 76 height 11
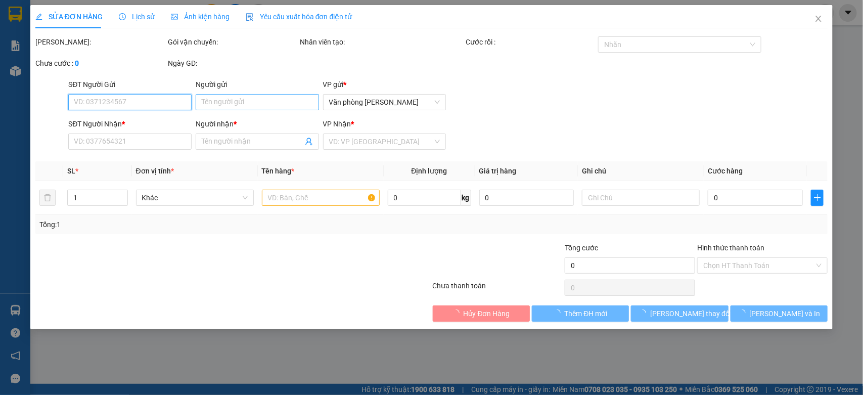
type input "0973415579"
type input "Hùng"
type input "0386500609"
type input "anh tài"
type input "40.000"
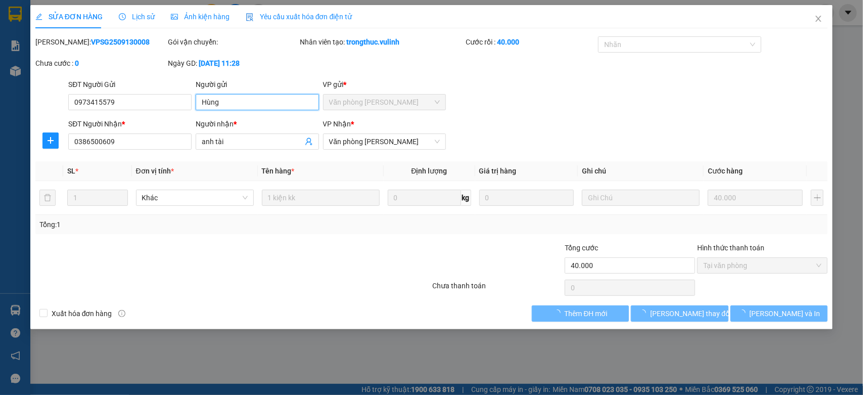
click at [259, 107] on input "Hùng" at bounding box center [257, 102] width 123 height 16
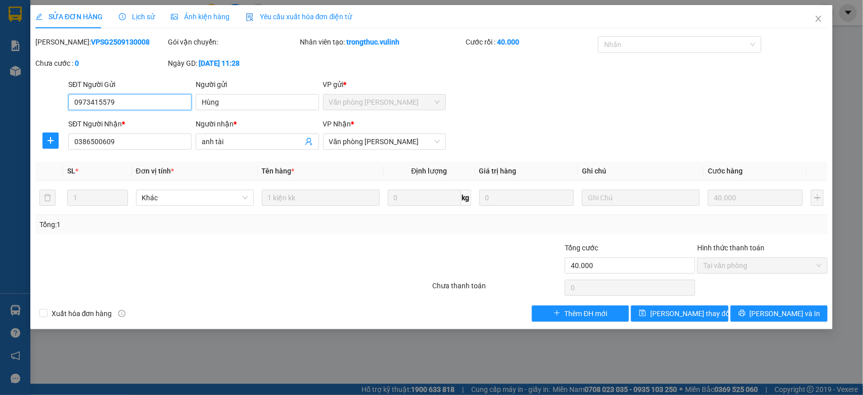
click at [109, 99] on input "0973415579" at bounding box center [129, 102] width 123 height 16
click at [247, 142] on input "anh tài" at bounding box center [252, 141] width 101 height 11
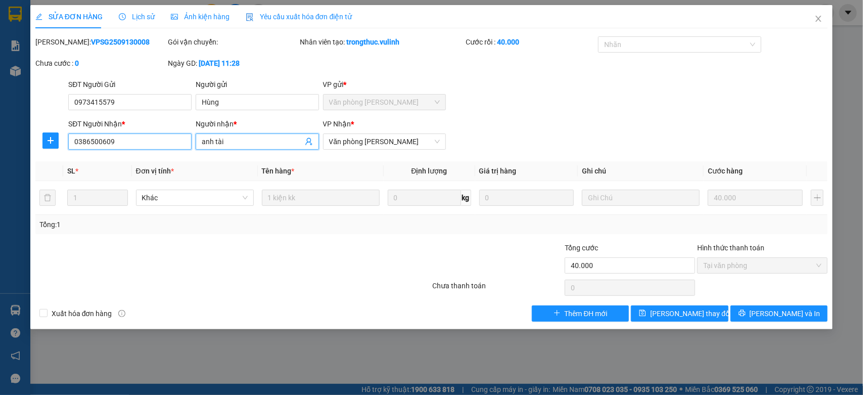
click at [143, 143] on input "0386500609" at bounding box center [129, 142] width 123 height 16
click at [812, 23] on span "Close" at bounding box center [819, 19] width 28 height 28
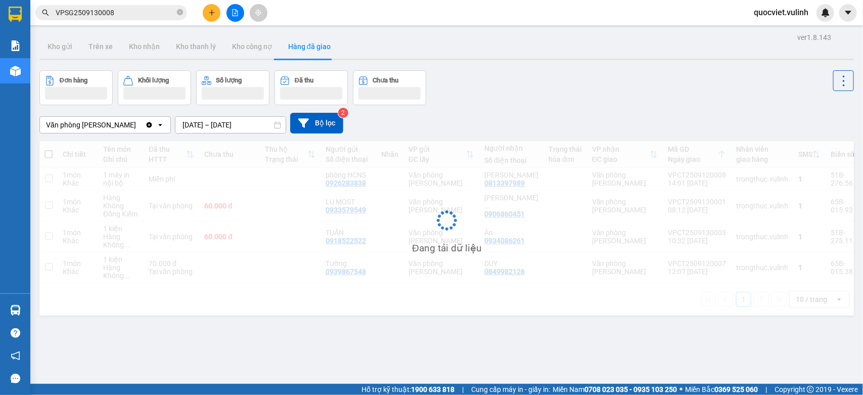
click at [145, 15] on input "VPSG2509130008" at bounding box center [115, 12] width 119 height 11
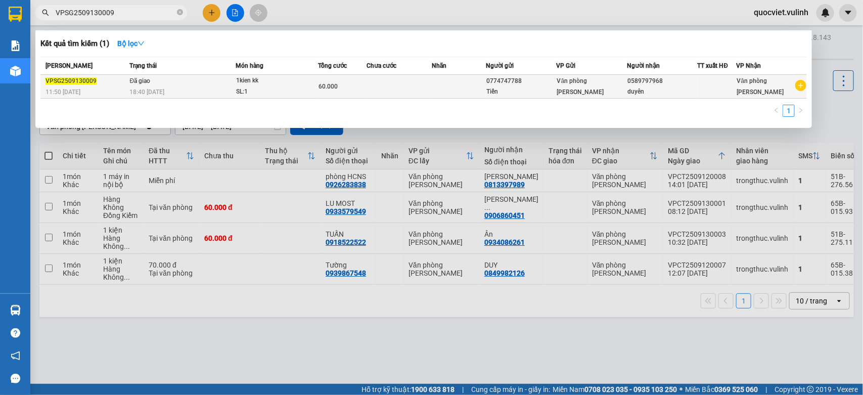
type input "VPSG2509130009"
click at [190, 84] on td "Đã giao 18:40 [DATE]" at bounding box center [181, 87] width 108 height 24
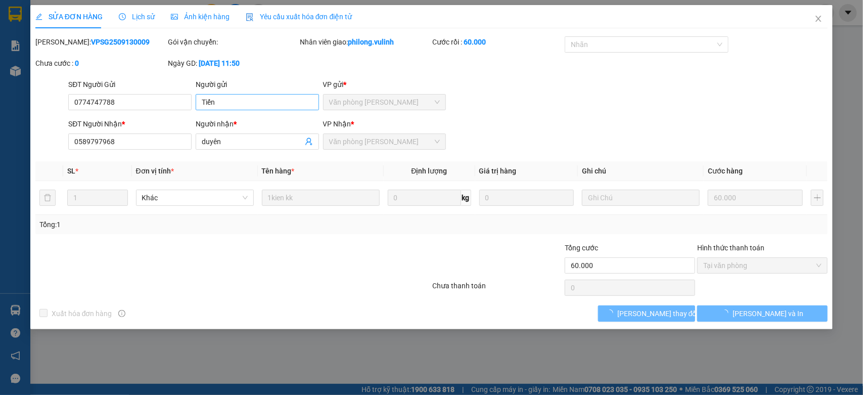
type input "0774747788"
type input "Tiến"
type input "0589797968"
type input "duyên"
type input "60.000"
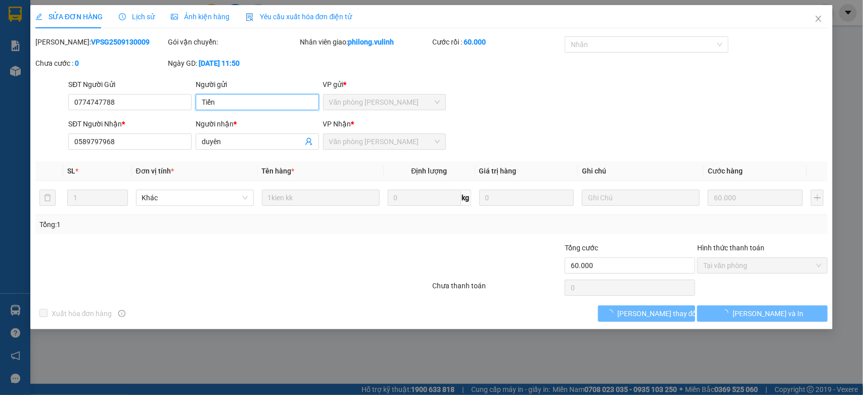
click at [267, 105] on input "Tiến" at bounding box center [257, 102] width 123 height 16
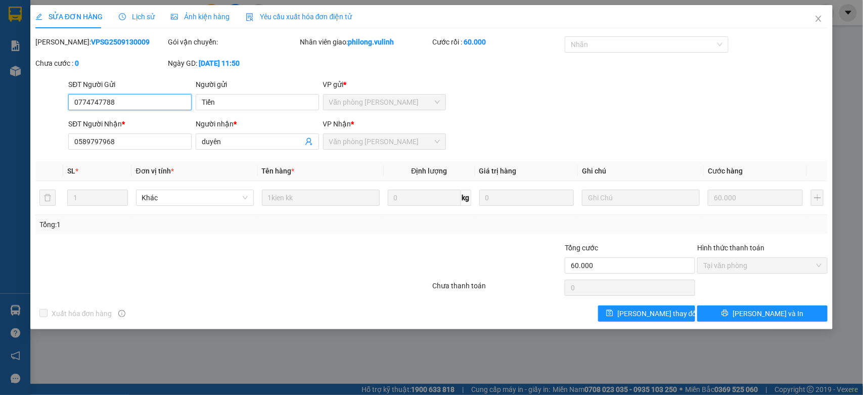
click at [135, 107] on input "0774747788" at bounding box center [129, 102] width 123 height 16
click at [211, 141] on input "duyên" at bounding box center [252, 141] width 101 height 11
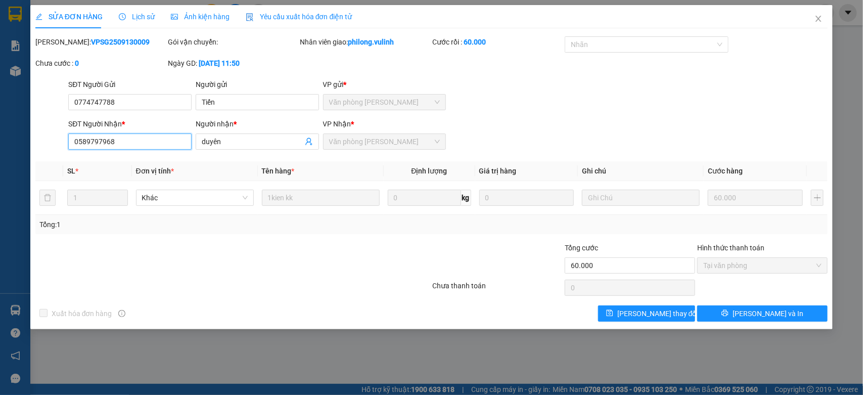
click at [148, 145] on input "0589797968" at bounding box center [129, 142] width 123 height 16
drag, startPoint x: 818, startPoint y: 21, endPoint x: 115, endPoint y: 16, distance: 703.1
click at [817, 22] on icon "close" at bounding box center [819, 19] width 8 height 8
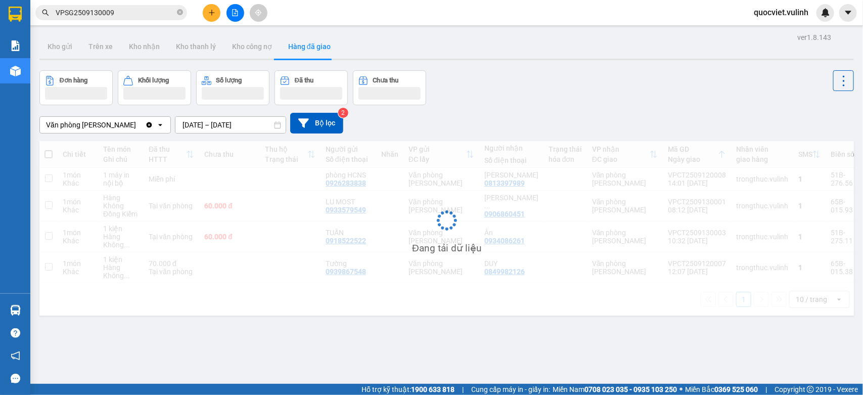
click at [121, 14] on input "VPSG2509130009" at bounding box center [115, 12] width 119 height 11
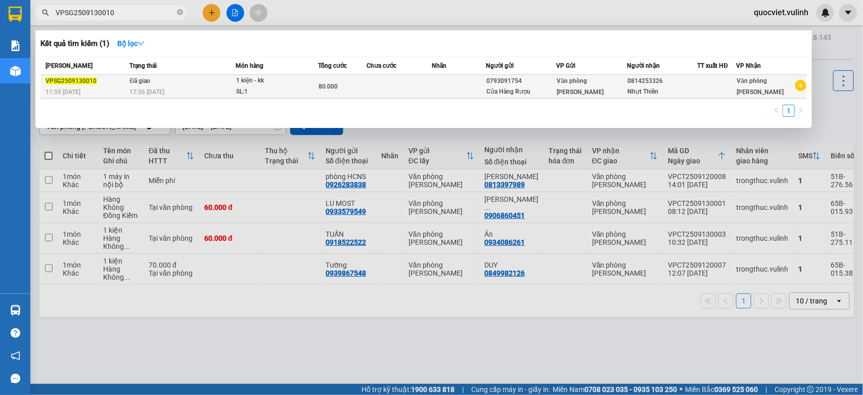
type input "VPSG2509130010"
click at [240, 81] on div "1 kiện - kk" at bounding box center [274, 80] width 76 height 11
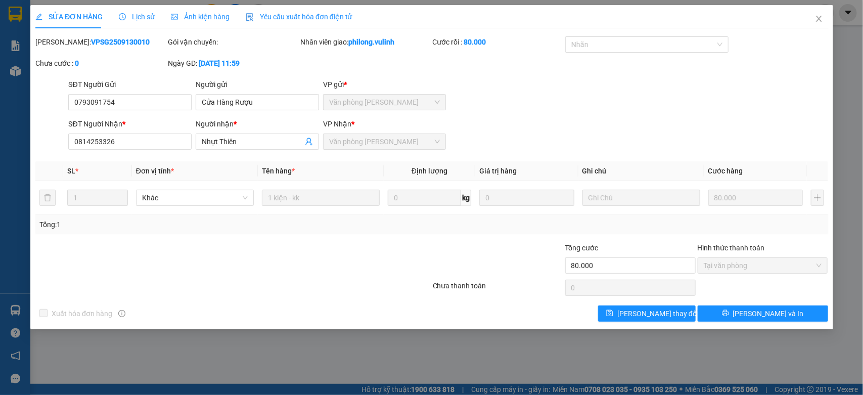
type input "0793091754"
type input "Cửa Hàng Rượu"
type input "0814253326"
type input "Nhựt Thiên"
type input "80.000"
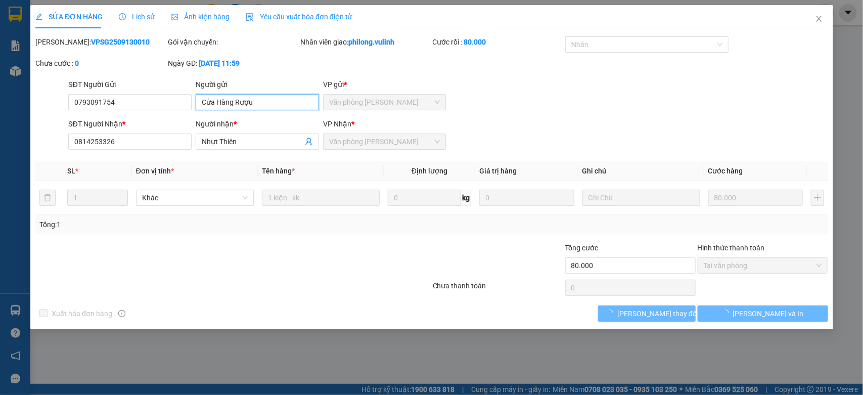
click at [251, 107] on input "Cửa Hàng Rượu" at bounding box center [257, 102] width 123 height 16
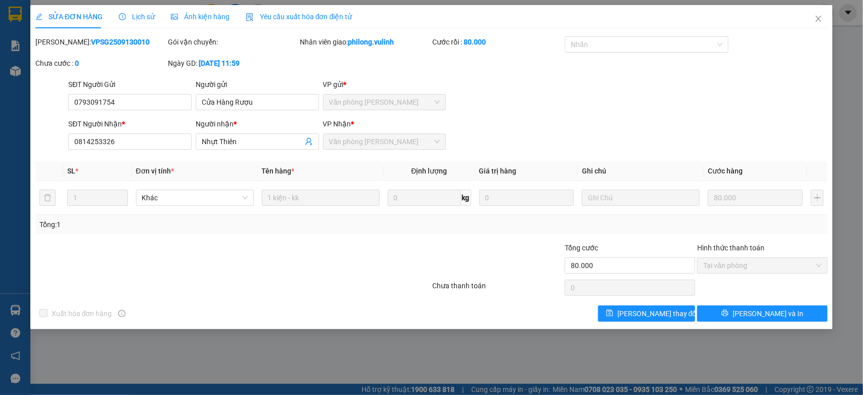
click at [146, 16] on span "Lịch sử" at bounding box center [137, 17] width 36 height 8
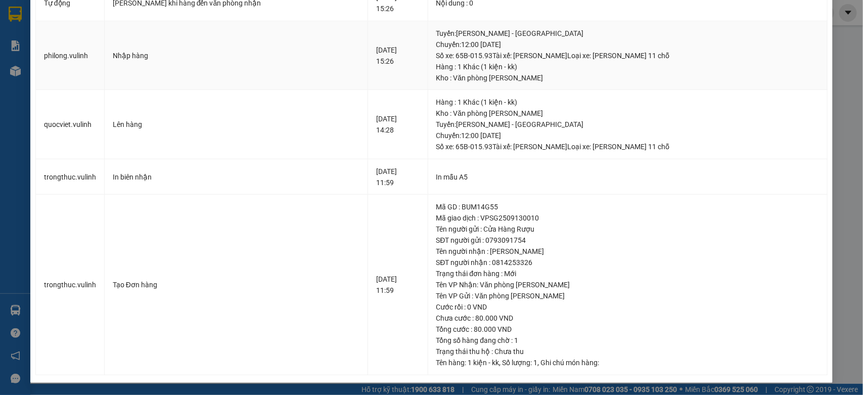
scroll to position [87, 0]
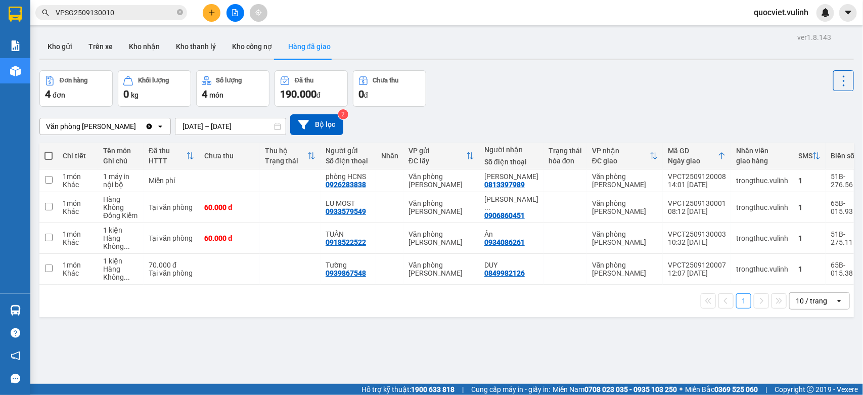
click at [125, 7] on input "VPSG2509130010" at bounding box center [115, 12] width 119 height 11
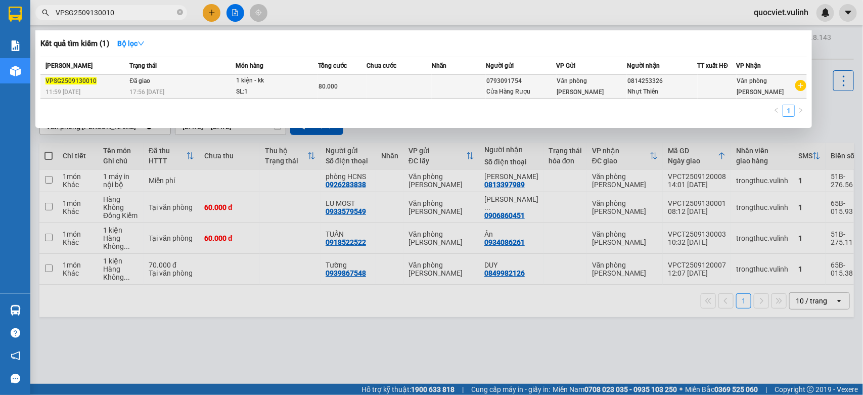
click at [198, 90] on div "17:56 [DATE]" at bounding box center [182, 91] width 105 height 11
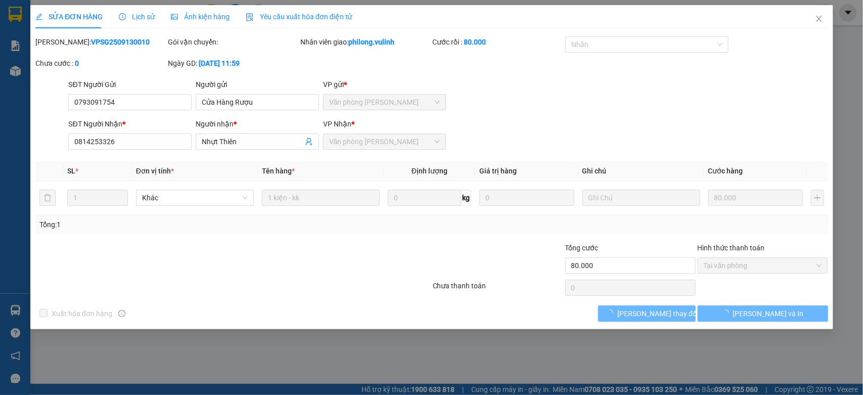
type input "0793091754"
type input "Cửa Hàng Rượu"
type input "0814253326"
type input "Nhựt Thiên"
type input "80.000"
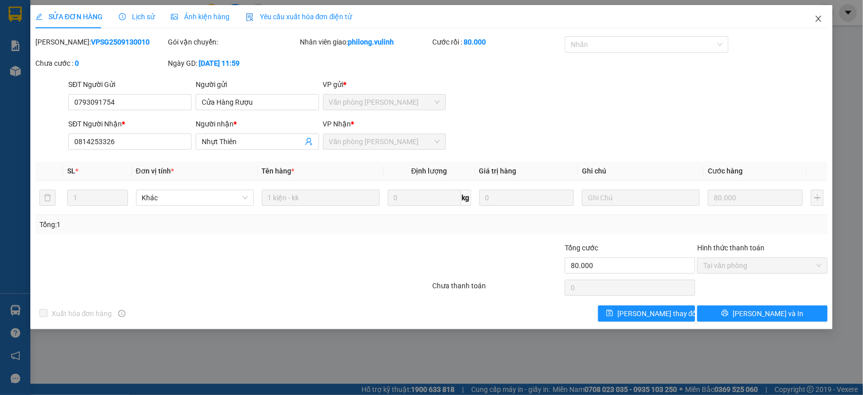
click at [815, 19] on icon "close" at bounding box center [819, 19] width 8 height 8
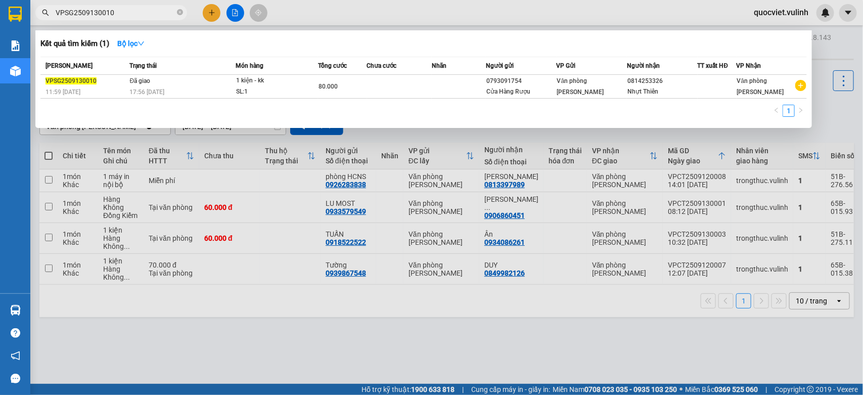
click at [150, 17] on input "VPSG2509130010" at bounding box center [115, 12] width 119 height 11
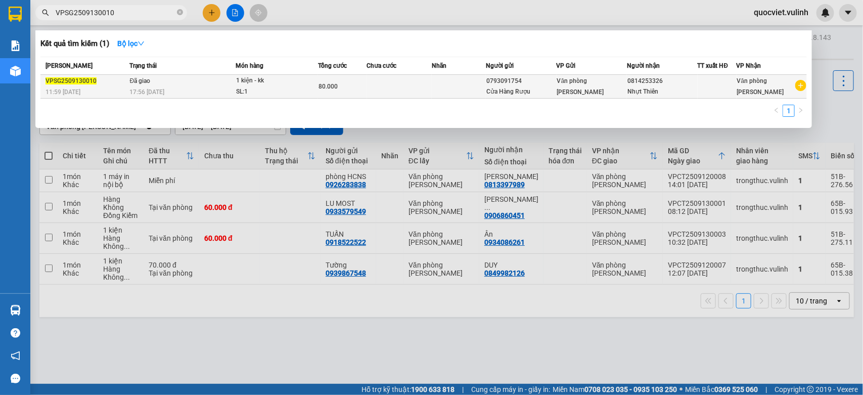
click at [233, 81] on td "Đã giao 17:56 [DATE]" at bounding box center [181, 87] width 108 height 24
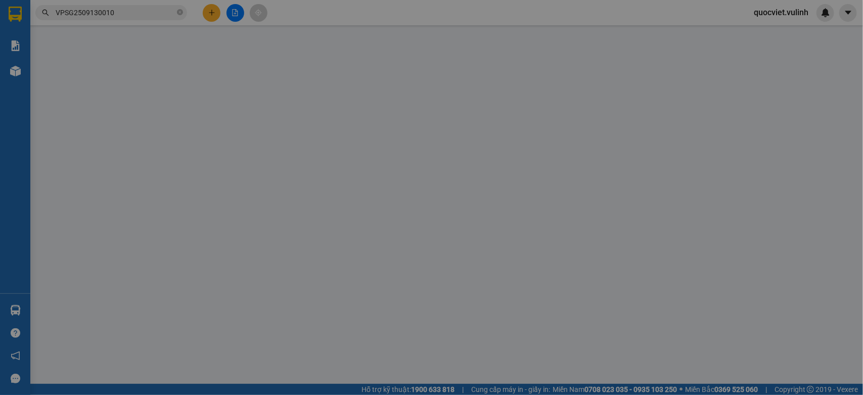
type input "0793091754"
type input "Cửa Hàng Rượu"
type input "0814253326"
type input "Nhựt Thiên"
type input "80.000"
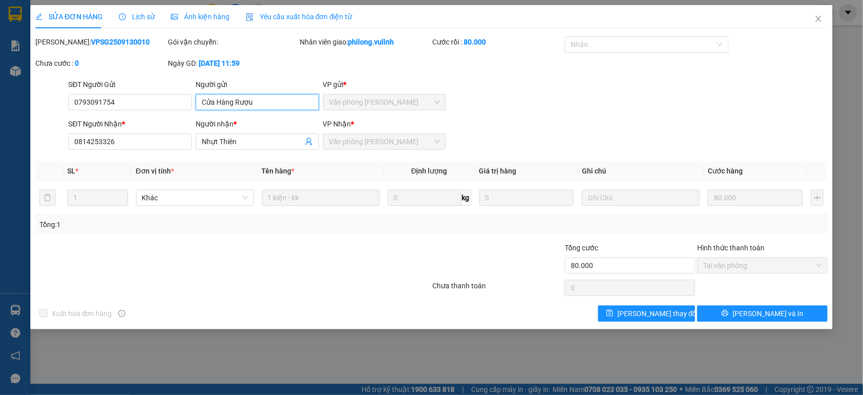
click at [259, 104] on input "Cửa Hàng Rượu" at bounding box center [257, 102] width 123 height 16
click at [114, 98] on input "0793091754" at bounding box center [129, 102] width 123 height 16
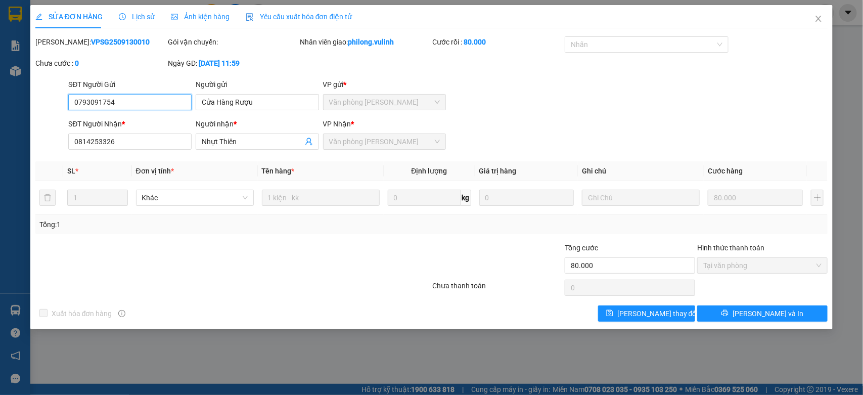
click at [114, 98] on input "0793091754" at bounding box center [129, 102] width 123 height 16
click at [231, 145] on input "Nhựt Thiên" at bounding box center [252, 141] width 101 height 11
click at [148, 145] on input "0814253326" at bounding box center [129, 142] width 123 height 16
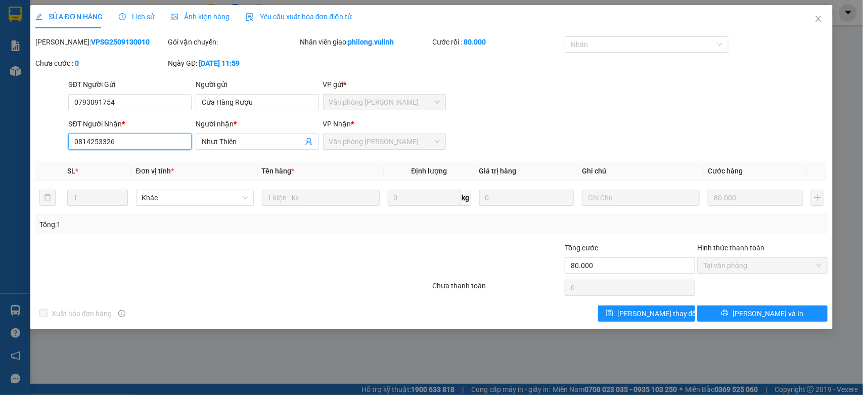
click at [148, 145] on input "0814253326" at bounding box center [129, 142] width 123 height 16
click at [811, 19] on span "Close" at bounding box center [819, 19] width 28 height 28
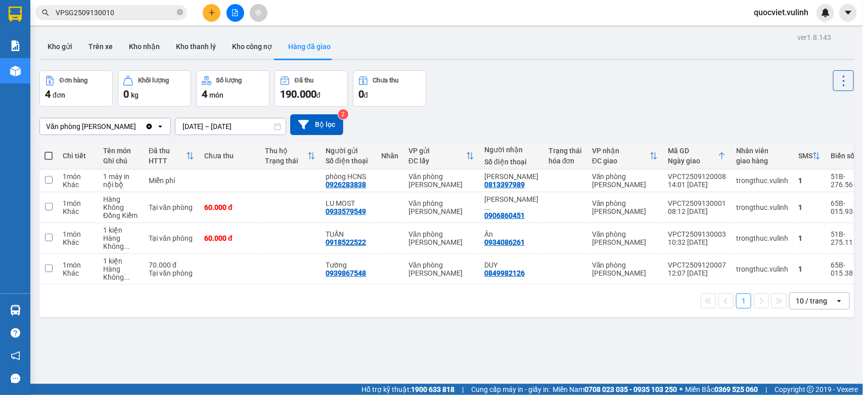
click at [138, 393] on div "Hỗ trợ kỹ thuật: 1900 633 818 | Cung cấp máy in - giấy in: [GEOGRAPHIC_DATA] 07…" at bounding box center [429, 389] width 858 height 11
click at [443, 317] on div "1 10 / trang open" at bounding box center [446, 301] width 815 height 32
click at [78, 49] on button "Kho gửi" at bounding box center [59, 46] width 41 height 24
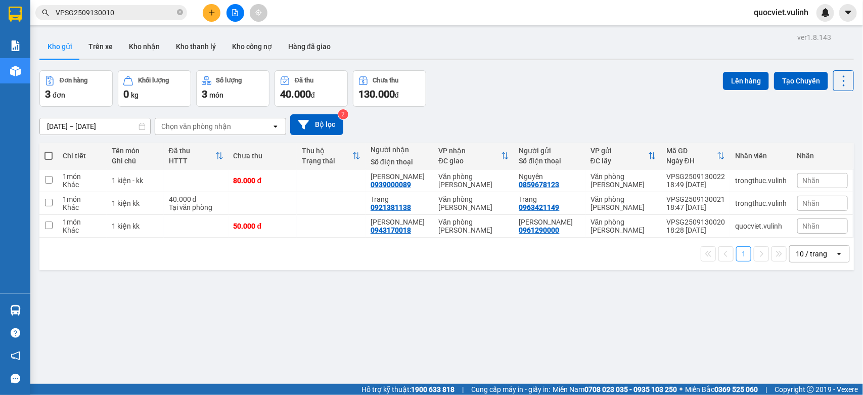
click at [125, 8] on input "VPSG2509130010" at bounding box center [115, 12] width 119 height 11
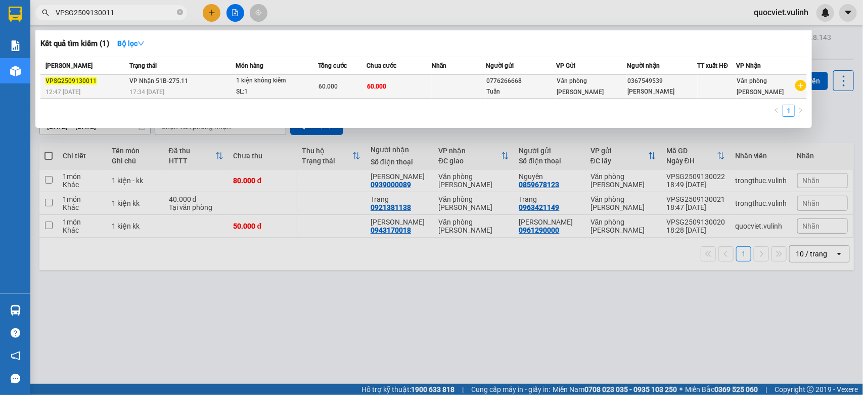
type input "VPSG2509130011"
click at [215, 75] on td "VP Nhận 51B-275.11 17:34 [DATE]" at bounding box center [181, 87] width 108 height 24
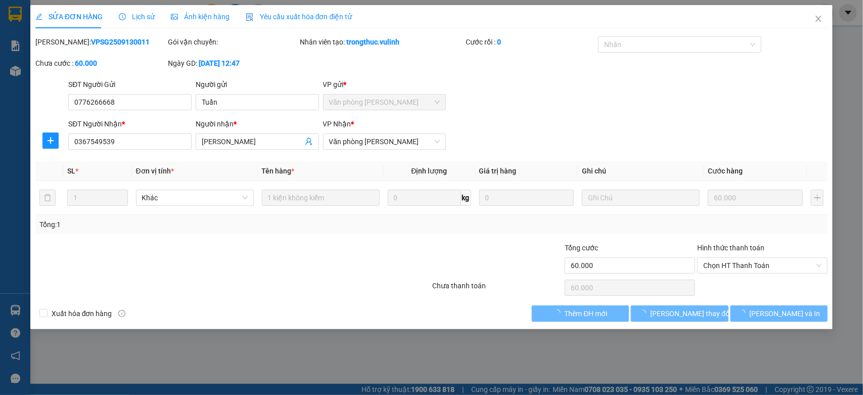
type input "0776266668"
type input "Tuấn"
type input "0367549539"
type input "[PERSON_NAME]"
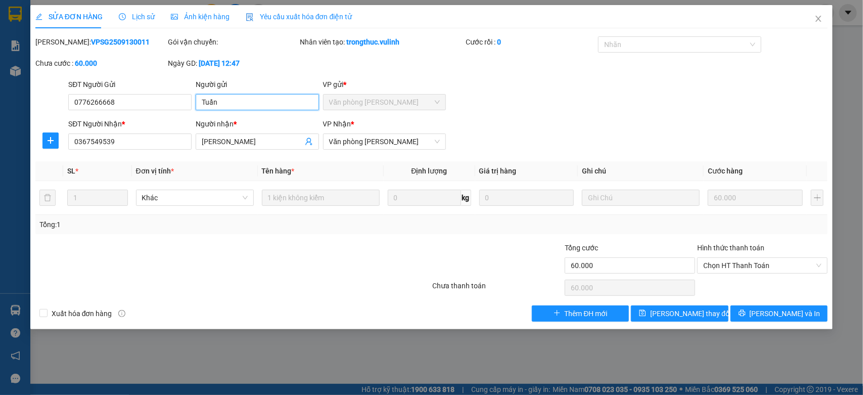
click at [225, 95] on input "Tuấn" at bounding box center [257, 102] width 123 height 16
click at [122, 100] on input "0776266668" at bounding box center [129, 102] width 123 height 16
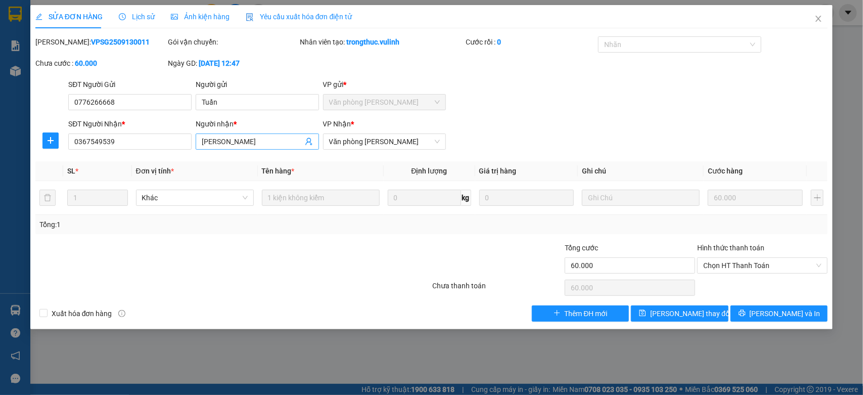
click at [223, 142] on input "[PERSON_NAME]" at bounding box center [252, 141] width 101 height 11
click at [125, 138] on input "0367549539" at bounding box center [129, 142] width 123 height 16
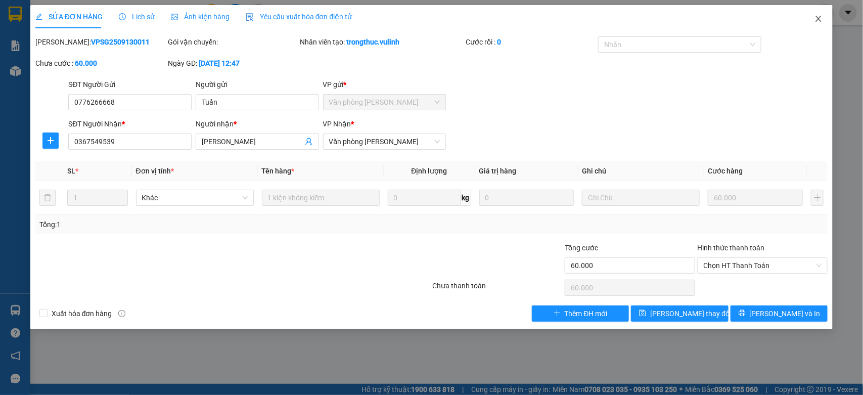
click at [815, 18] on icon "close" at bounding box center [819, 19] width 8 height 8
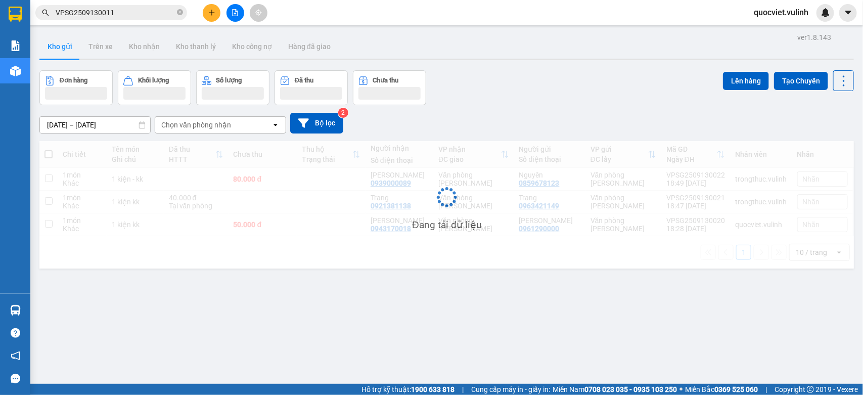
click at [141, 13] on input "VPSG2509130011" at bounding box center [115, 12] width 119 height 11
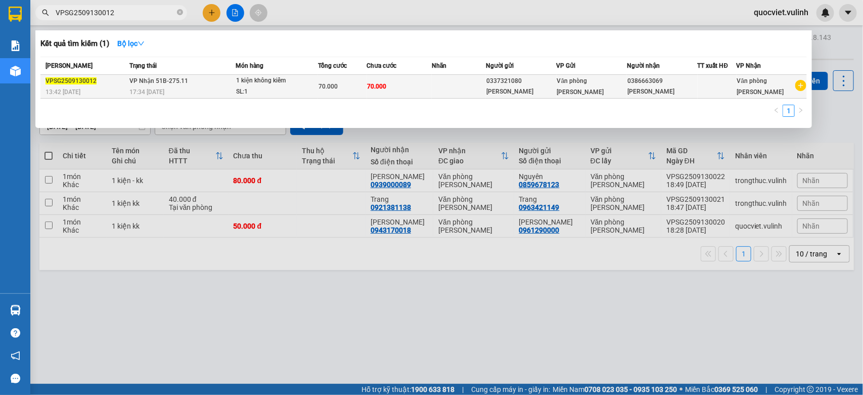
click at [244, 82] on div "1 kiện không kiểm" at bounding box center [274, 80] width 76 height 11
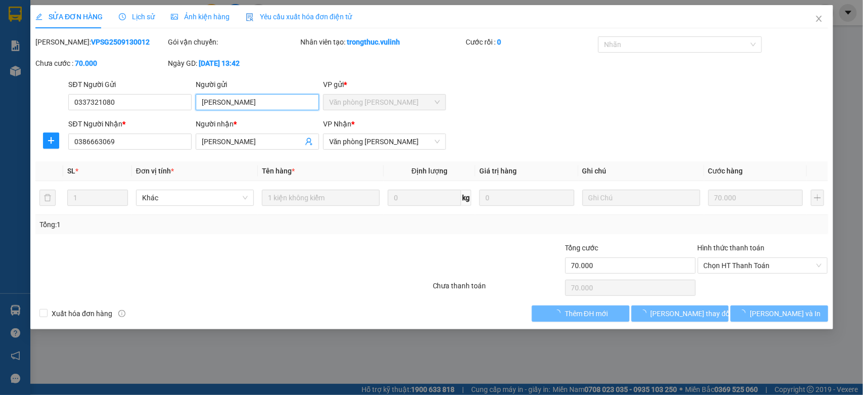
click at [243, 101] on input "[PERSON_NAME]" at bounding box center [257, 102] width 123 height 16
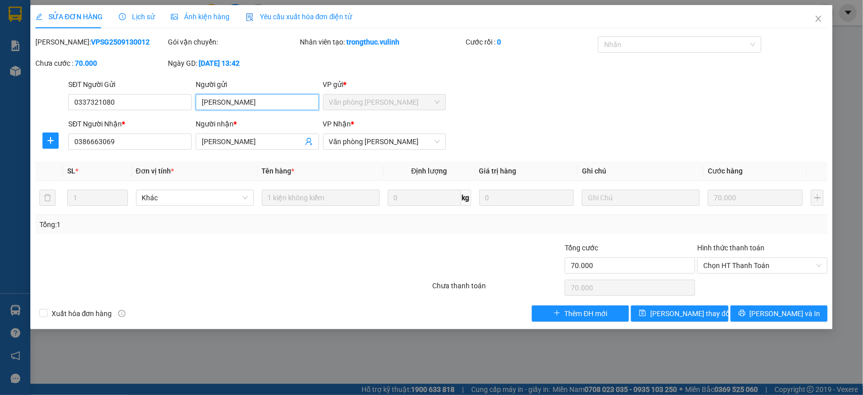
click at [243, 101] on input "[PERSON_NAME]" at bounding box center [257, 102] width 123 height 16
click at [186, 101] on input "0337321080" at bounding box center [129, 102] width 123 height 16
click at [259, 142] on input "[PERSON_NAME]" at bounding box center [252, 141] width 101 height 11
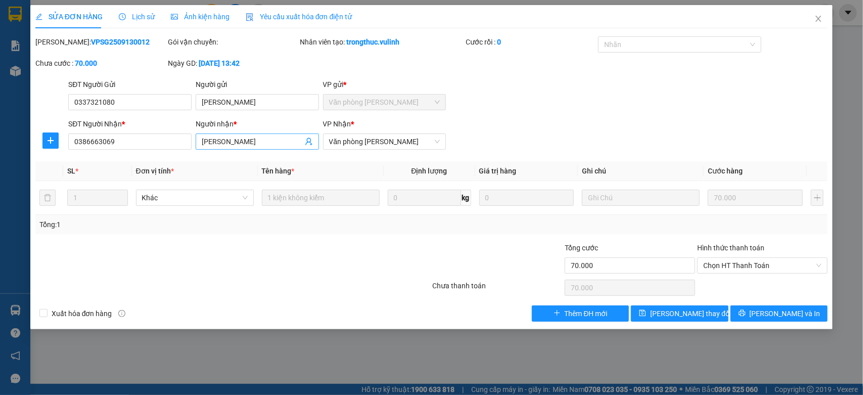
click at [259, 142] on input "[PERSON_NAME]" at bounding box center [252, 141] width 101 height 11
click at [175, 137] on input "0386663069" at bounding box center [129, 142] width 123 height 16
click at [822, 21] on icon "close" at bounding box center [819, 19] width 8 height 8
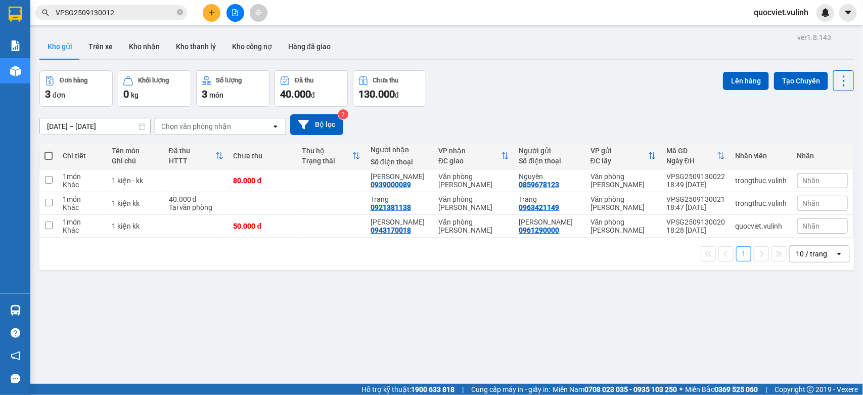
click at [124, 11] on input "VPSG2509130012" at bounding box center [115, 12] width 119 height 11
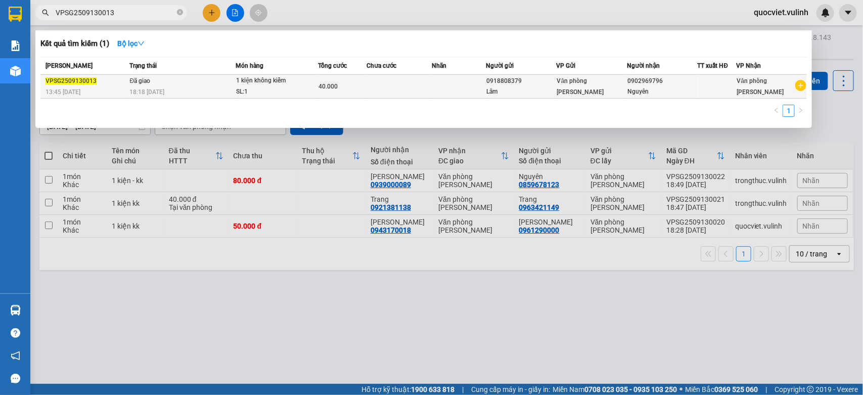
click at [239, 81] on div "1 kiện không kiểm" at bounding box center [274, 80] width 76 height 11
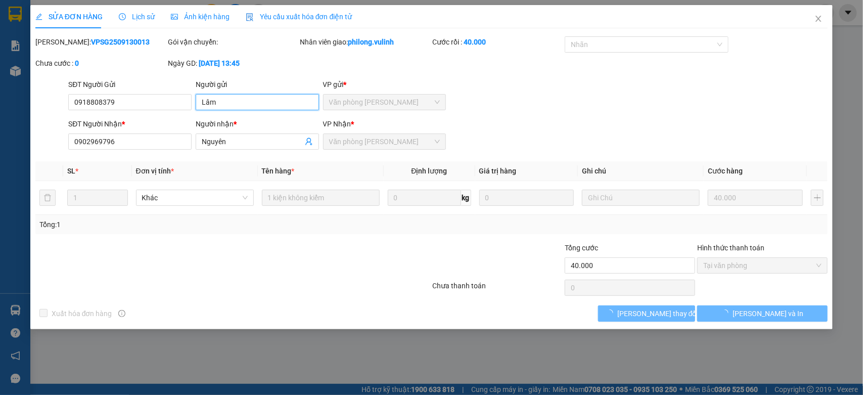
click at [257, 107] on input "Lâm" at bounding box center [257, 102] width 123 height 16
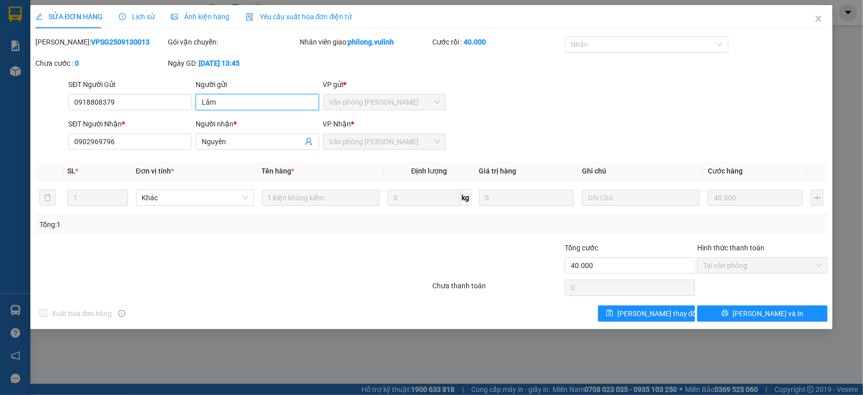
click at [257, 107] on input "Lâm" at bounding box center [257, 102] width 123 height 16
click at [189, 105] on input "0918808379" at bounding box center [129, 102] width 123 height 16
click at [224, 140] on input "Nguyên" at bounding box center [252, 141] width 101 height 11
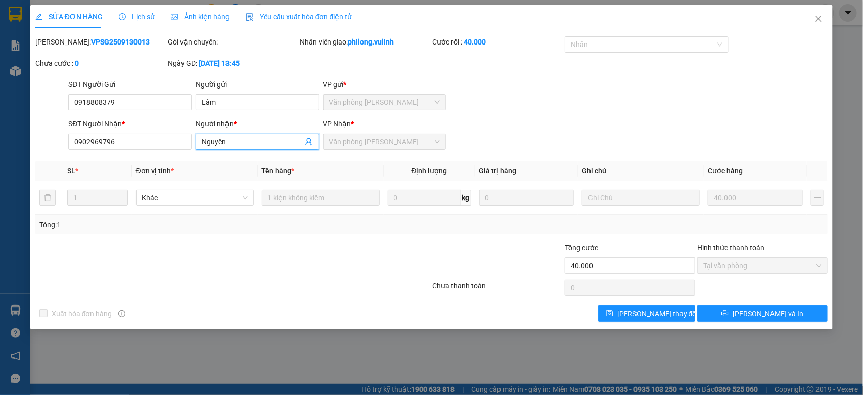
click at [224, 140] on input "Nguyên" at bounding box center [252, 141] width 101 height 11
click at [135, 149] on input "0902969796" at bounding box center [129, 142] width 123 height 16
click at [822, 21] on icon "close" at bounding box center [819, 19] width 8 height 8
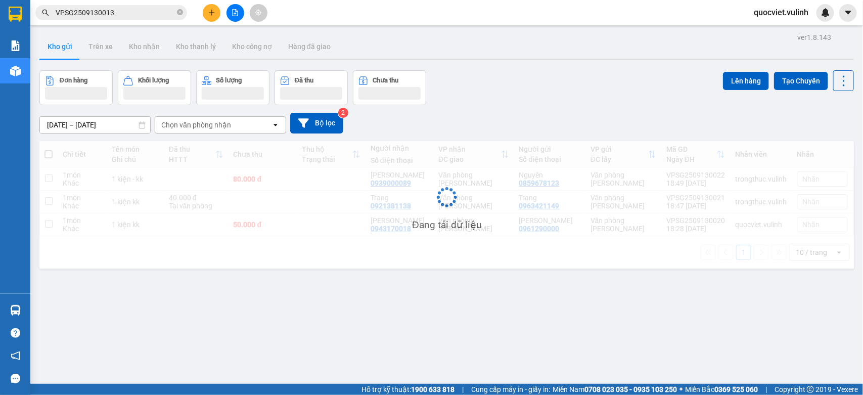
click at [143, 17] on input "VPSG2509130013" at bounding box center [115, 12] width 119 height 11
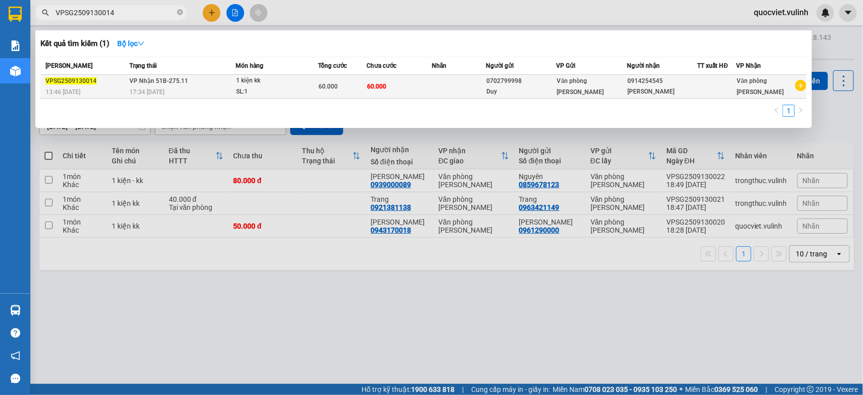
click at [285, 91] on div "SL: 1" at bounding box center [274, 91] width 76 height 11
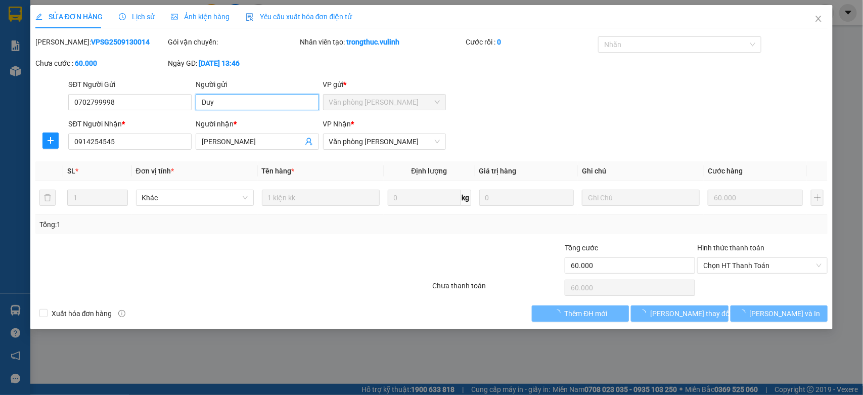
click at [274, 102] on input "Duy" at bounding box center [257, 102] width 123 height 16
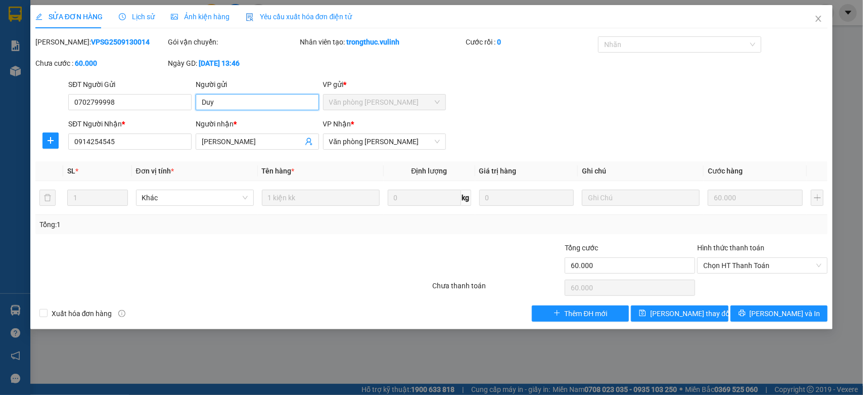
click at [274, 102] on input "Duy" at bounding box center [257, 102] width 123 height 16
click at [128, 100] on input "0702799998" at bounding box center [129, 102] width 123 height 16
click at [216, 136] on input "[PERSON_NAME]" at bounding box center [252, 141] width 101 height 11
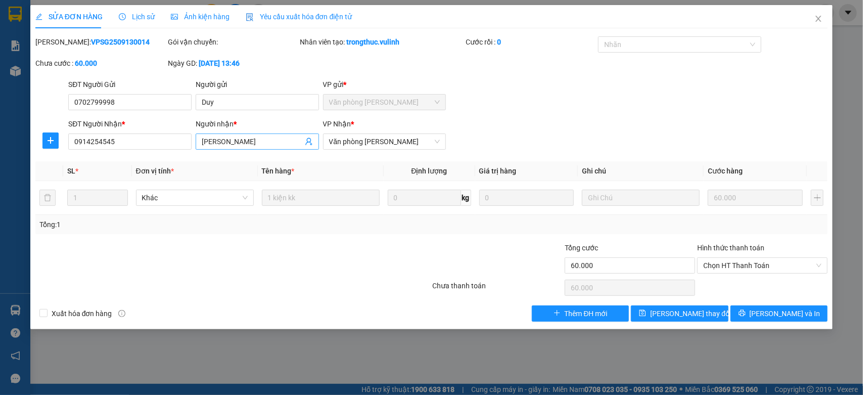
click at [216, 136] on input "[PERSON_NAME]" at bounding box center [252, 141] width 101 height 11
click at [164, 142] on input "0914254545" at bounding box center [129, 142] width 123 height 16
click at [818, 23] on icon "close" at bounding box center [819, 19] width 8 height 8
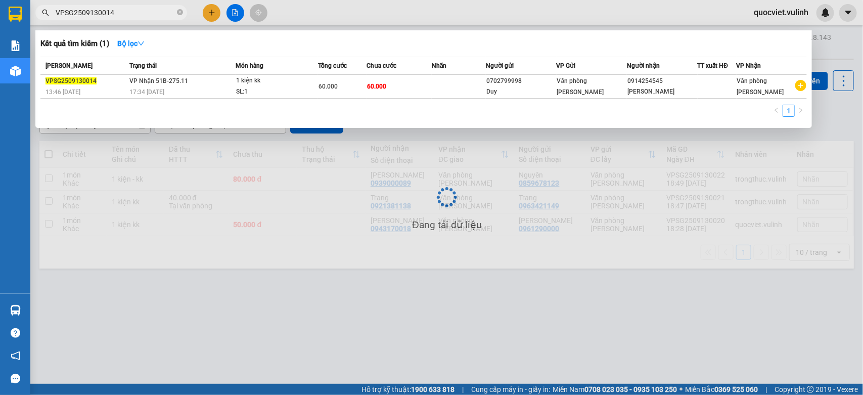
click at [124, 16] on input "VPSG2509130014" at bounding box center [115, 12] width 119 height 11
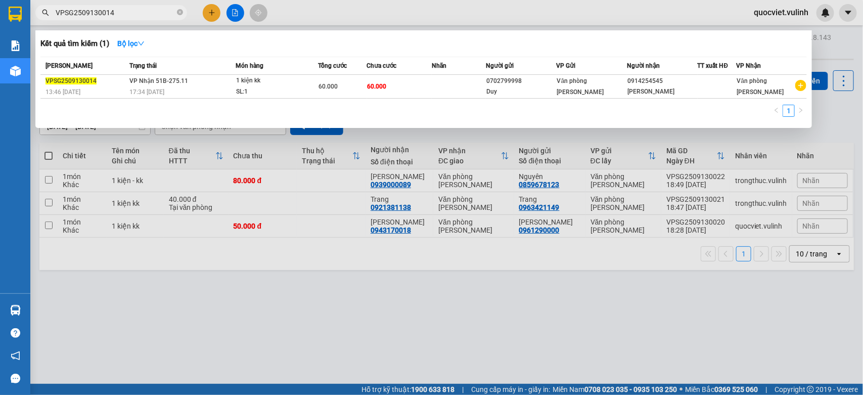
click at [124, 16] on input "VPSG2509130014" at bounding box center [115, 12] width 119 height 11
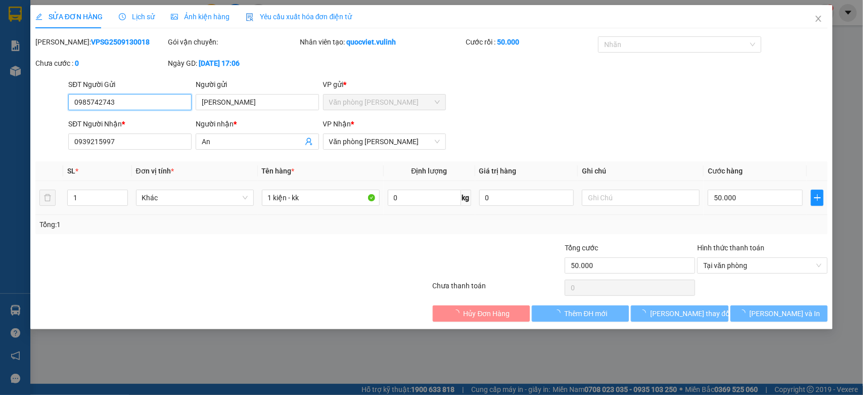
type input "0985742743"
type input "[PERSON_NAME]"
type input "0939215997"
type input "An"
type input "50.000"
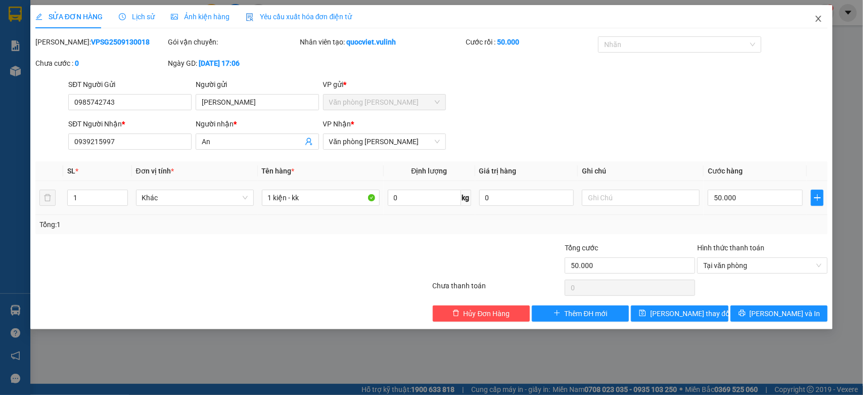
click at [815, 21] on icon "close" at bounding box center [819, 19] width 8 height 8
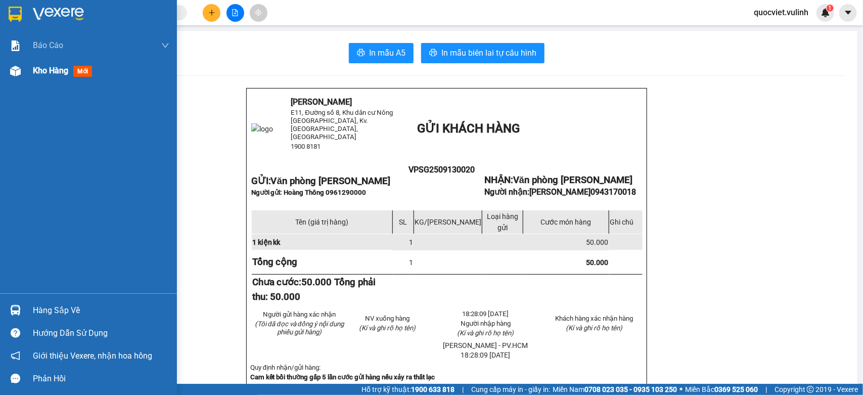
click at [22, 76] on div at bounding box center [16, 71] width 18 height 18
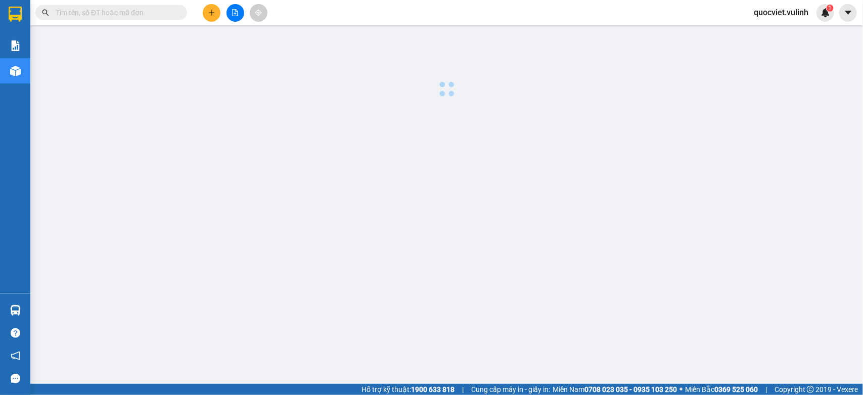
click at [19, 72] on img at bounding box center [15, 71] width 11 height 11
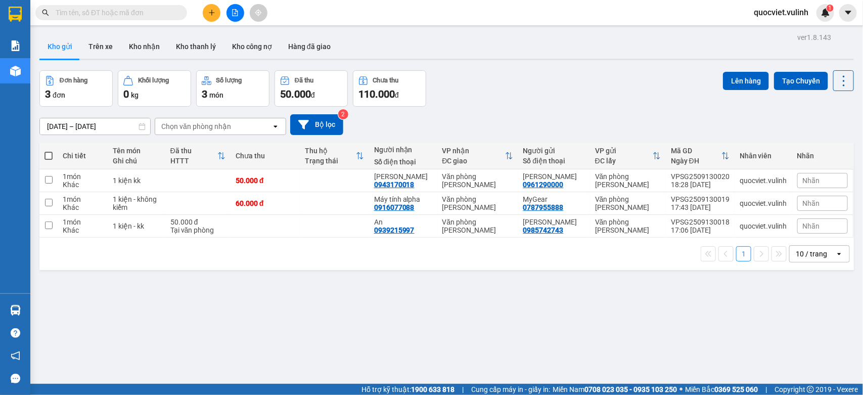
click at [330, 229] on td at bounding box center [334, 226] width 69 height 23
checkbox input "true"
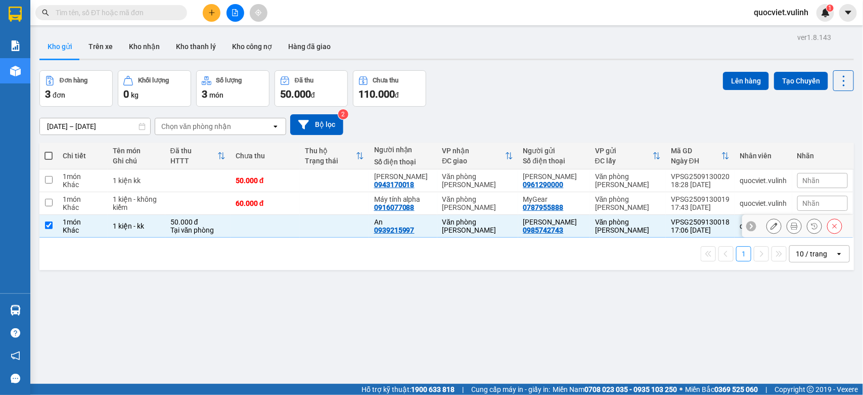
click at [332, 204] on td at bounding box center [334, 203] width 69 height 23
checkbox input "true"
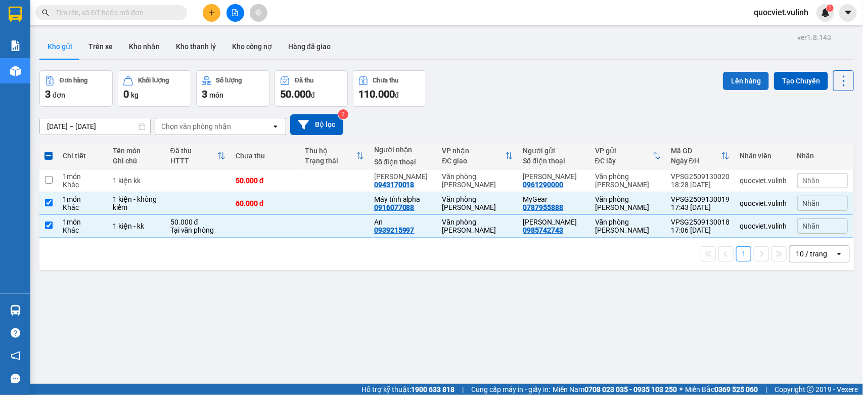
click at [726, 79] on button "Lên hàng" at bounding box center [746, 81] width 46 height 18
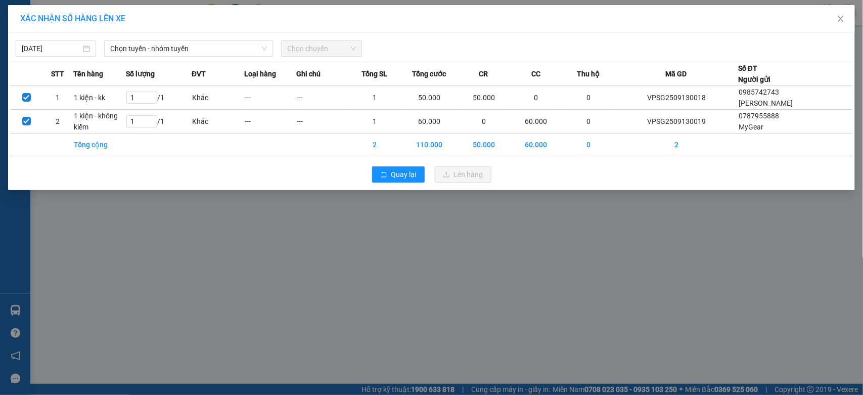
click at [331, 54] on span "Chọn chuyến" at bounding box center [321, 48] width 68 height 15
click at [235, 46] on span "Chọn tuyến - nhóm tuyến" at bounding box center [188, 48] width 157 height 15
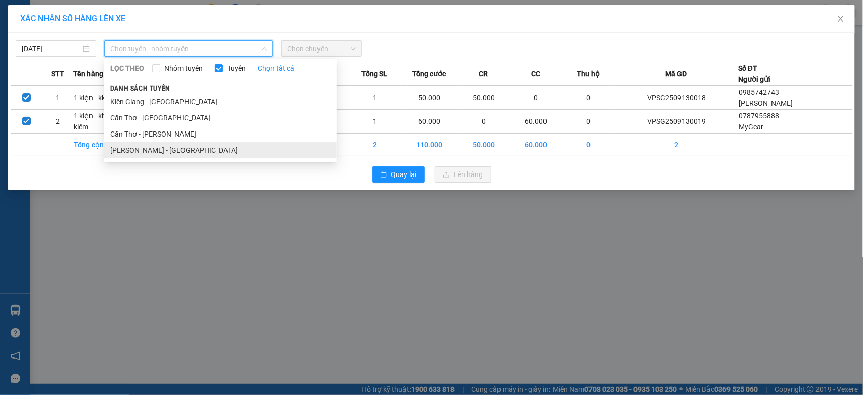
click at [176, 147] on li "Hồ Chí Minh - Cần Thơ" at bounding box center [220, 150] width 233 height 16
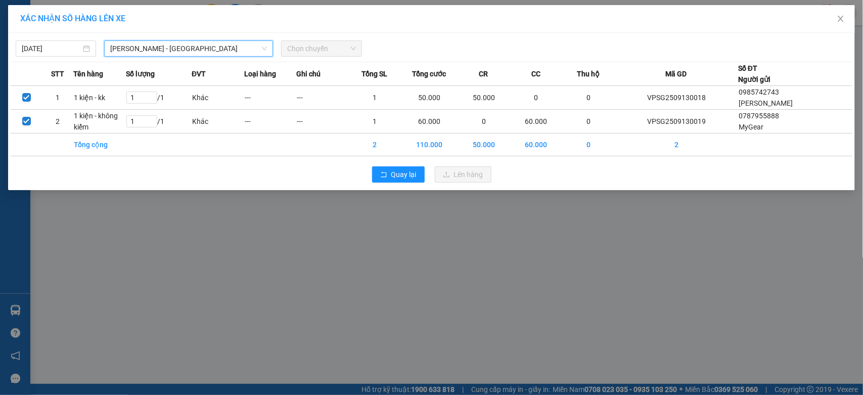
click at [299, 47] on span "Chọn chuyến" at bounding box center [321, 48] width 68 height 15
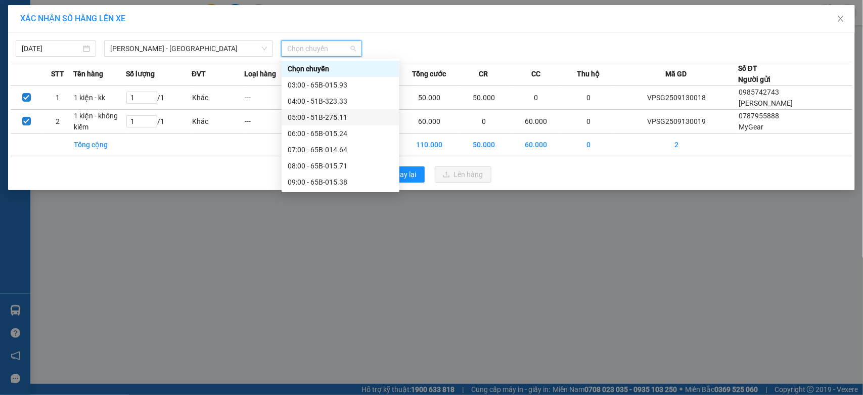
scroll to position [210, 0]
click at [354, 152] on div "18:00 - 65B-015.71" at bounding box center [341, 150] width 106 height 11
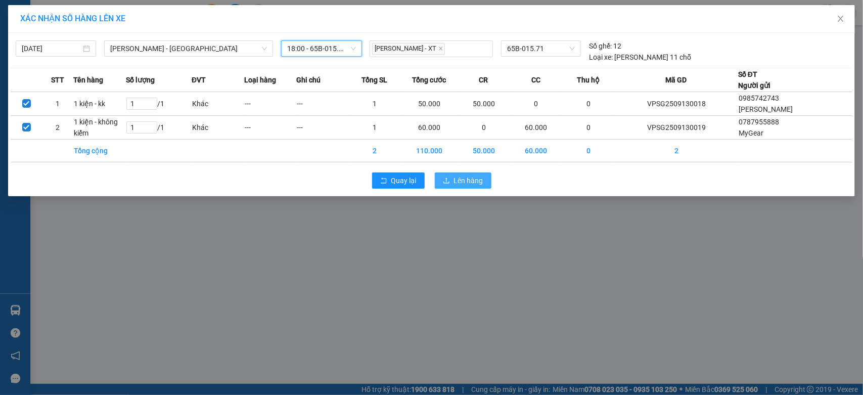
click at [459, 186] on span "Lên hàng" at bounding box center [468, 180] width 29 height 11
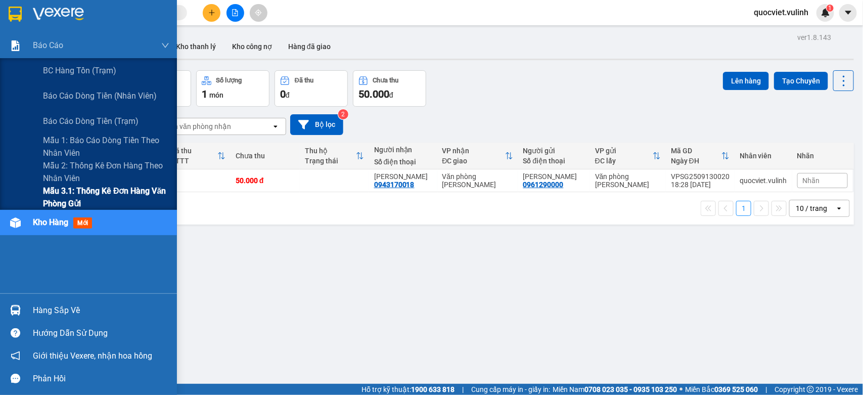
click at [59, 196] on span "Mẫu 3.1: Thống kê đơn hàng văn phòng gửi" at bounding box center [106, 197] width 126 height 25
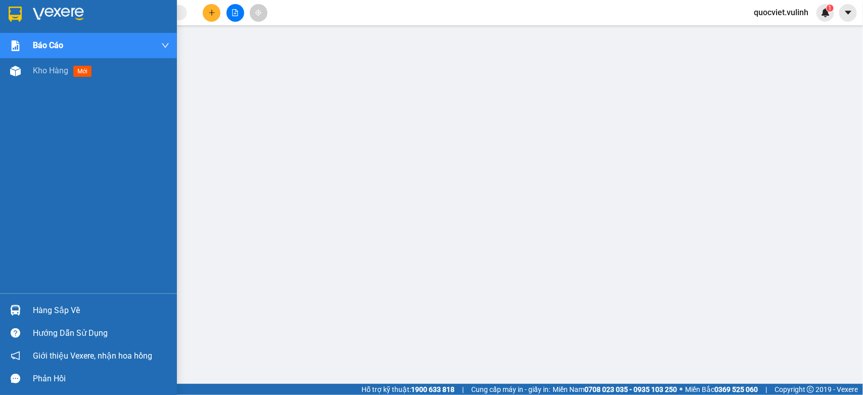
click at [13, 314] on img at bounding box center [15, 310] width 11 height 11
click at [8, 71] on div at bounding box center [16, 71] width 18 height 18
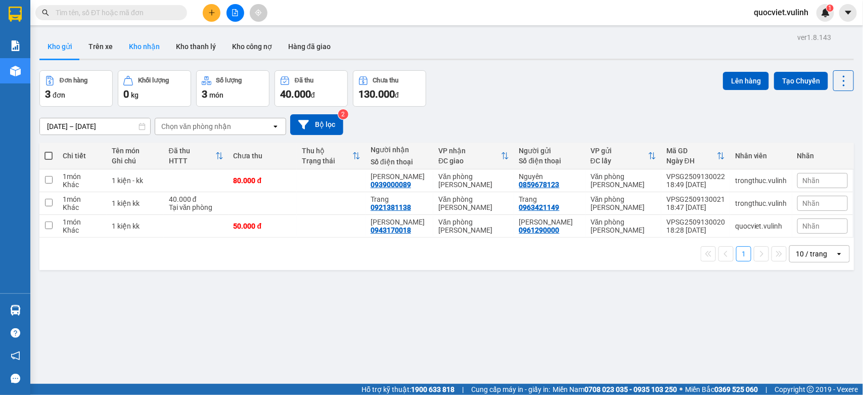
click at [137, 44] on button "Kho nhận" at bounding box center [144, 46] width 47 height 24
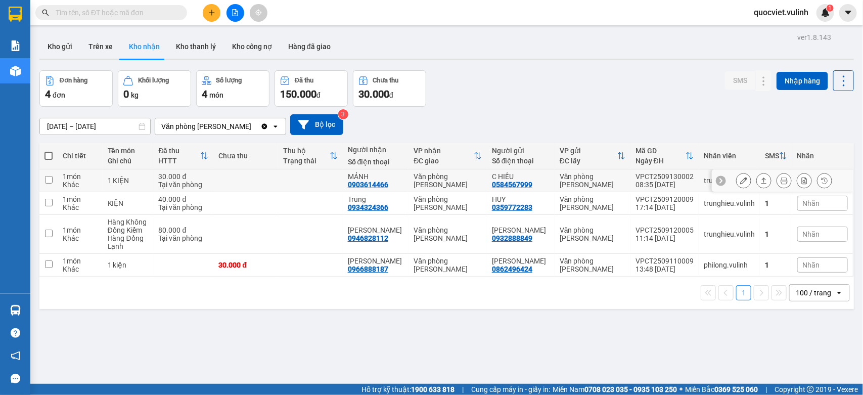
click at [757, 185] on button at bounding box center [764, 181] width 14 height 18
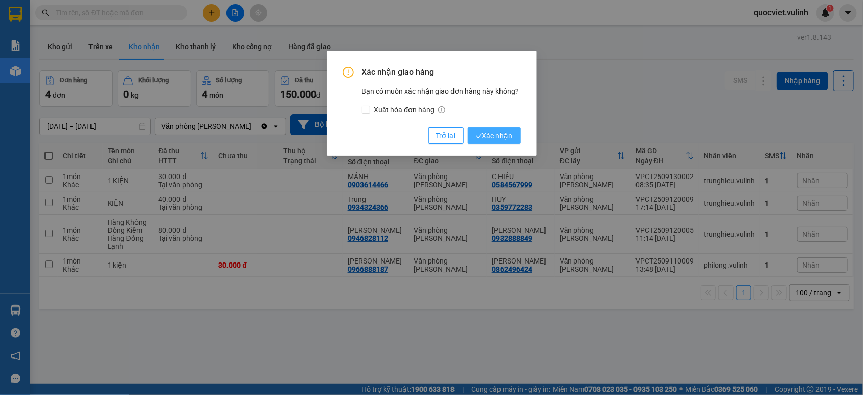
click at [493, 142] on button "Xác nhận" at bounding box center [494, 135] width 53 height 16
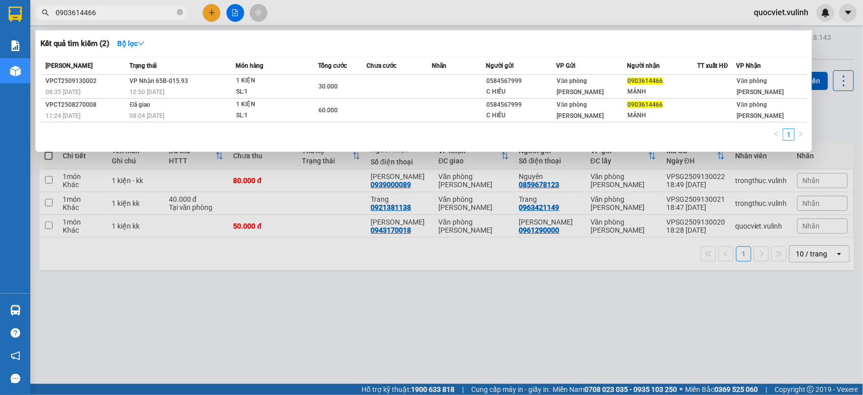
type input "0903614466"
click at [211, 90] on div "12:50 [DATE]" at bounding box center [182, 91] width 105 height 11
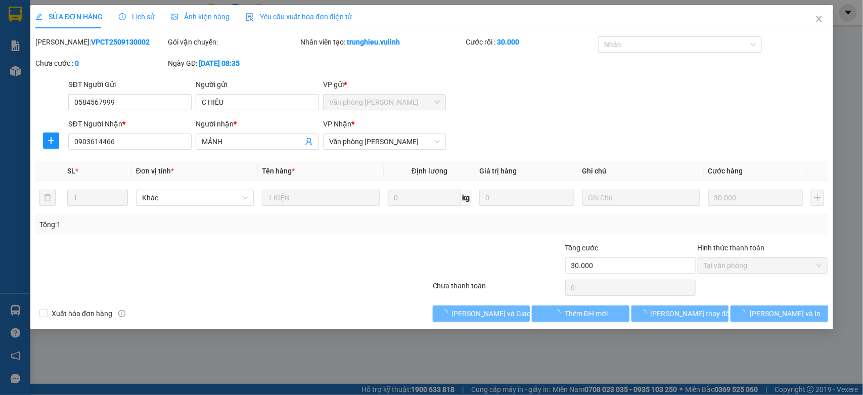
type input "0584567999"
type input "C HIẾU"
type input "0903614466"
type input "MẢNH"
type input "30.000"
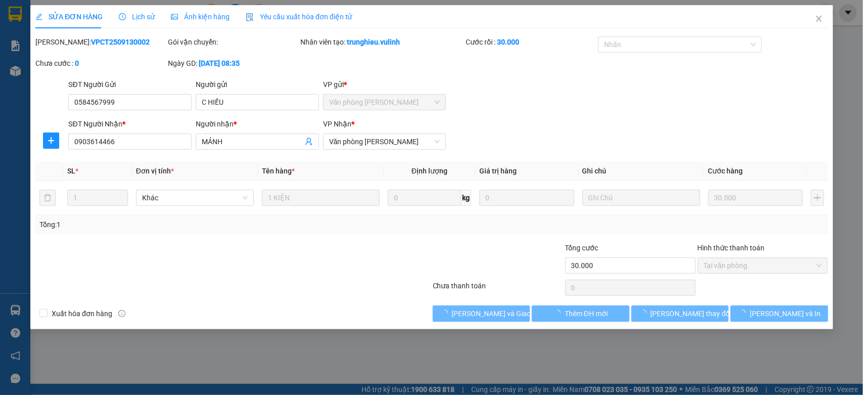
click at [133, 14] on div "SỬA ĐƠN HÀNG Lịch sử Ảnh kiện hàng Yêu cầu xuất hóa đơn điện tử Total Paid Fee …" at bounding box center [431, 197] width 863 height 395
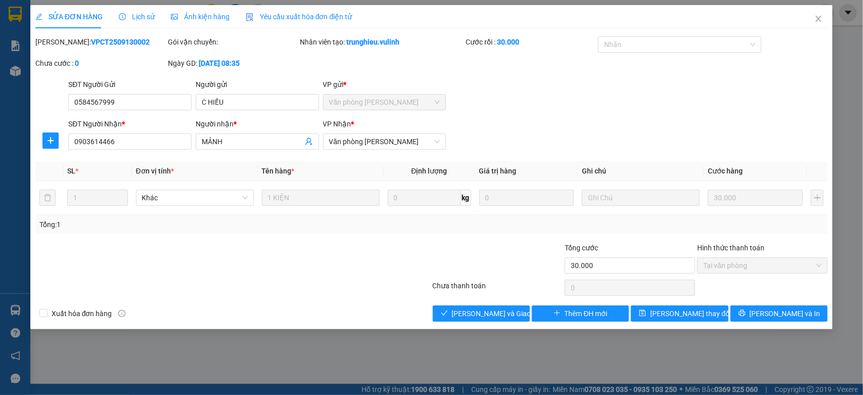
click at [133, 14] on span "Lịch sử" at bounding box center [137, 17] width 36 height 8
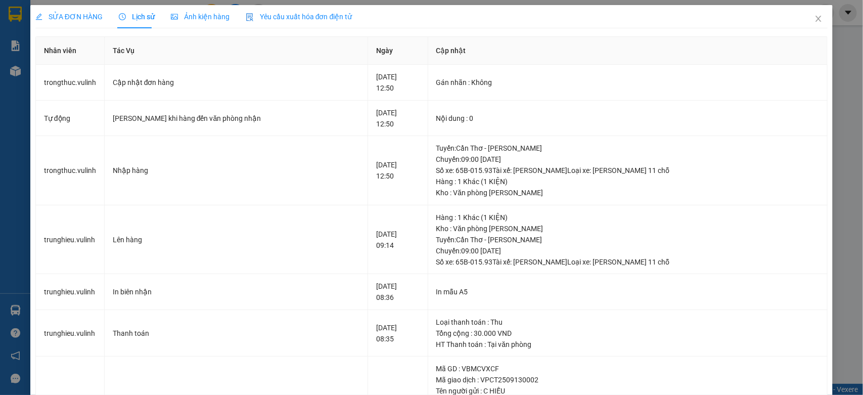
click at [83, 28] on div "SỬA ĐƠN HÀNG Lịch sử Ảnh kiện hàng Yêu cầu xuất hóa đơn điện tử Total Paid Fee …" at bounding box center [431, 282] width 793 height 554
click at [92, 14] on span "SỬA ĐƠN HÀNG" at bounding box center [68, 17] width 67 height 8
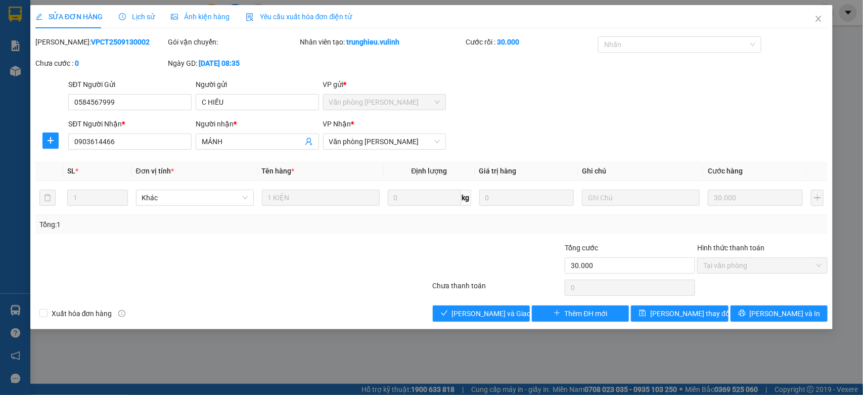
click at [590, 114] on div "SĐT Người Gửi 0584567999 Người gửi C HIẾU VP gửi * Văn phòng Vũ Linh" at bounding box center [448, 96] width 764 height 35
